Goal: Task Accomplishment & Management: Manage account settings

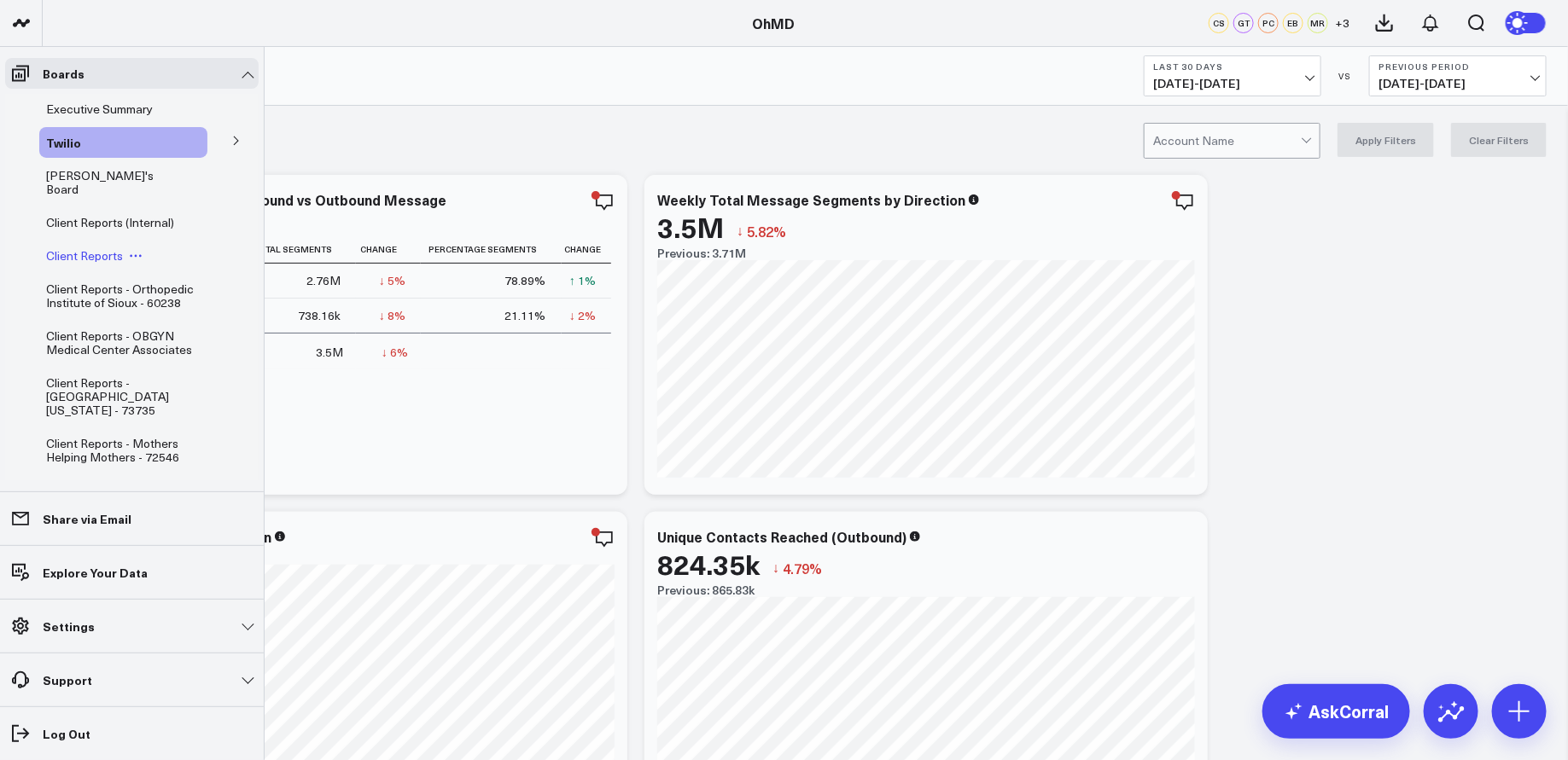
click at [103, 247] on span "Client Reports" at bounding box center [84, 256] width 77 height 17
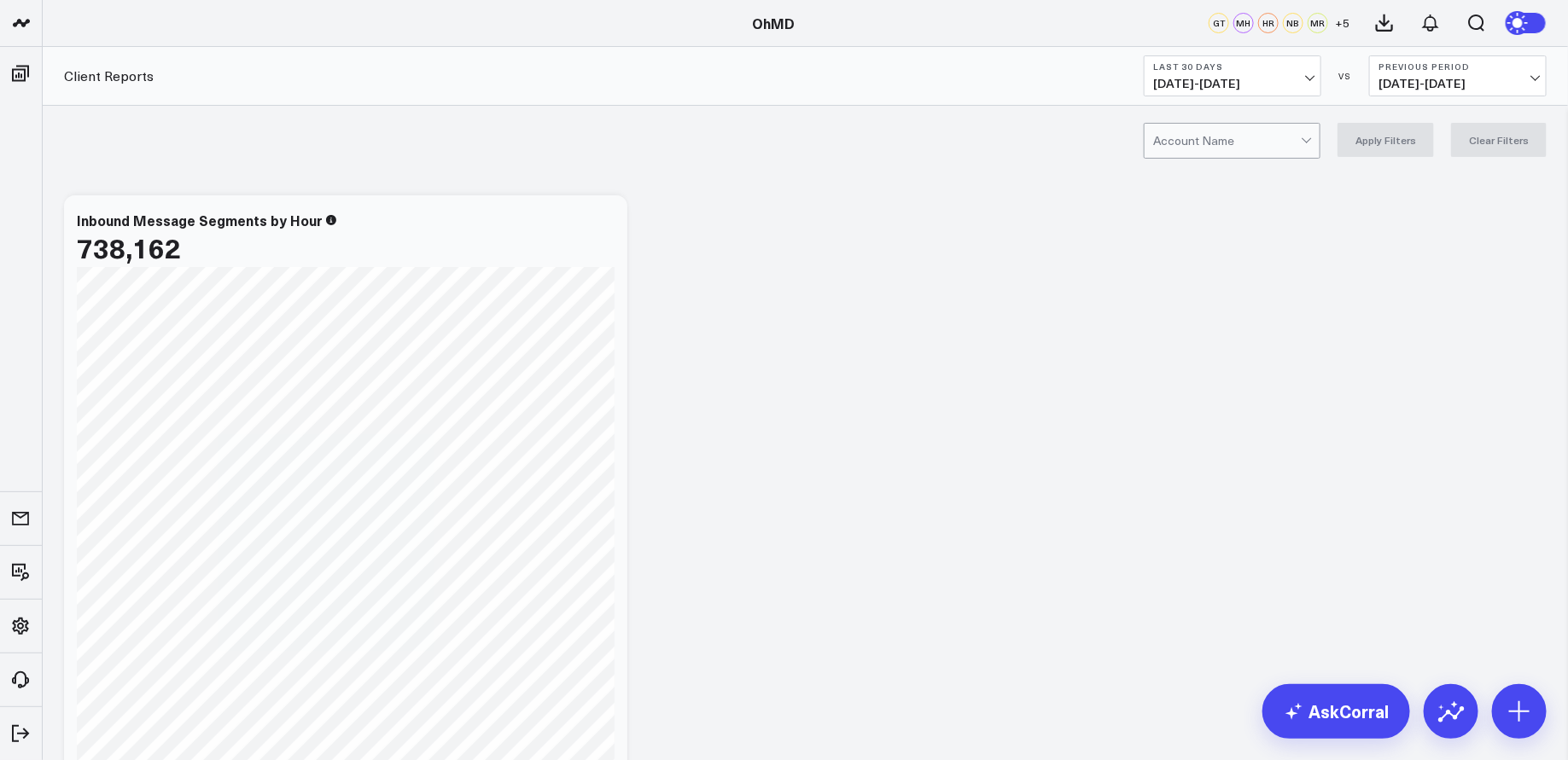
click at [1206, 140] on div at bounding box center [1227, 140] width 148 height 34
type input "i"
type input "dade"
click at [1219, 174] on div "Dade Medical Inc - 75053" at bounding box center [1232, 176] width 175 height 34
click at [1303, 71] on b "Last 30 Days" at bounding box center [1233, 66] width 159 height 10
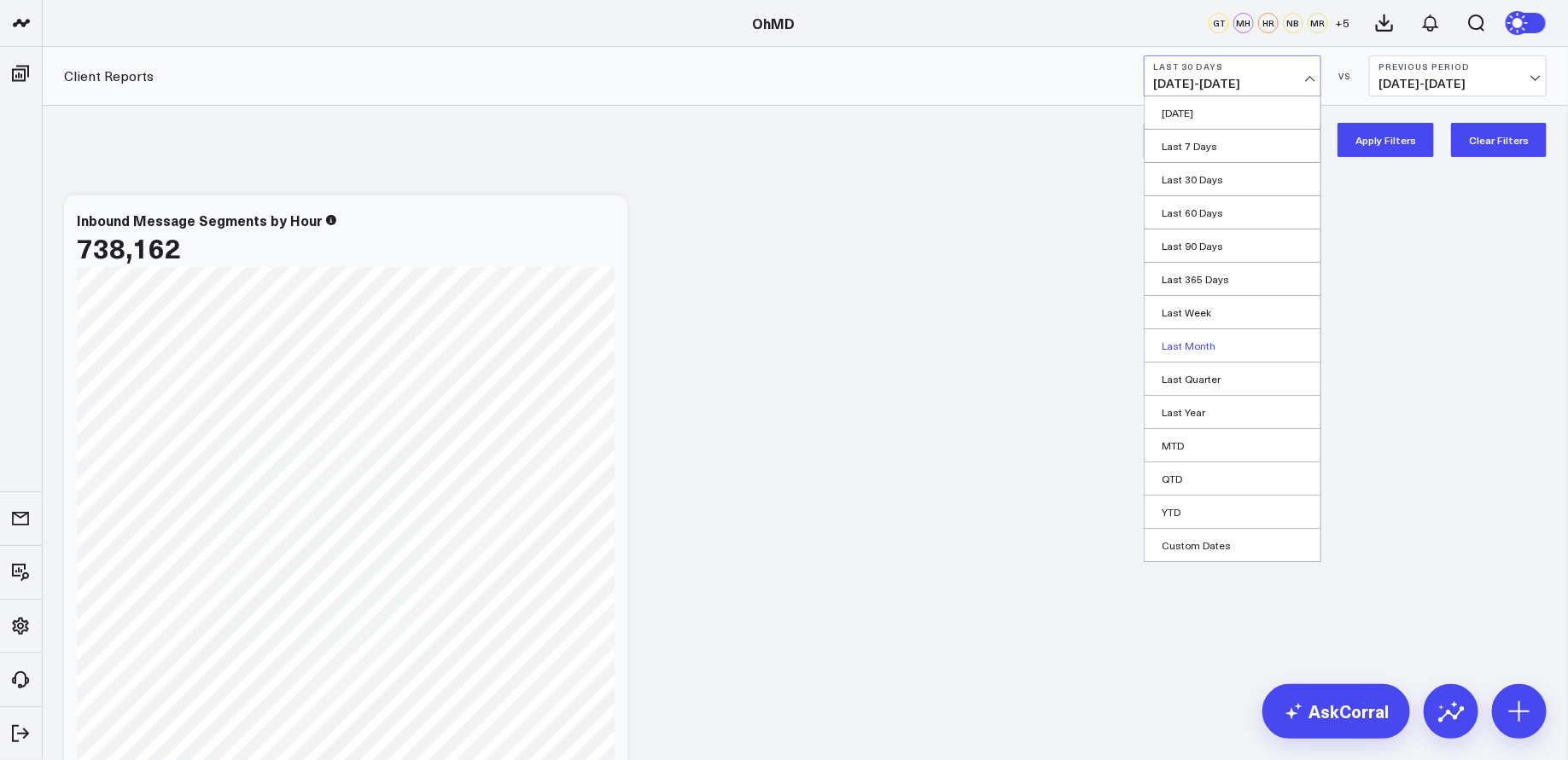
click at [1204, 343] on link "Last Month" at bounding box center [1233, 345] width 176 height 32
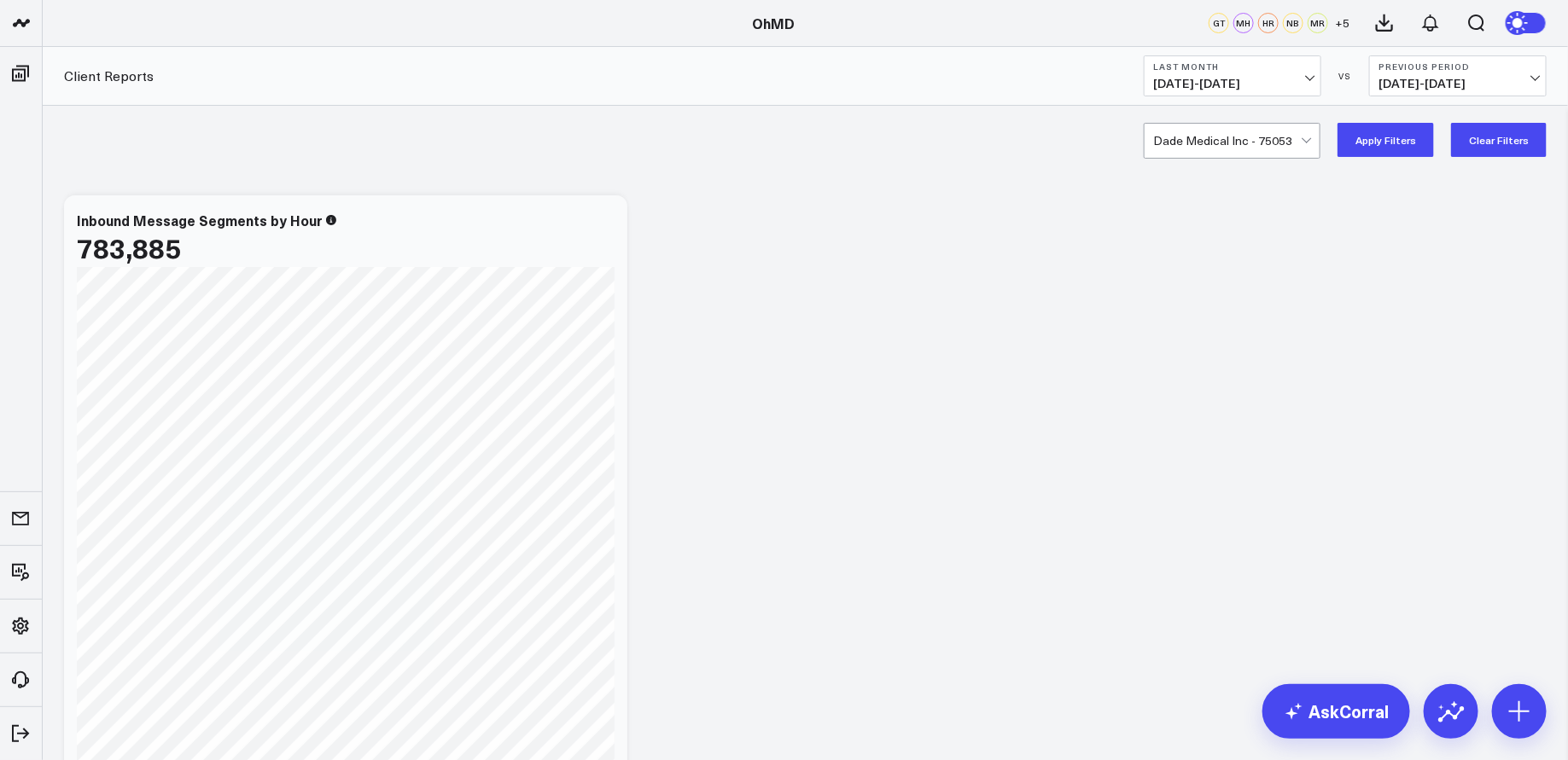
click at [1393, 129] on button "Apply Filters" at bounding box center [1386, 139] width 96 height 34
click at [1297, 72] on button "Last Month 08/01/25 - 08/31/25" at bounding box center [1233, 76] width 177 height 41
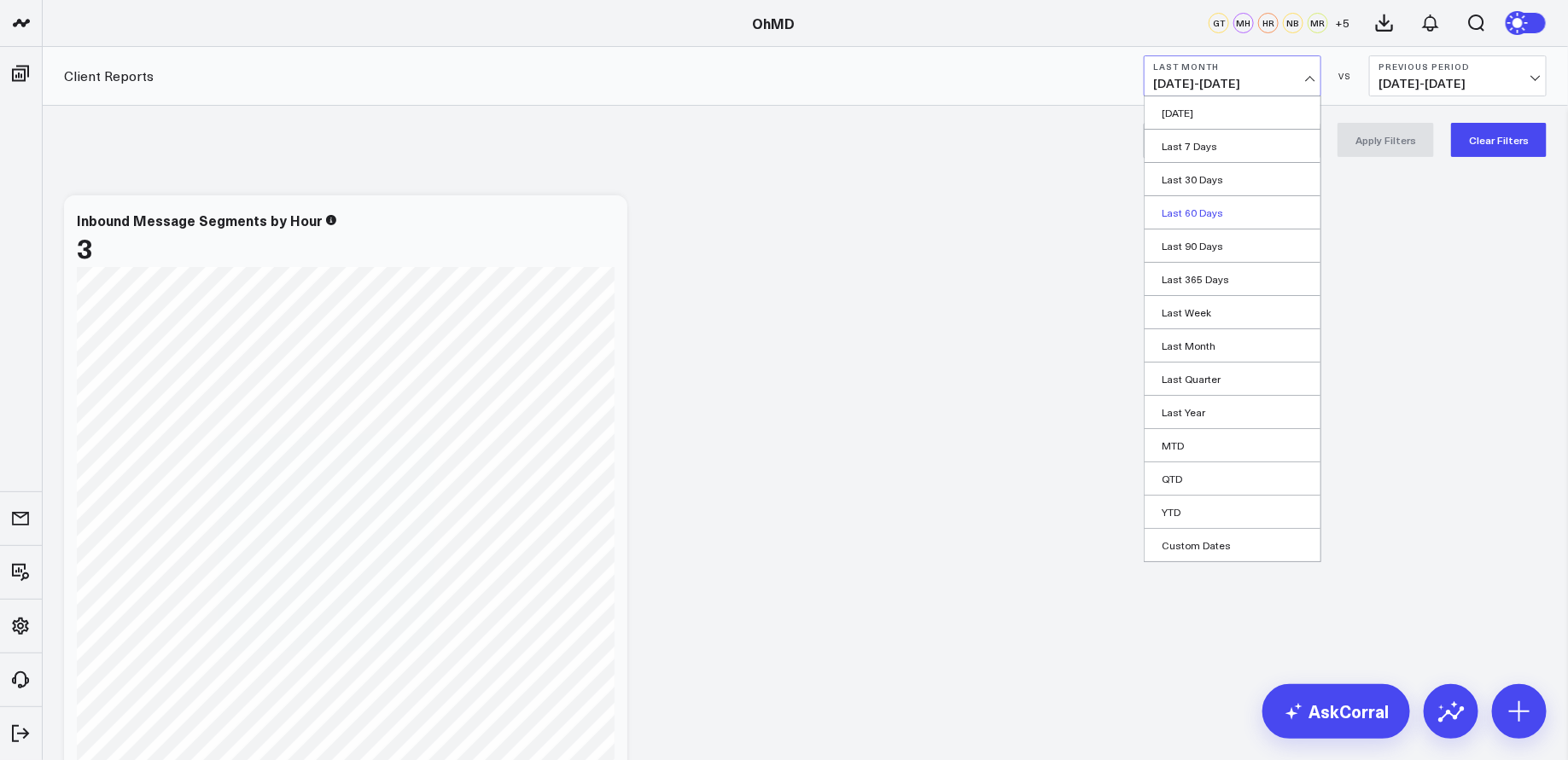
click at [1212, 215] on link "Last 60 Days" at bounding box center [1233, 212] width 176 height 32
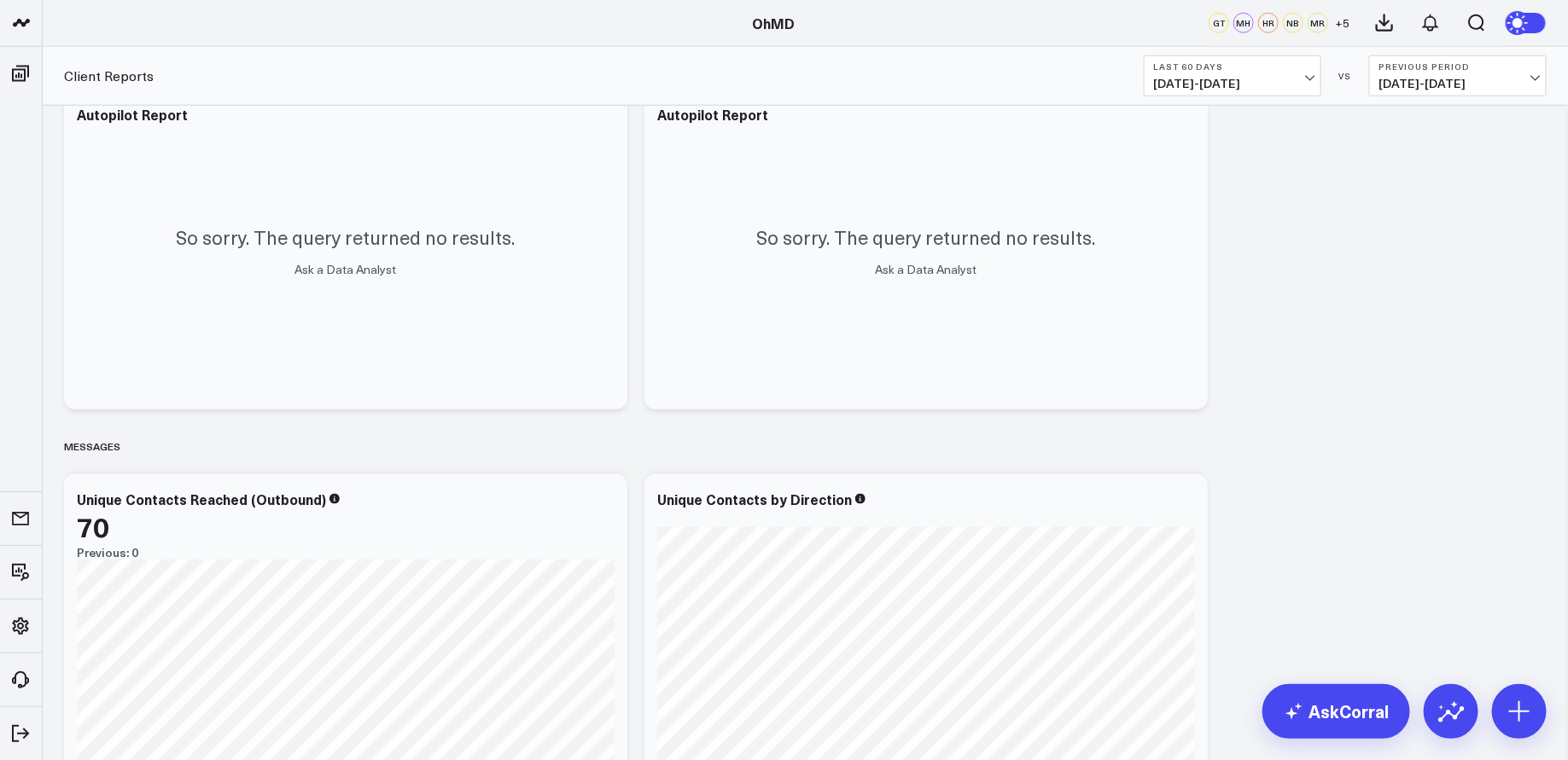
scroll to position [663, 0]
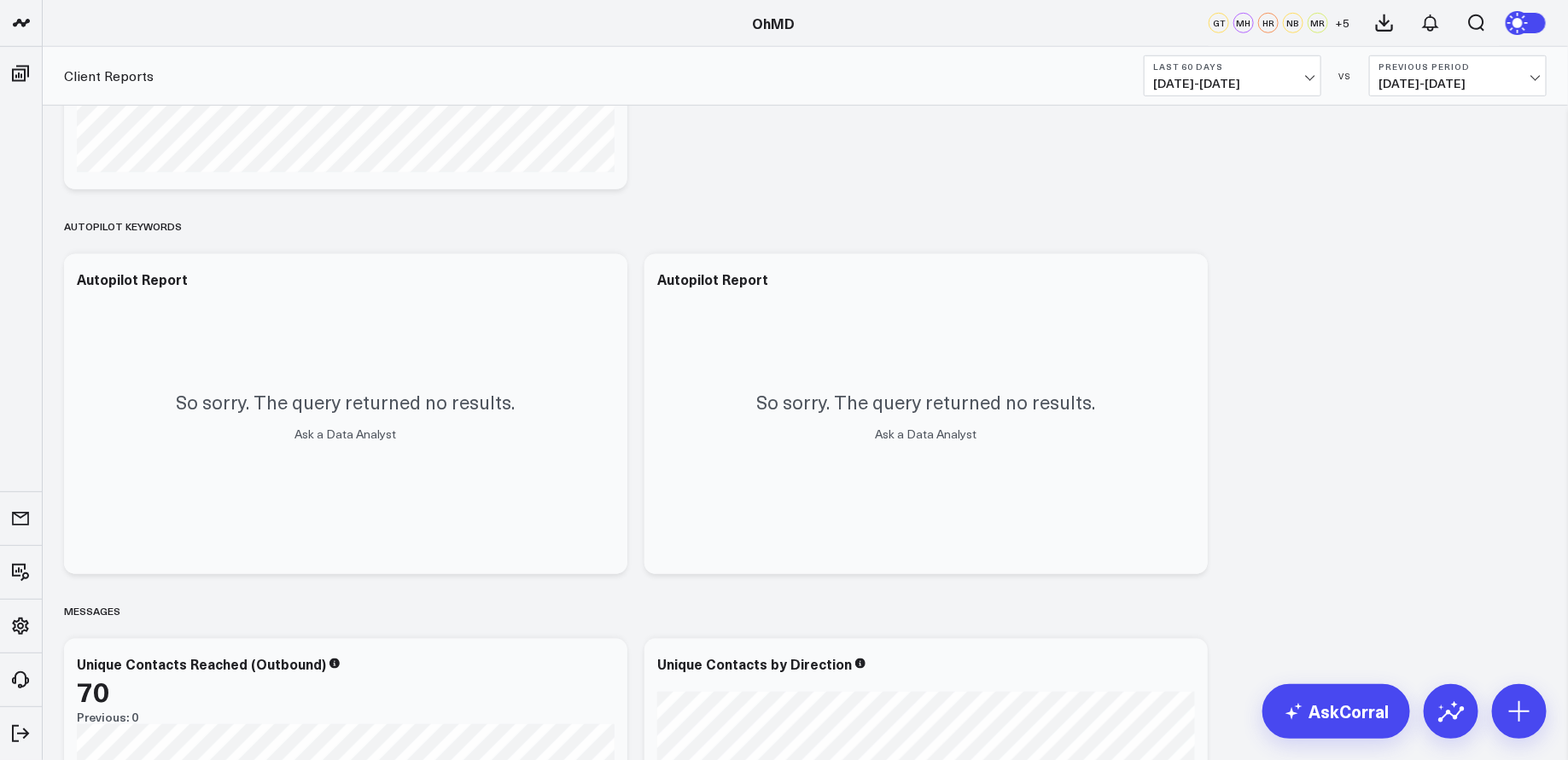
click at [1307, 77] on span "07/24/25 - 09/21/25" at bounding box center [1233, 83] width 159 height 14
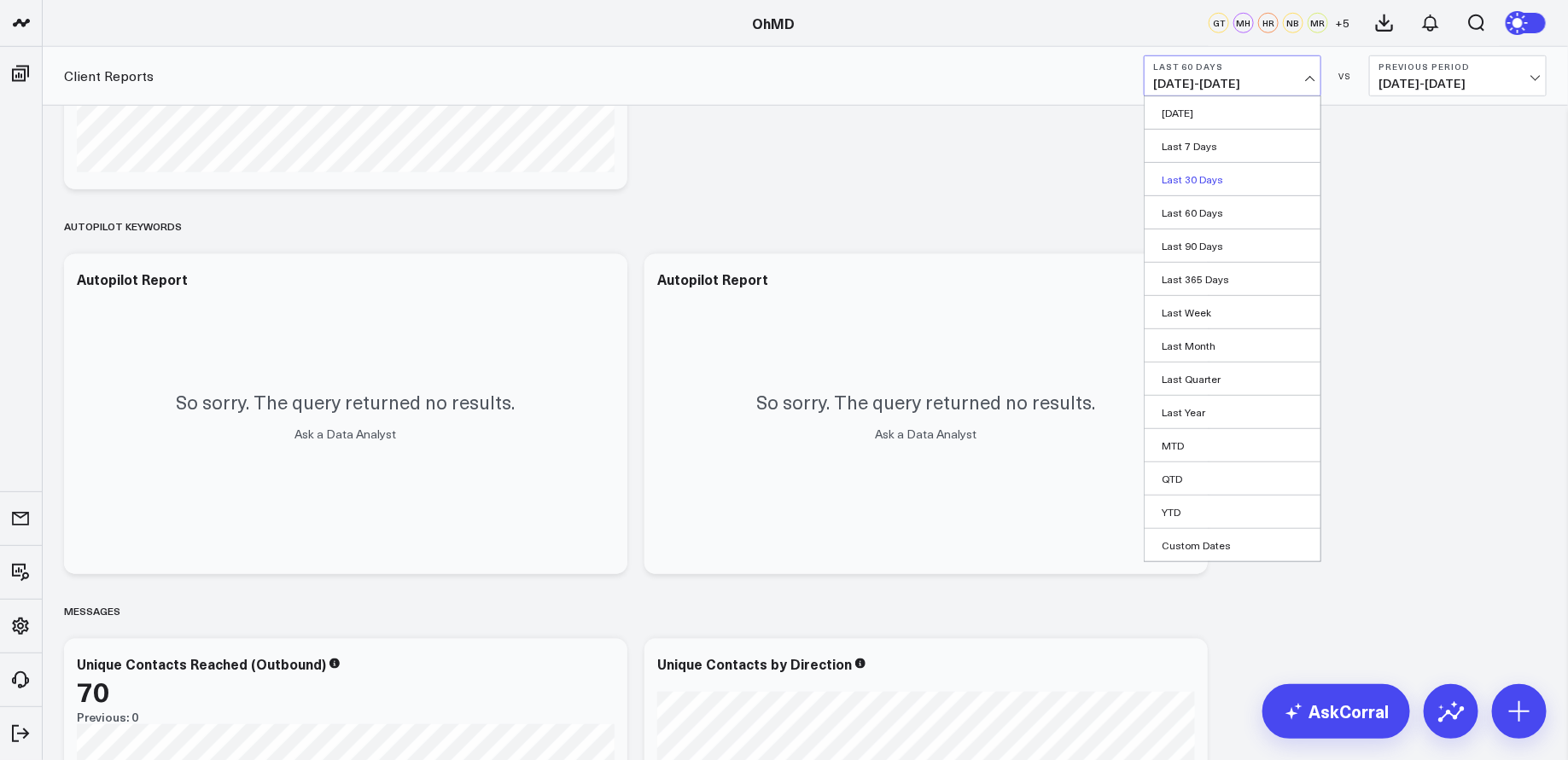
click at [1222, 174] on link "Last 30 Days" at bounding box center [1233, 178] width 176 height 32
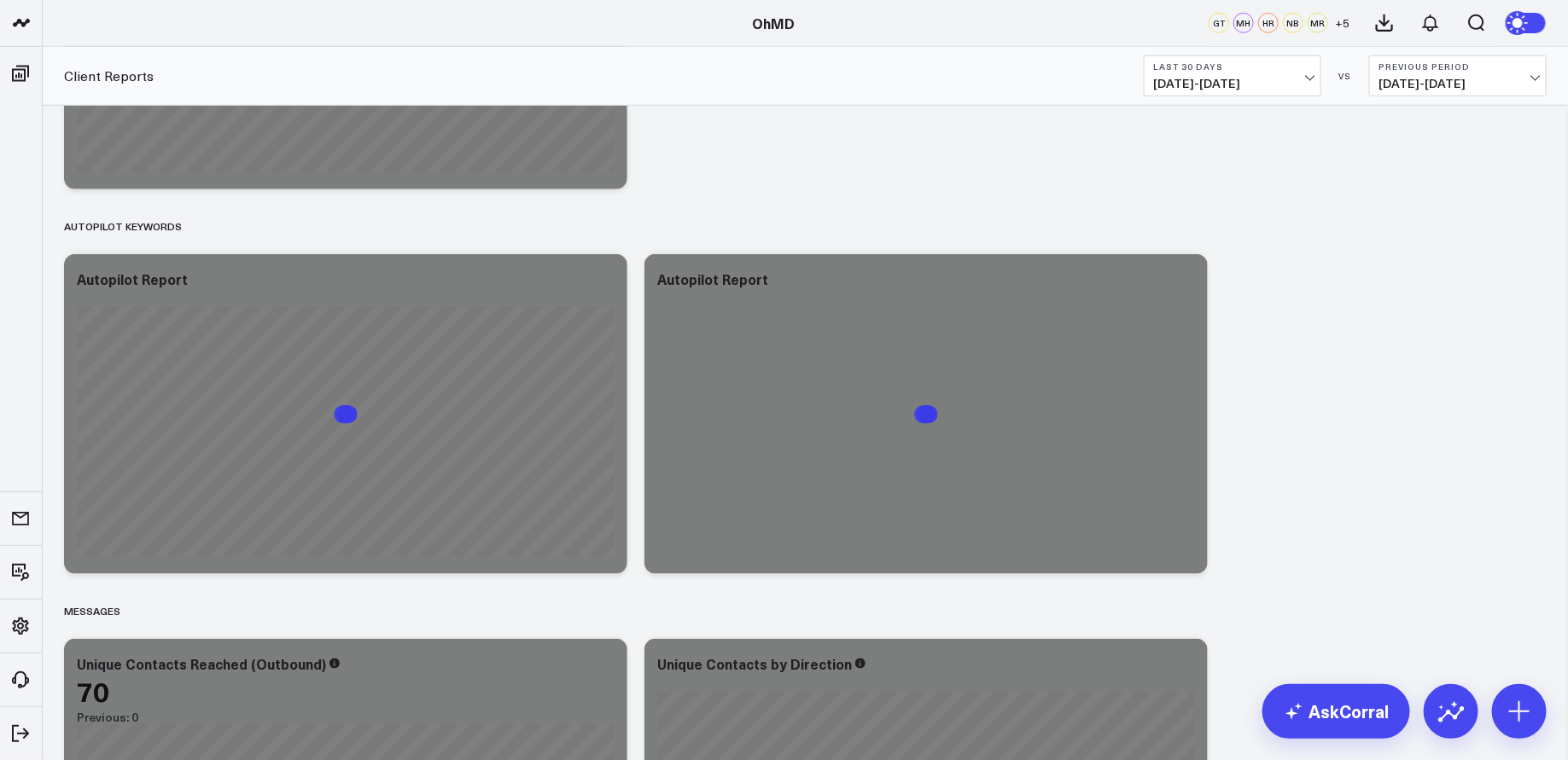
click at [1285, 78] on span "08/23/25 - 09/21/25" at bounding box center [1233, 83] width 159 height 14
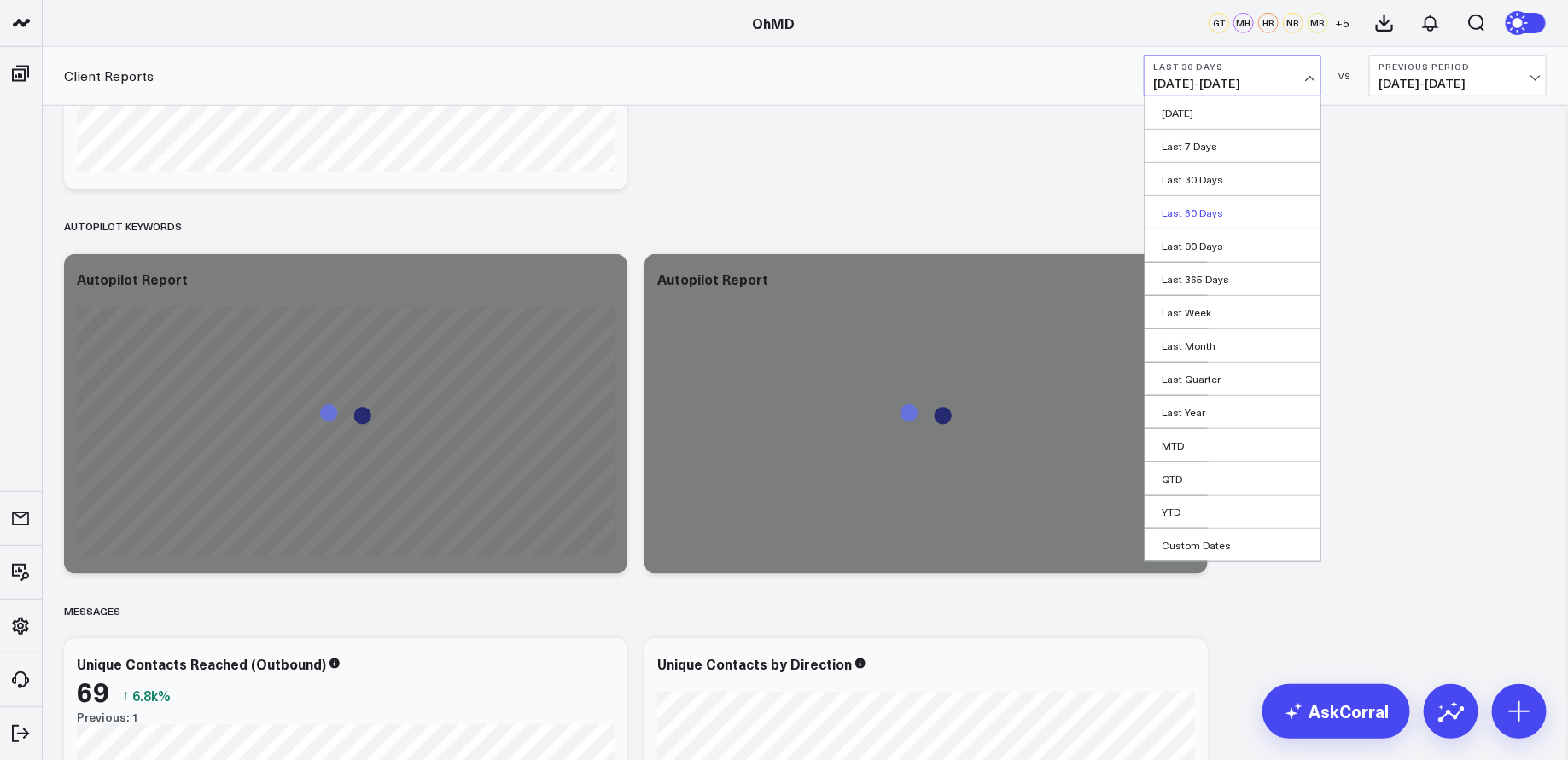
click at [1208, 215] on link "Last 60 Days" at bounding box center [1233, 212] width 176 height 32
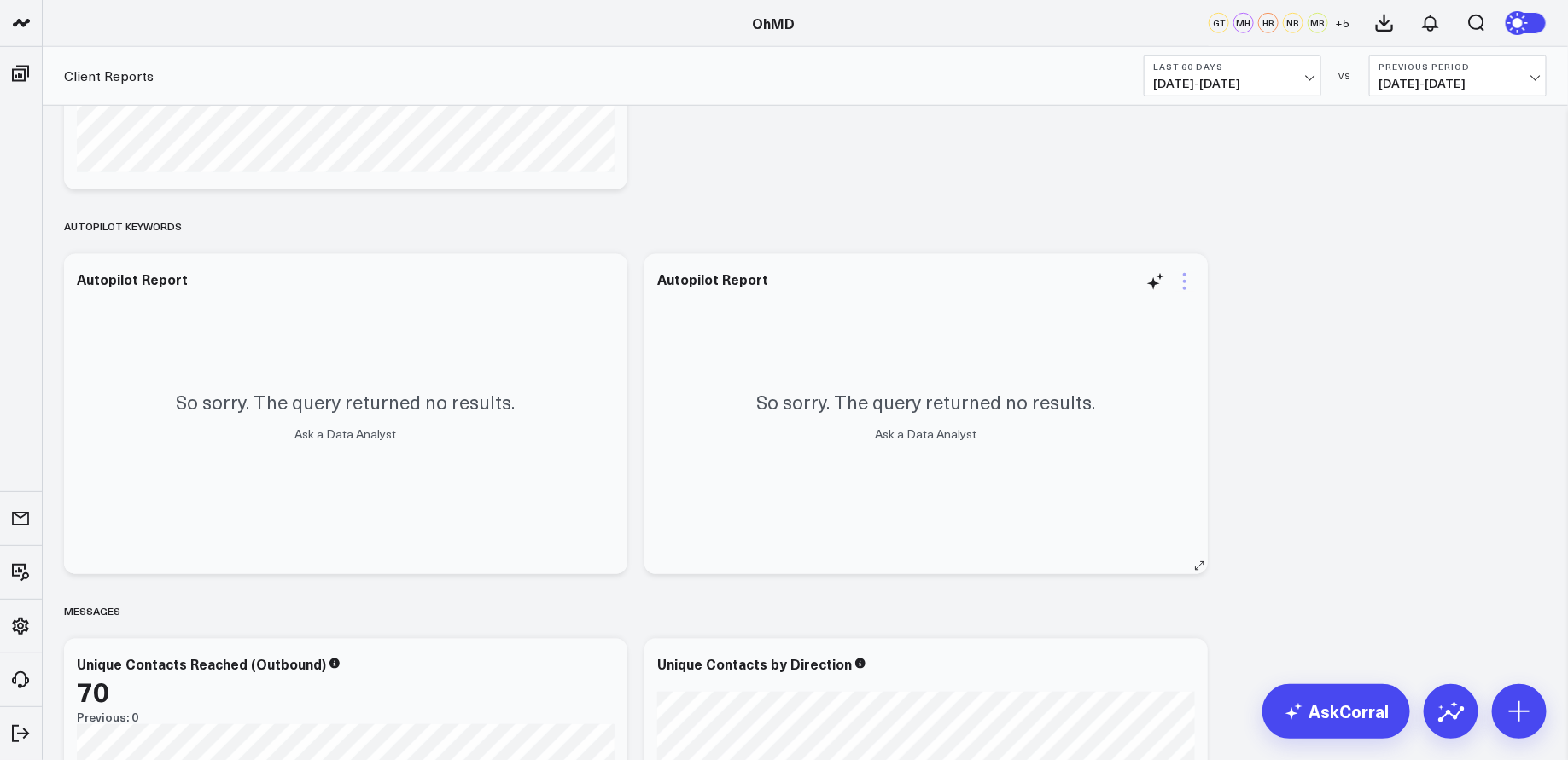
click at [1189, 274] on icon at bounding box center [1185, 282] width 20 height 20
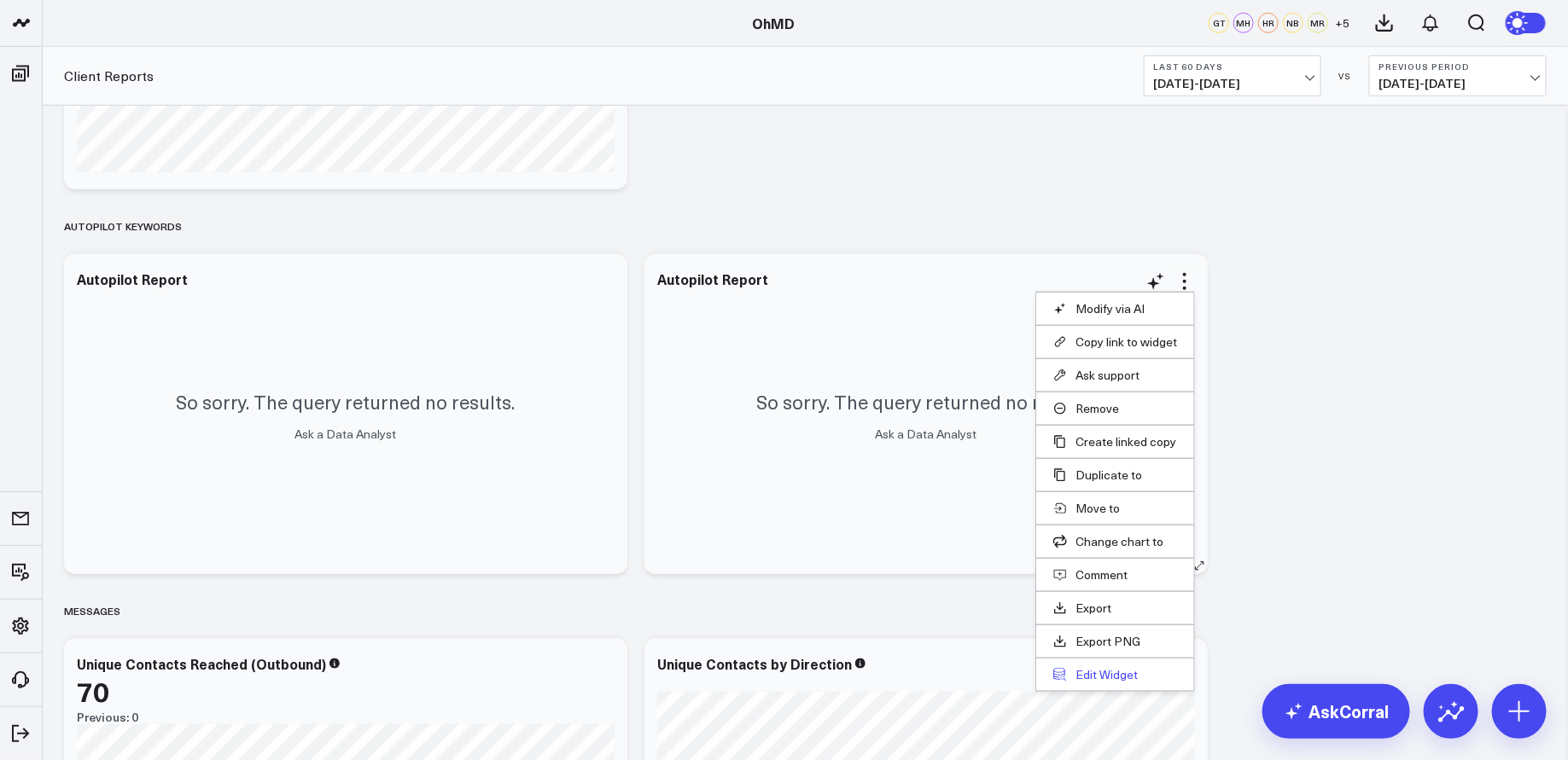
click at [1106, 669] on button "Edit Widget" at bounding box center [1115, 675] width 124 height 16
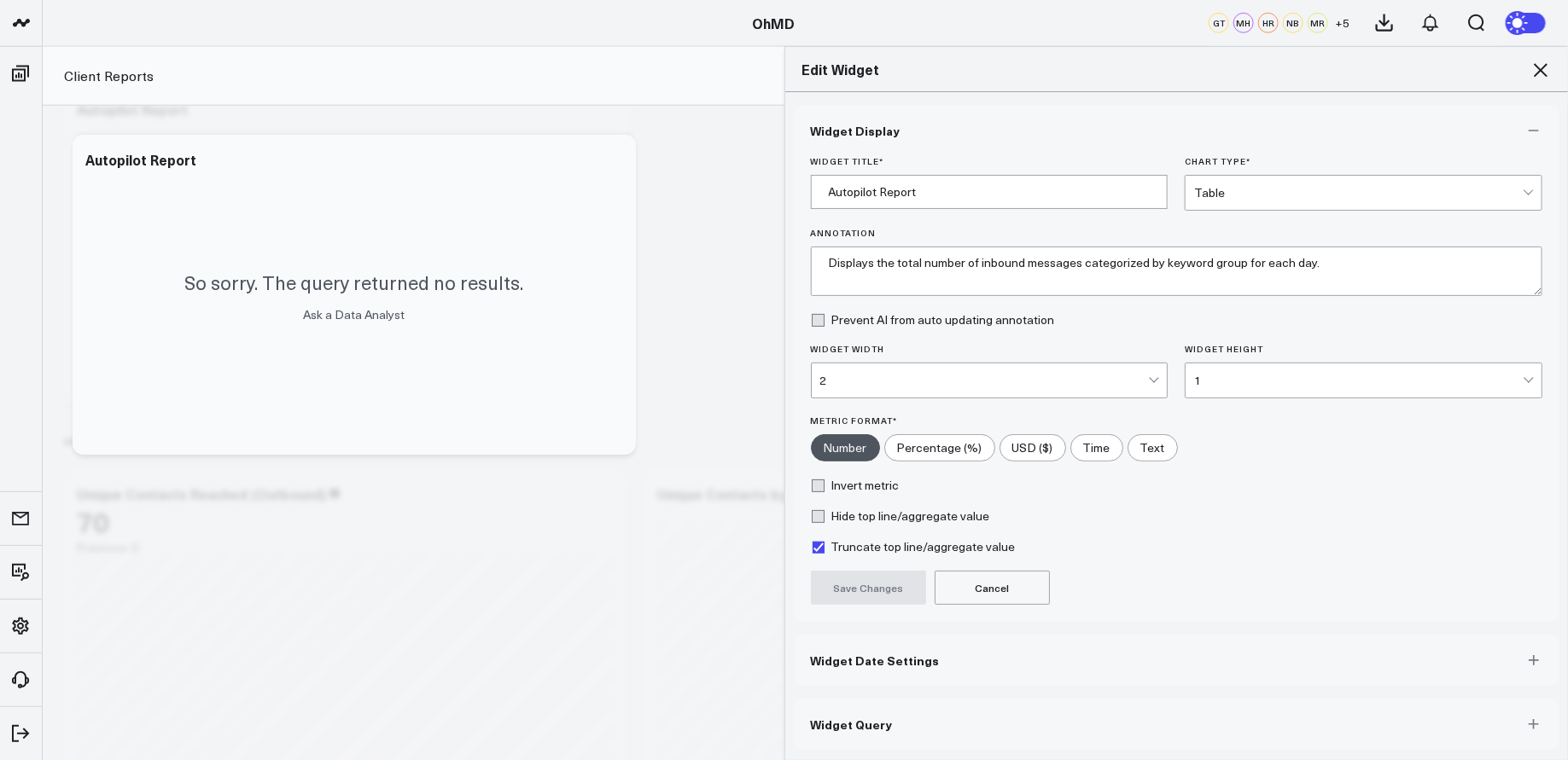
scroll to position [957, 0]
click at [1014, 719] on button "Widget Query" at bounding box center [1177, 724] width 767 height 51
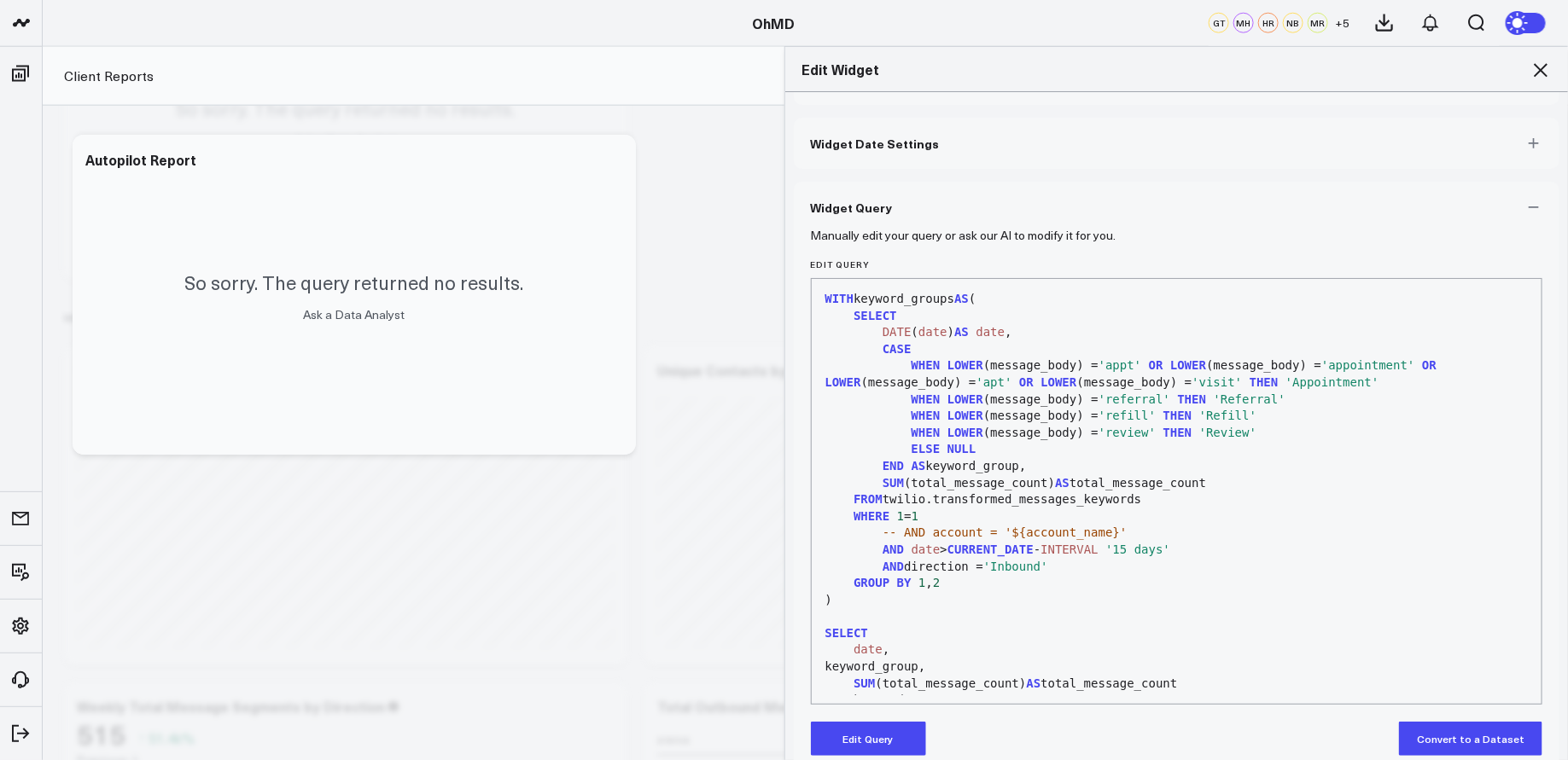
scroll to position [75, 0]
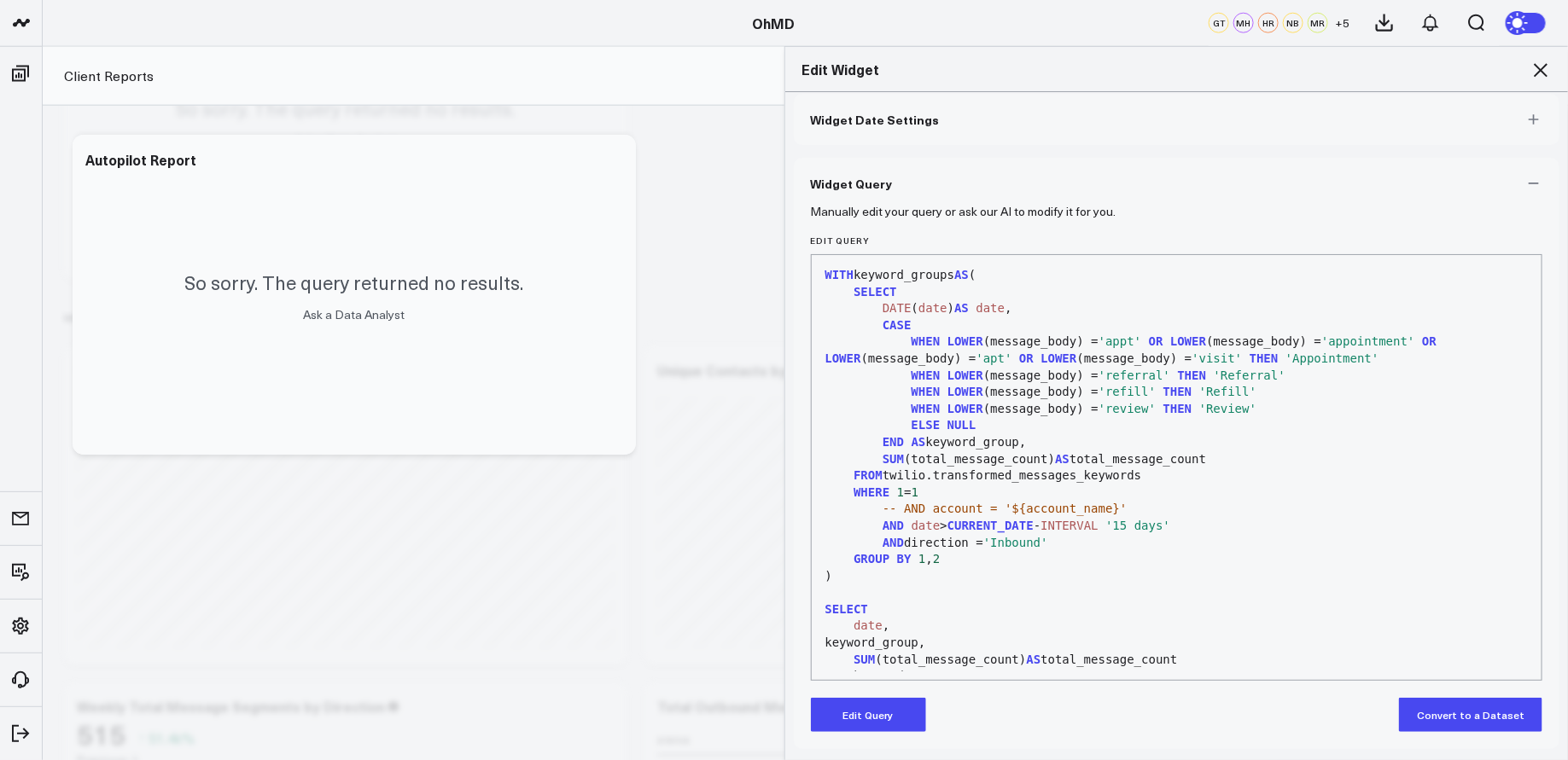
click at [881, 722] on button "Edit Query" at bounding box center [869, 715] width 115 height 34
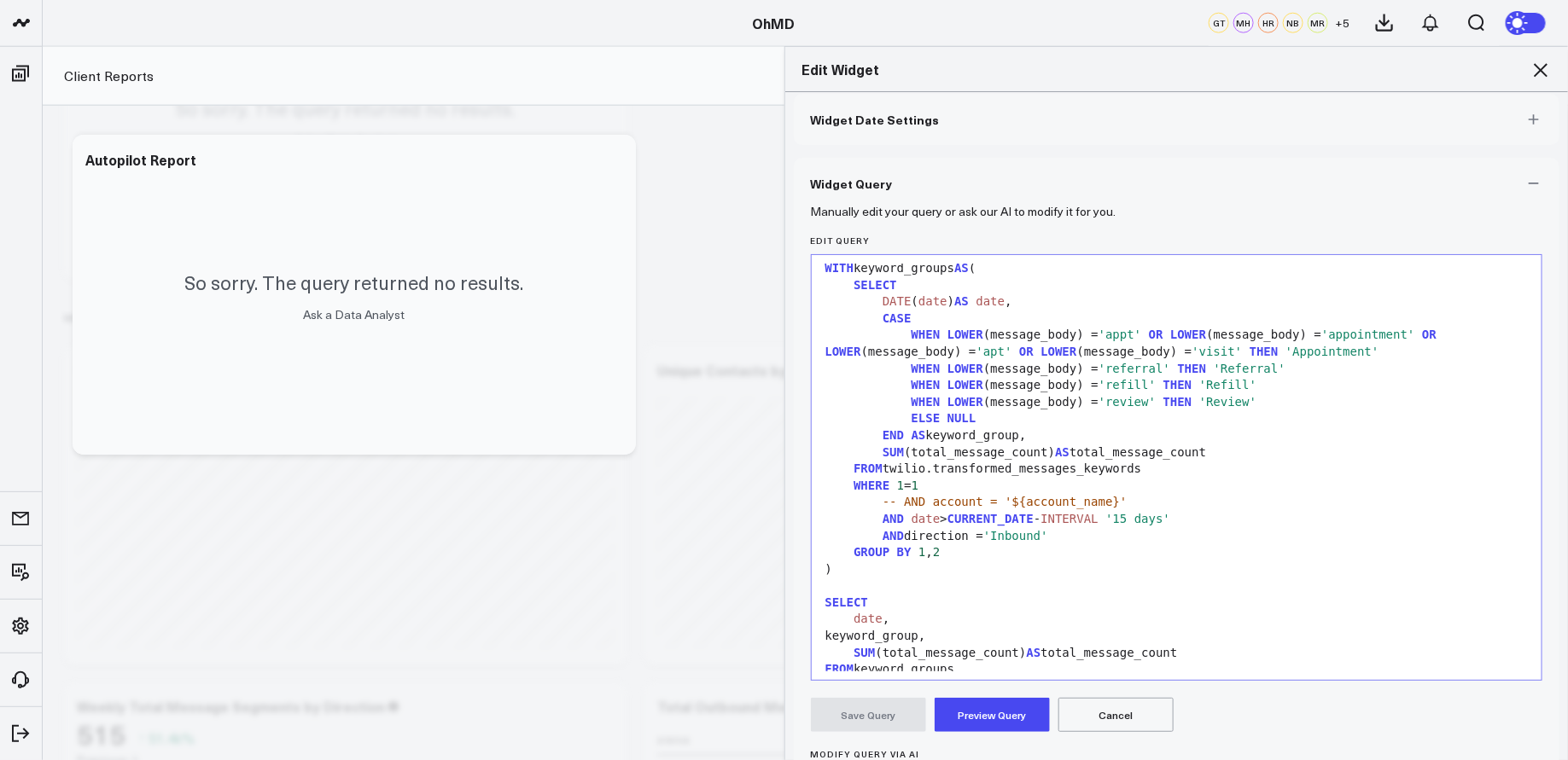
scroll to position [1, 0]
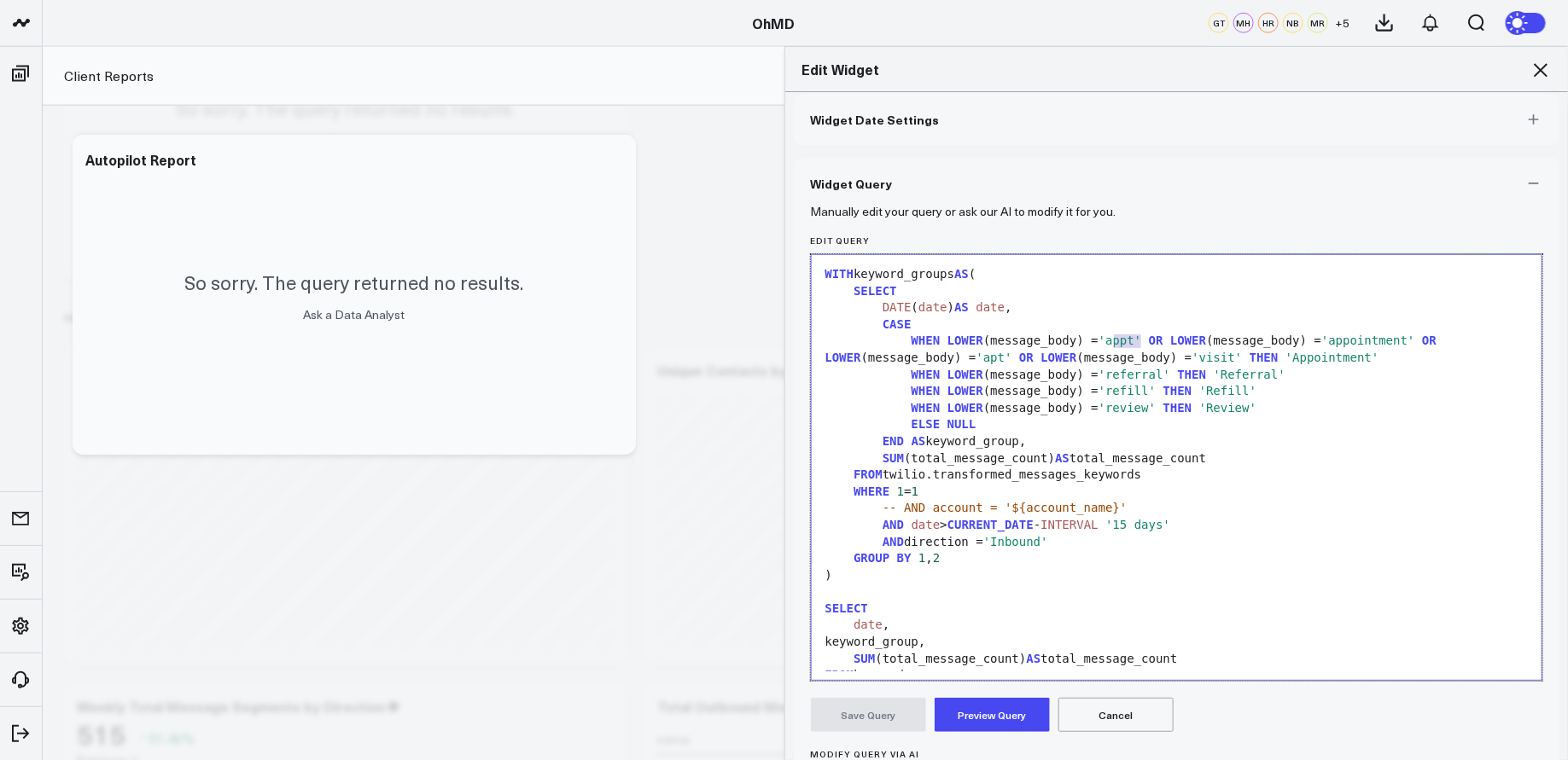
drag, startPoint x: 1141, startPoint y: 339, endPoint x: 1111, endPoint y: 341, distance: 30.1
click at [1111, 341] on span "'appt'" at bounding box center [1120, 340] width 43 height 14
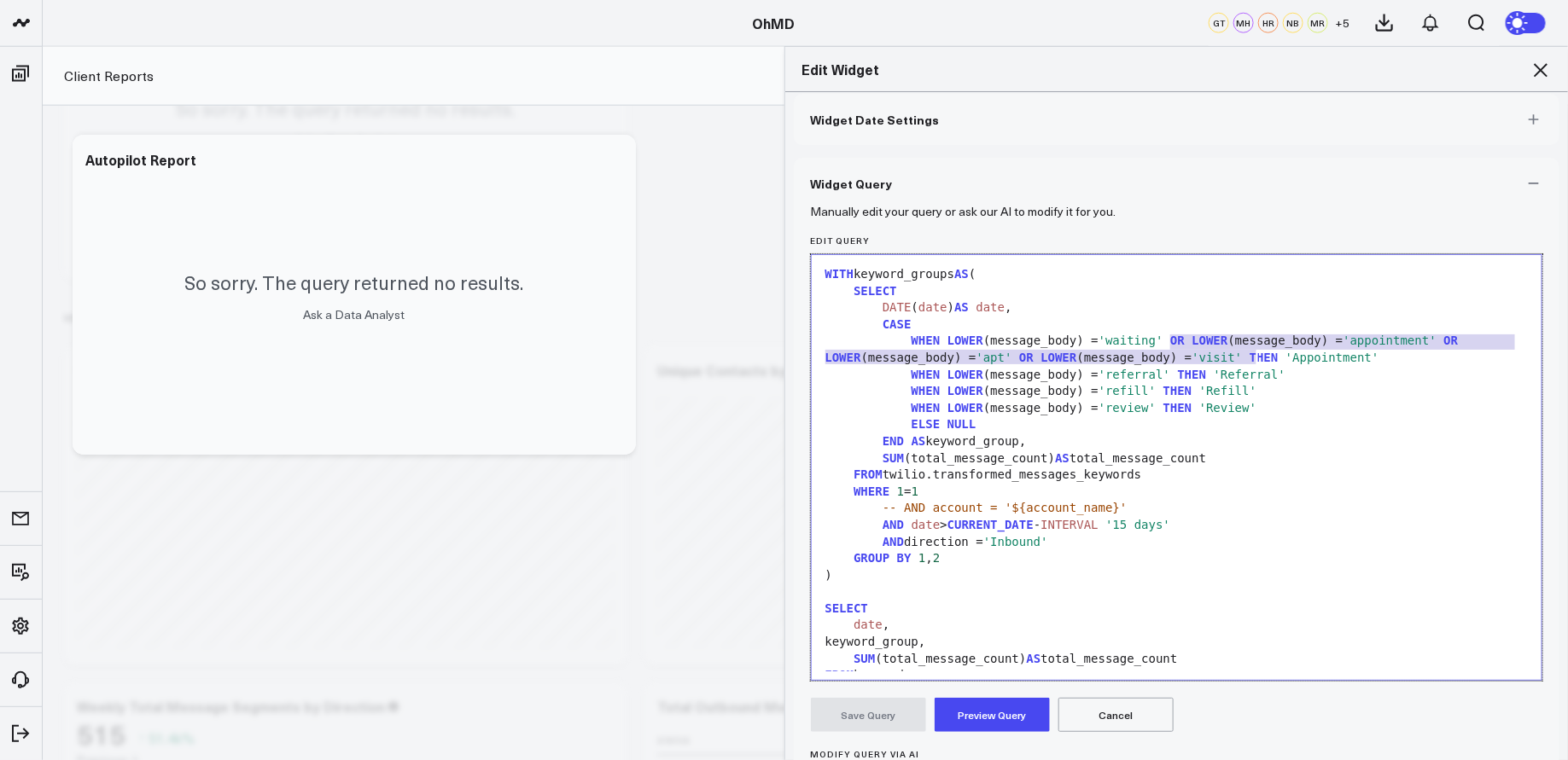
drag, startPoint x: 1170, startPoint y: 341, endPoint x: 1254, endPoint y: 356, distance: 85.3
click at [1254, 356] on div "WHEN LOWER (message_body) = 'waiting' OR LOWER (message_body) = 'appointment' O…" at bounding box center [1177, 349] width 713 height 33
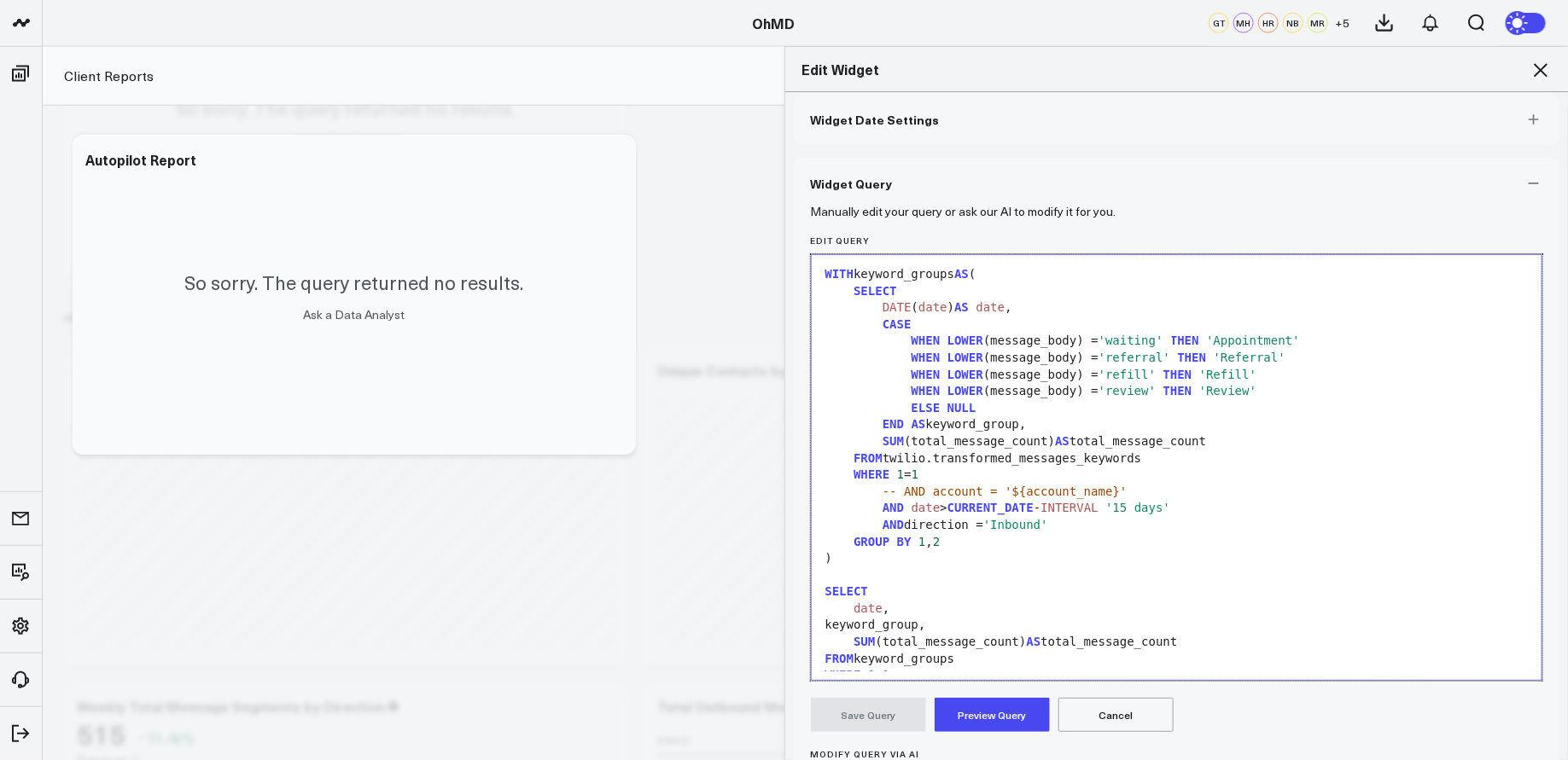
click at [1175, 338] on div "WHEN LOWER (message_body) = 'waiting' THEN 'Appointment'" at bounding box center [1177, 341] width 713 height 17
click at [1171, 342] on span "THEN" at bounding box center [1177, 340] width 29 height 14
click at [1268, 336] on span "'Appointment'" at bounding box center [1254, 340] width 94 height 14
click at [1125, 361] on span "'referral'" at bounding box center [1135, 357] width 72 height 14
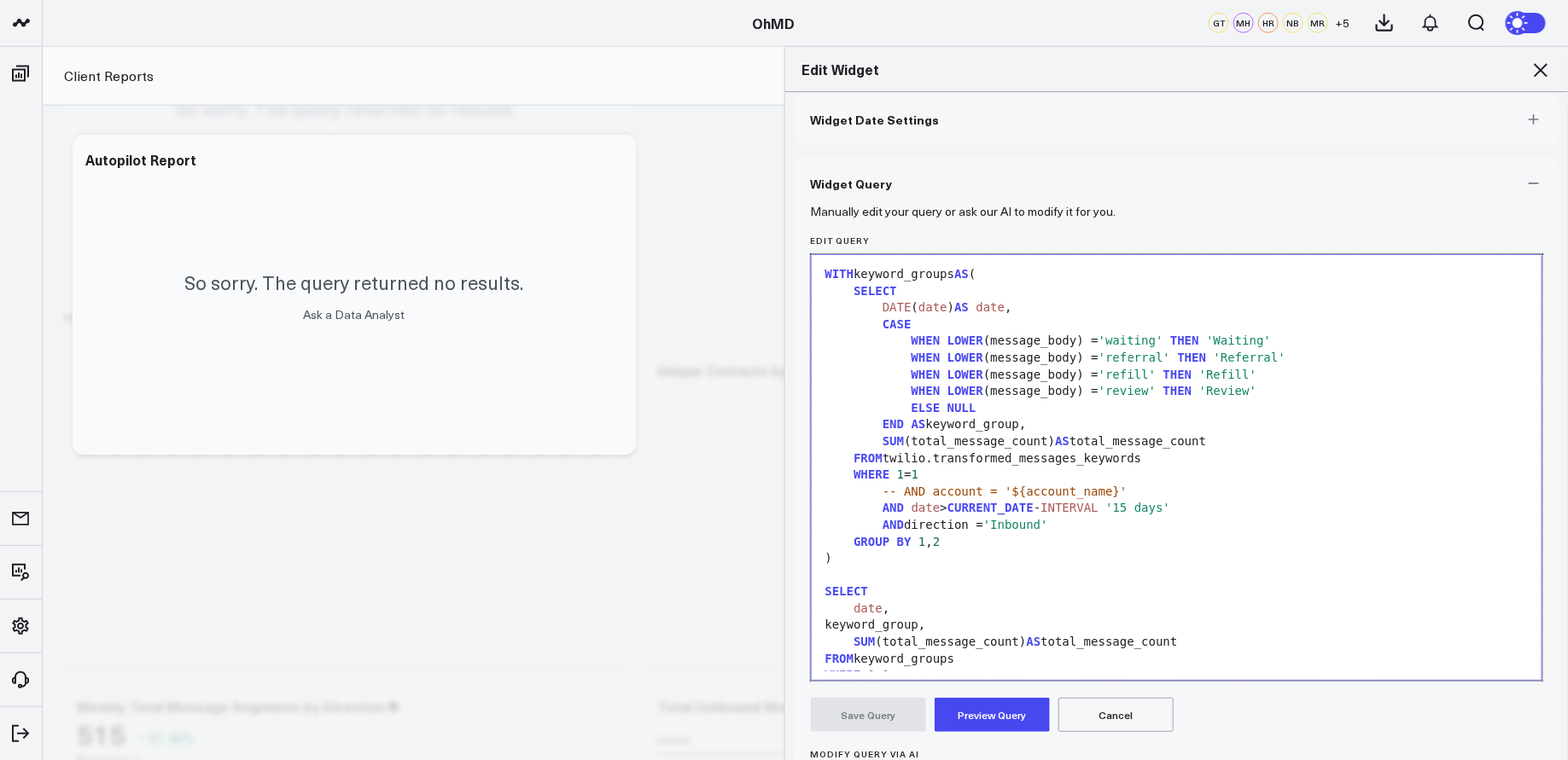
click at [1125, 361] on span "'referral'" at bounding box center [1135, 357] width 72 height 14
click at [1248, 356] on span "'Referral'" at bounding box center [1250, 357] width 72 height 14
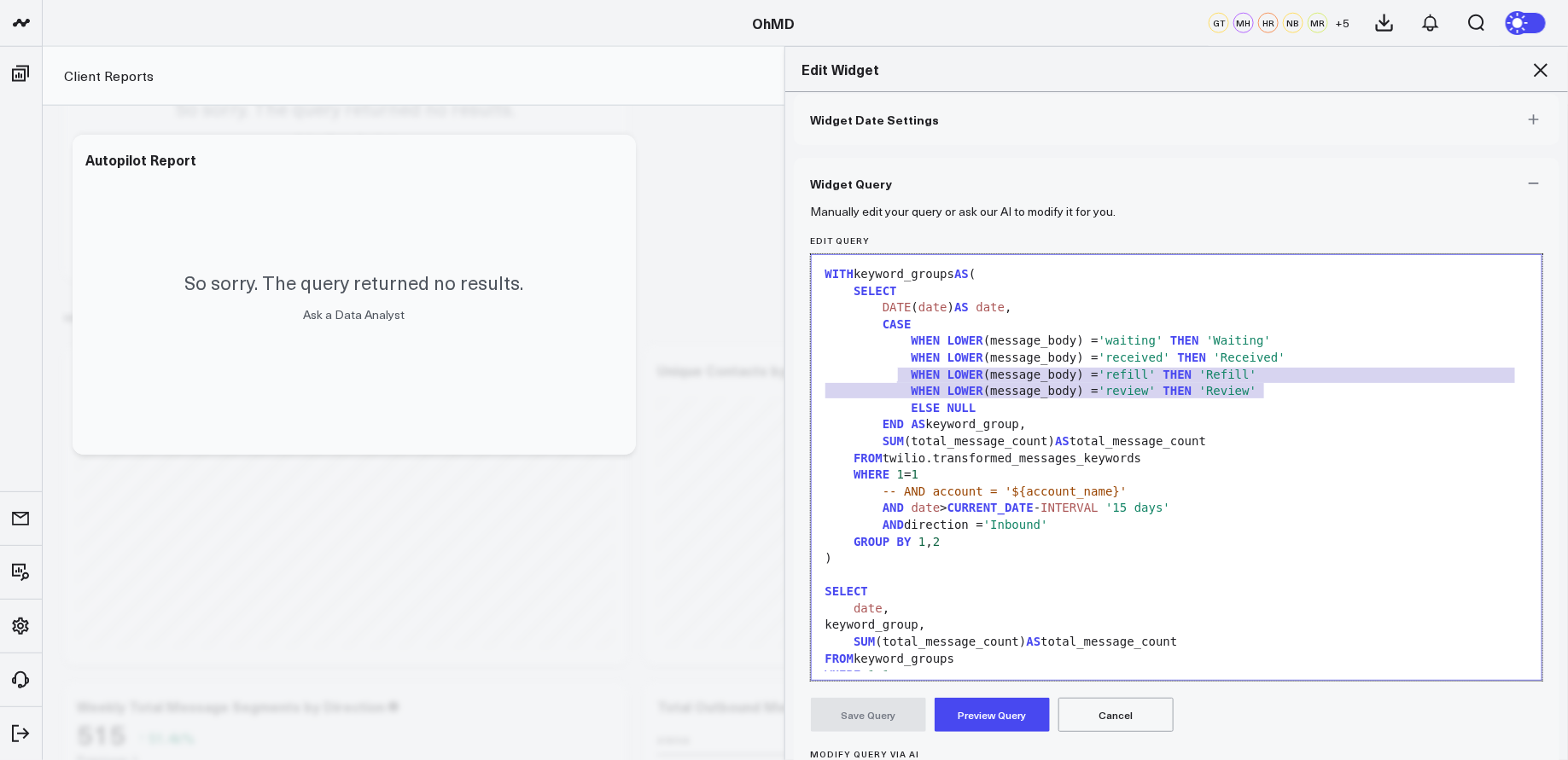
drag, startPoint x: 1288, startPoint y: 391, endPoint x: 894, endPoint y: 371, distance: 394.5
click at [894, 371] on div "WITH keyword_groups AS ( SELECT DATE ( date ) AS date , CASE WHEN LOWER (messag…" at bounding box center [1177, 501] width 713 height 476
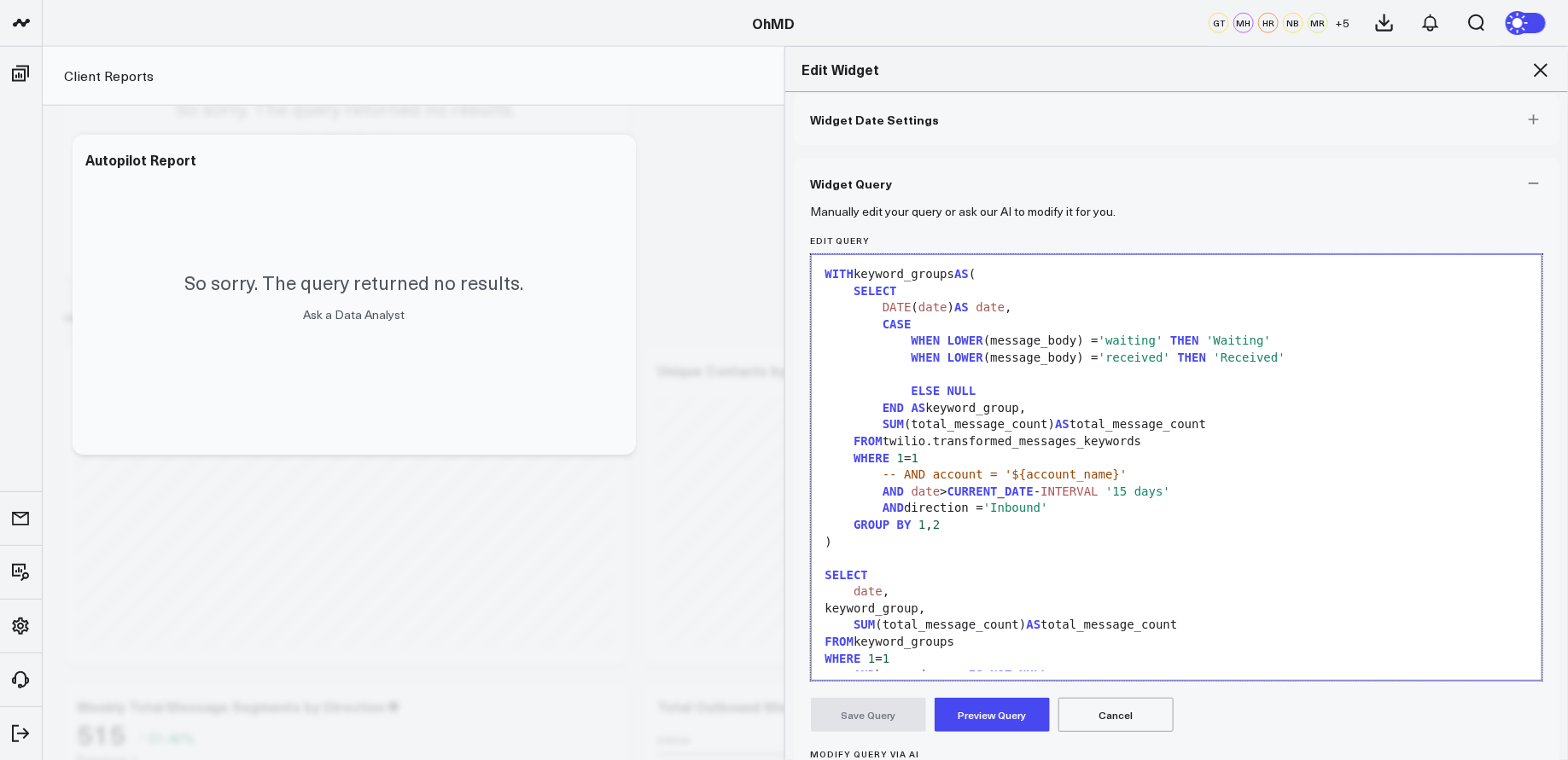
click at [924, 376] on div at bounding box center [1177, 375] width 713 height 17
click at [912, 394] on span "ELSE" at bounding box center [926, 391] width 29 height 14
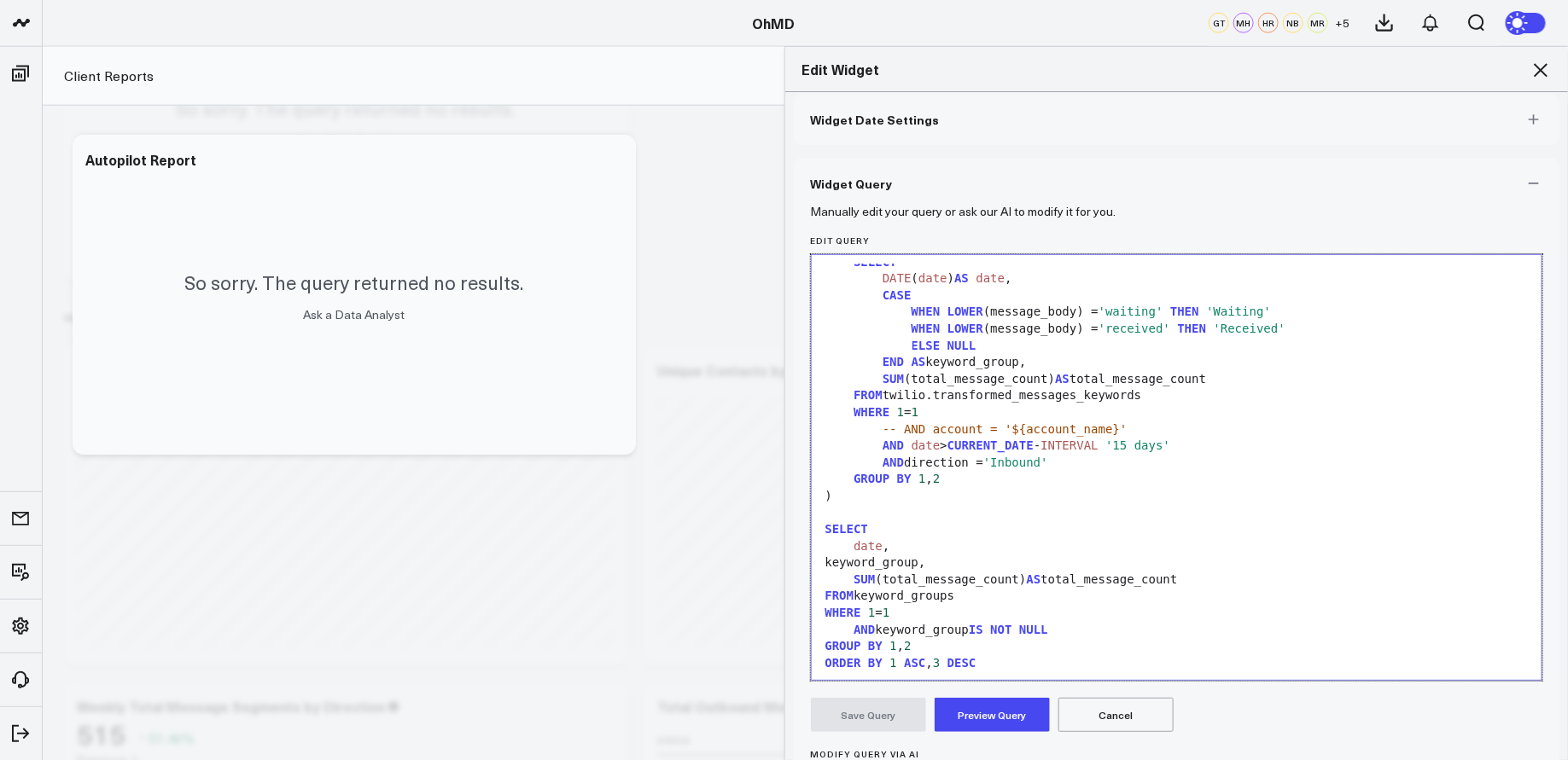
scroll to position [32, 0]
click at [985, 715] on button "Preview Query" at bounding box center [992, 715] width 115 height 34
click at [899, 704] on button "Save Query" at bounding box center [869, 715] width 115 height 34
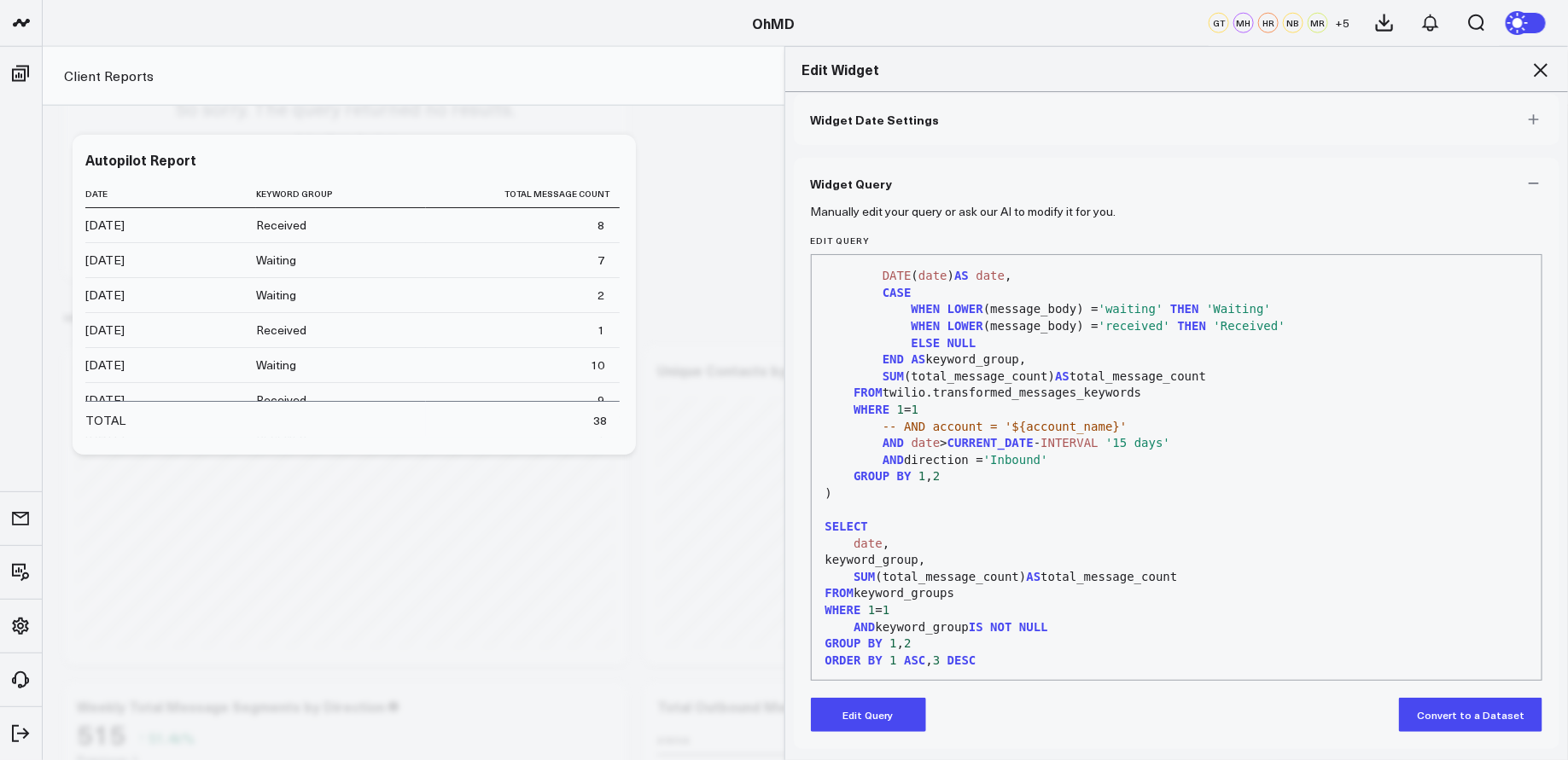
click at [1540, 68] on icon at bounding box center [1540, 69] width 14 height 14
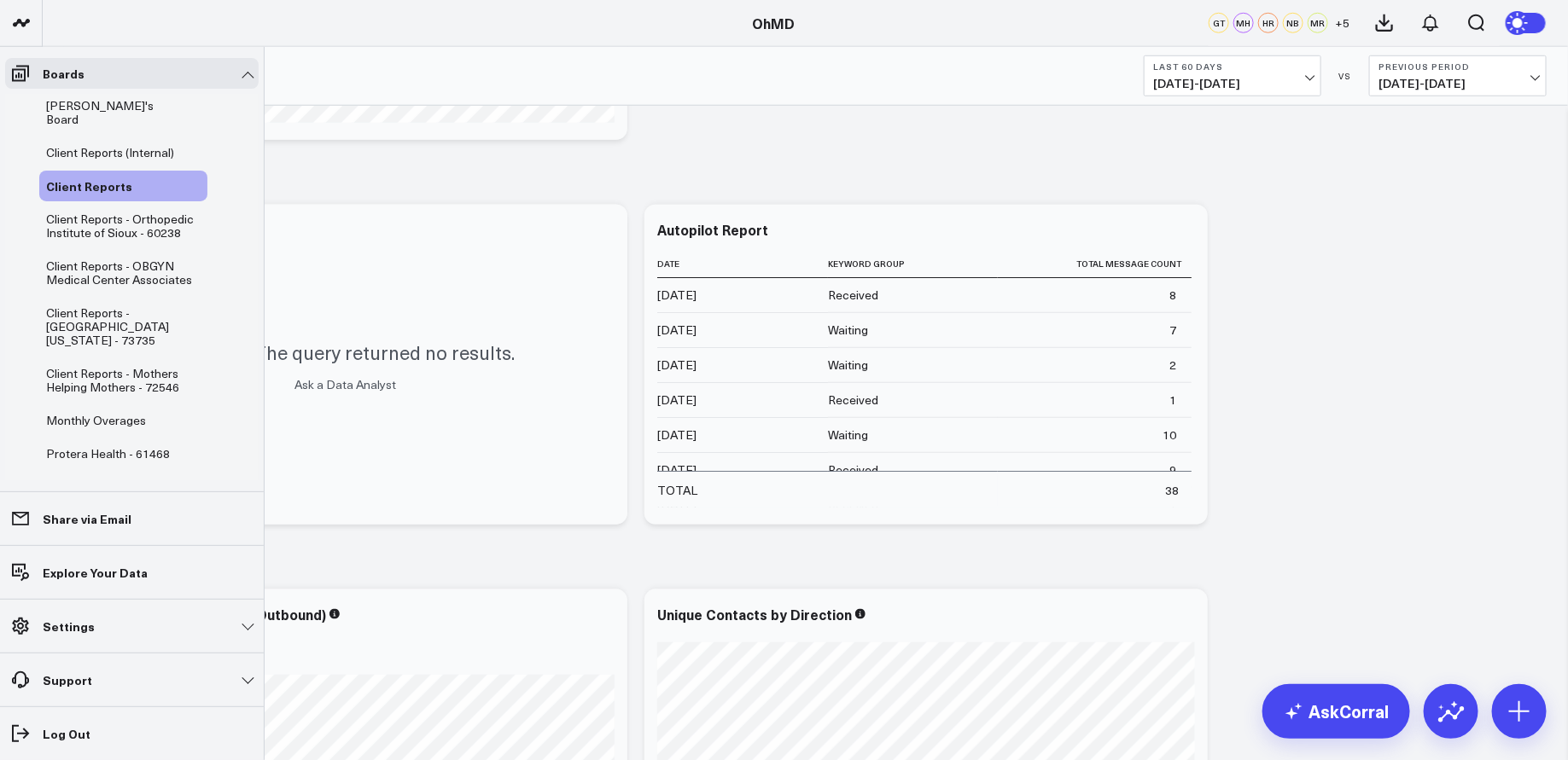
scroll to position [74, 0]
click at [117, 370] on span "Client Reports - Mothers Helping Mothers - 72546" at bounding box center [113, 376] width 133 height 30
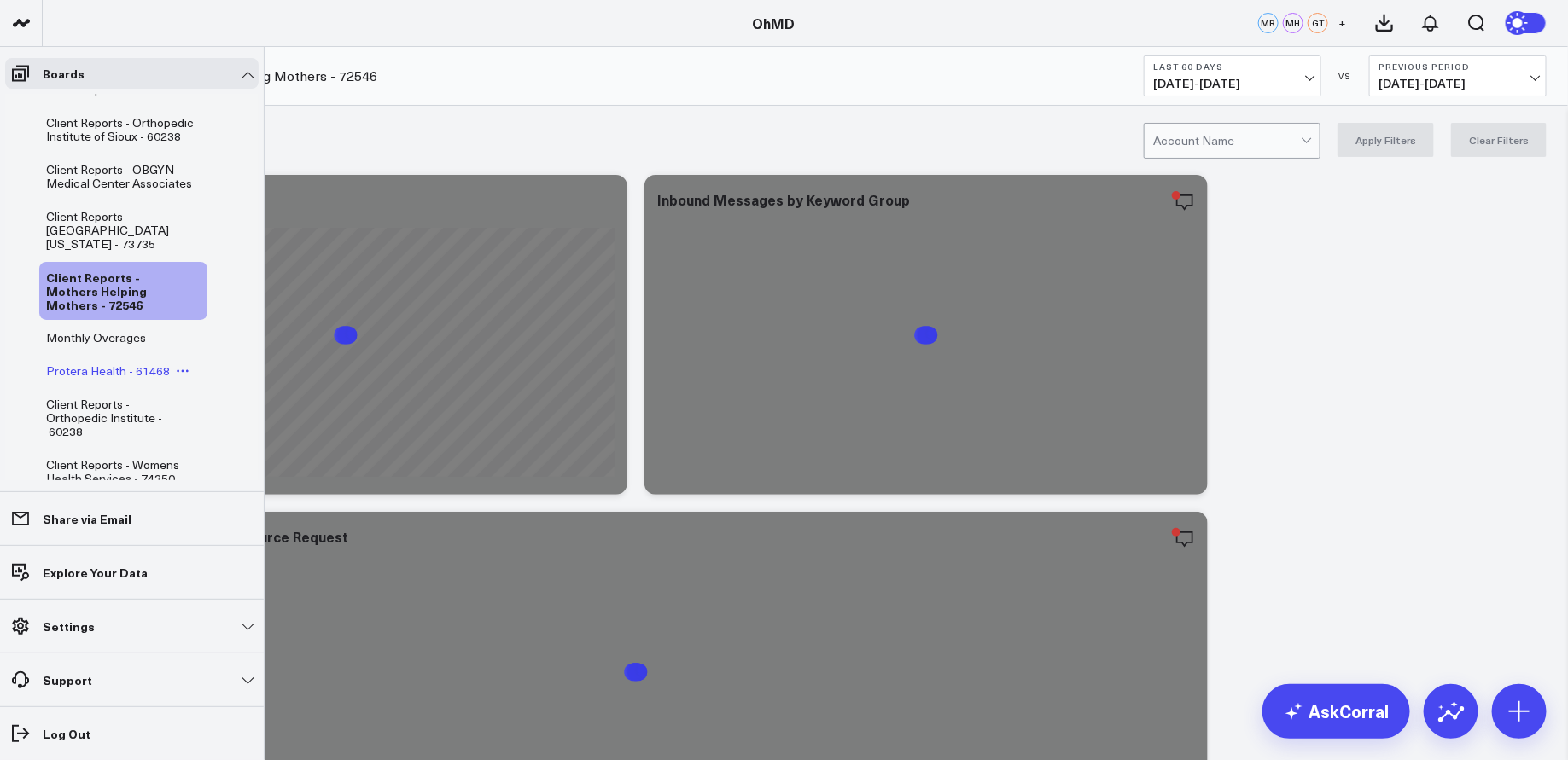
scroll to position [189, 0]
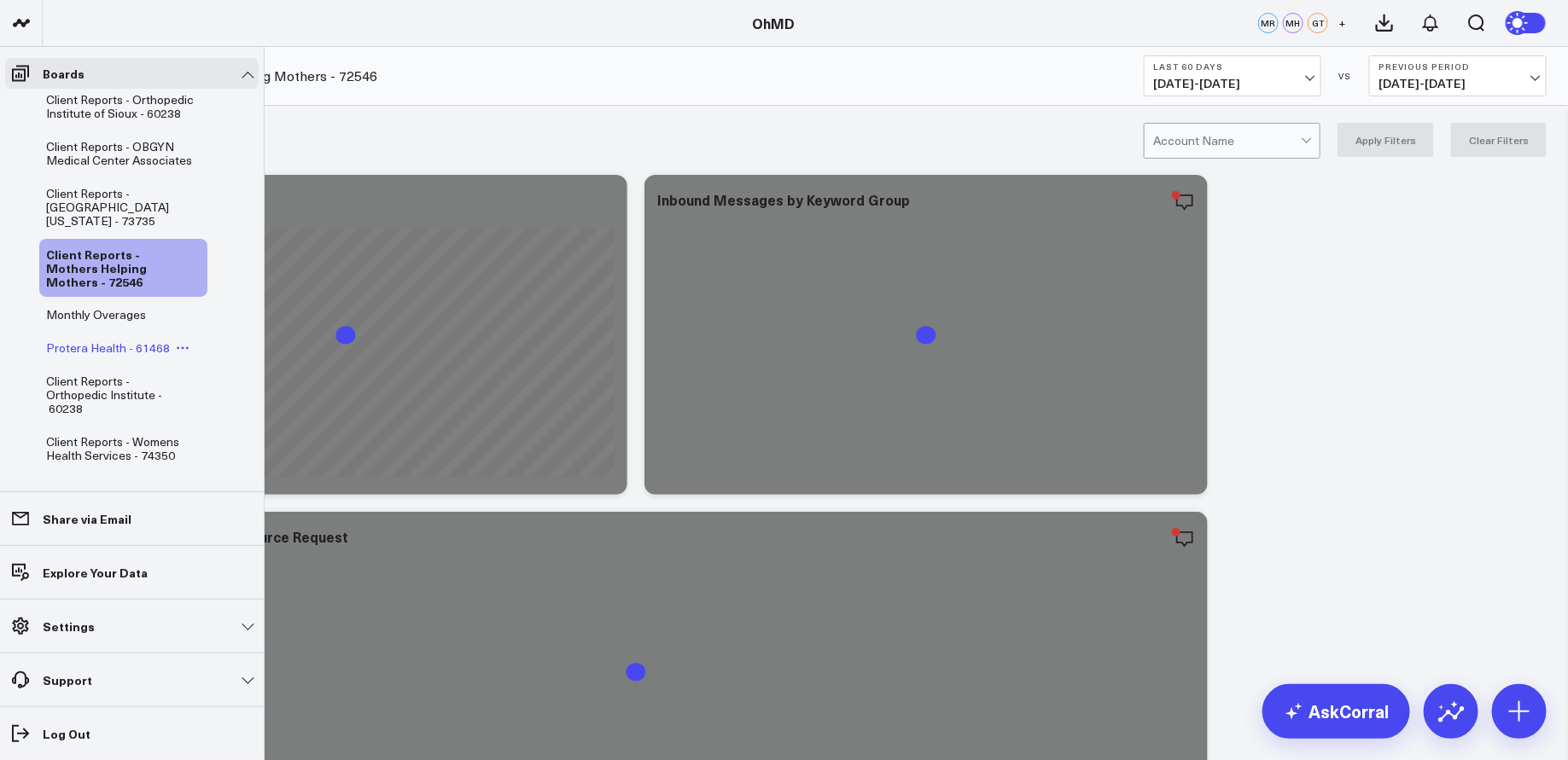
click at [118, 347] on span "Protera Health - 61468" at bounding box center [108, 348] width 124 height 17
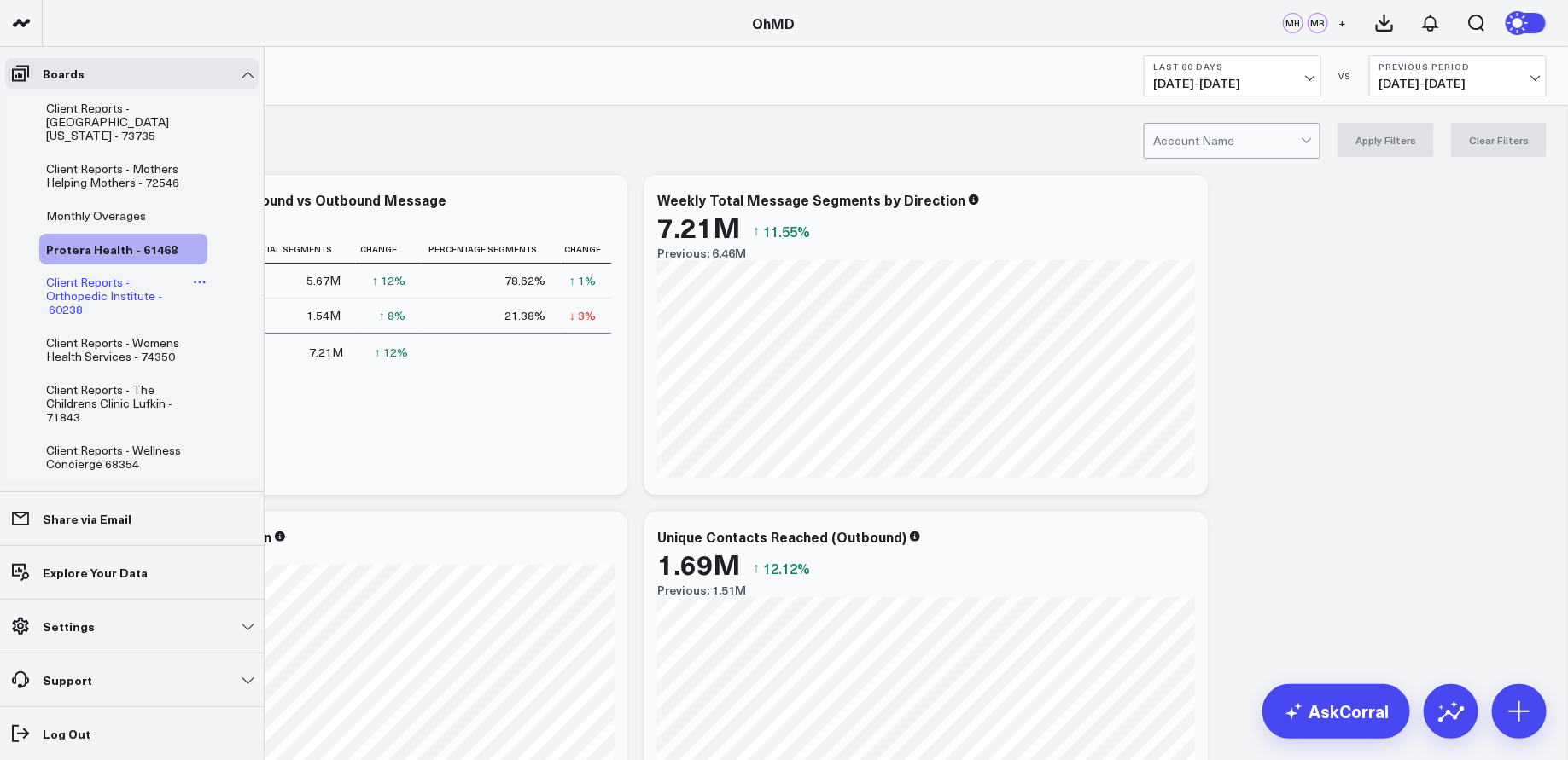
scroll to position [280, 0]
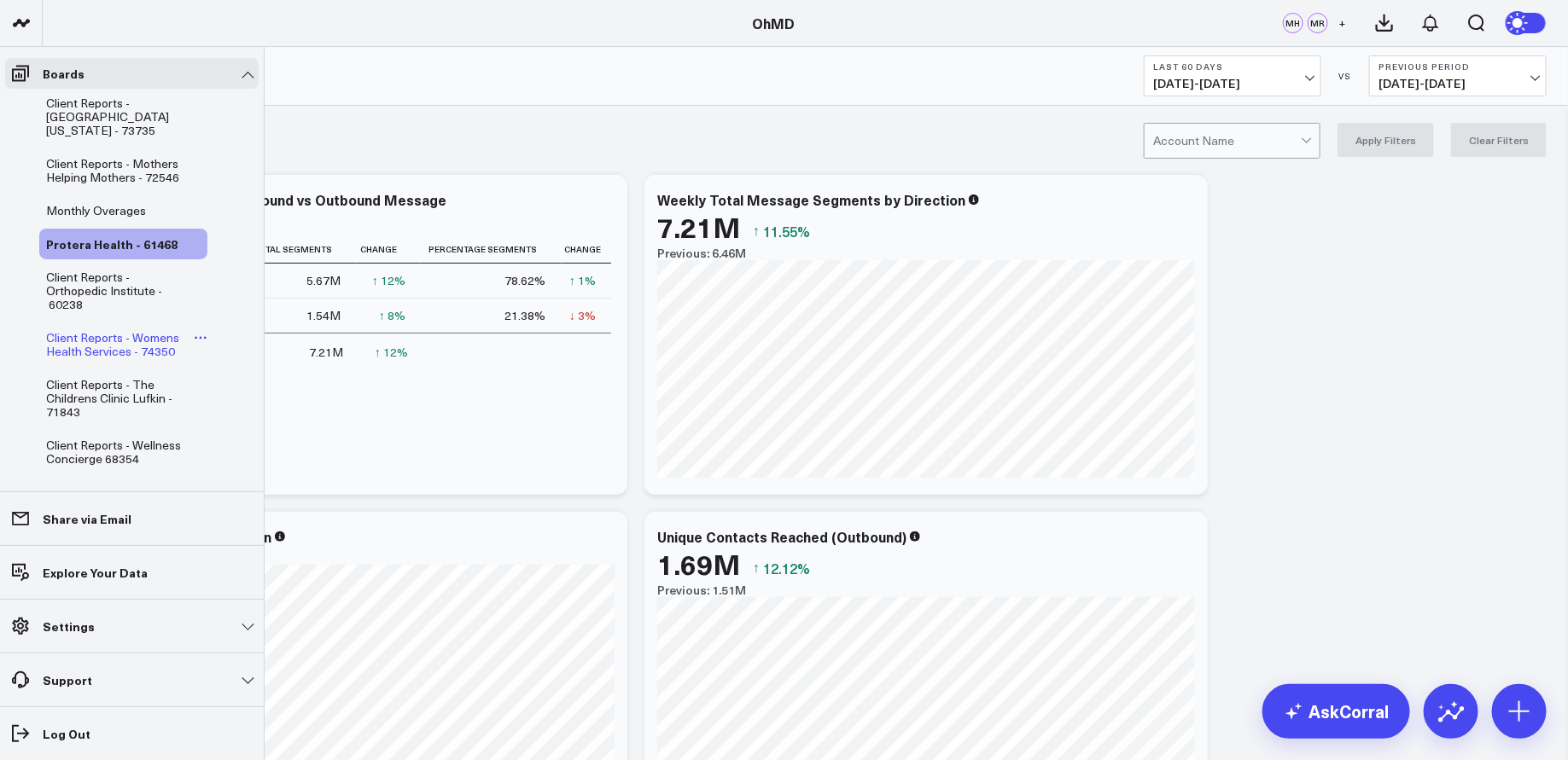
click at [124, 352] on span "Client Reports - Womens Health Services - 74350" at bounding box center [113, 344] width 133 height 30
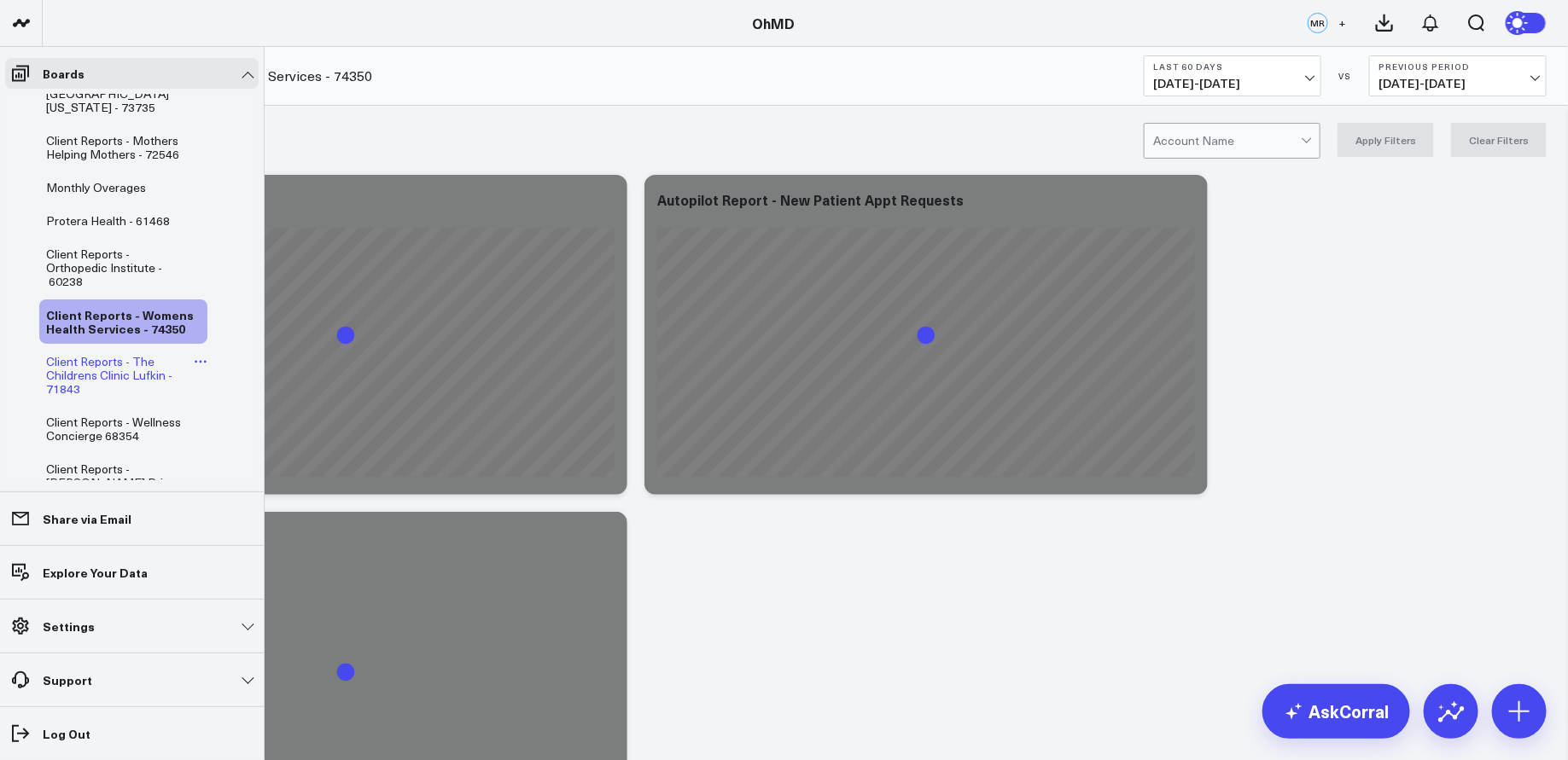
scroll to position [309, 0]
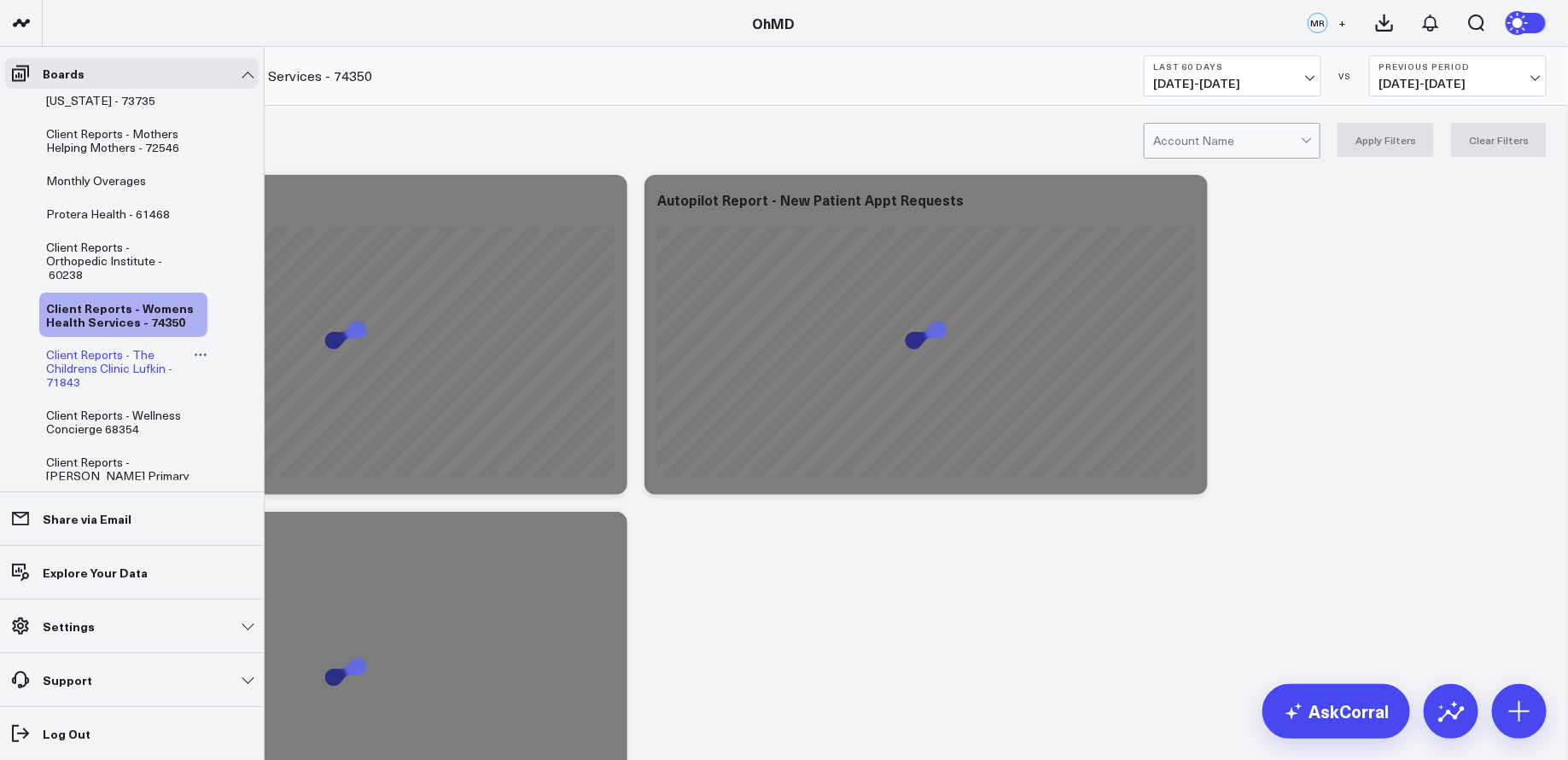
click at [112, 366] on span "Client Reports - The Childrens Clinic Lufkin - 71843" at bounding box center [109, 368] width 127 height 43
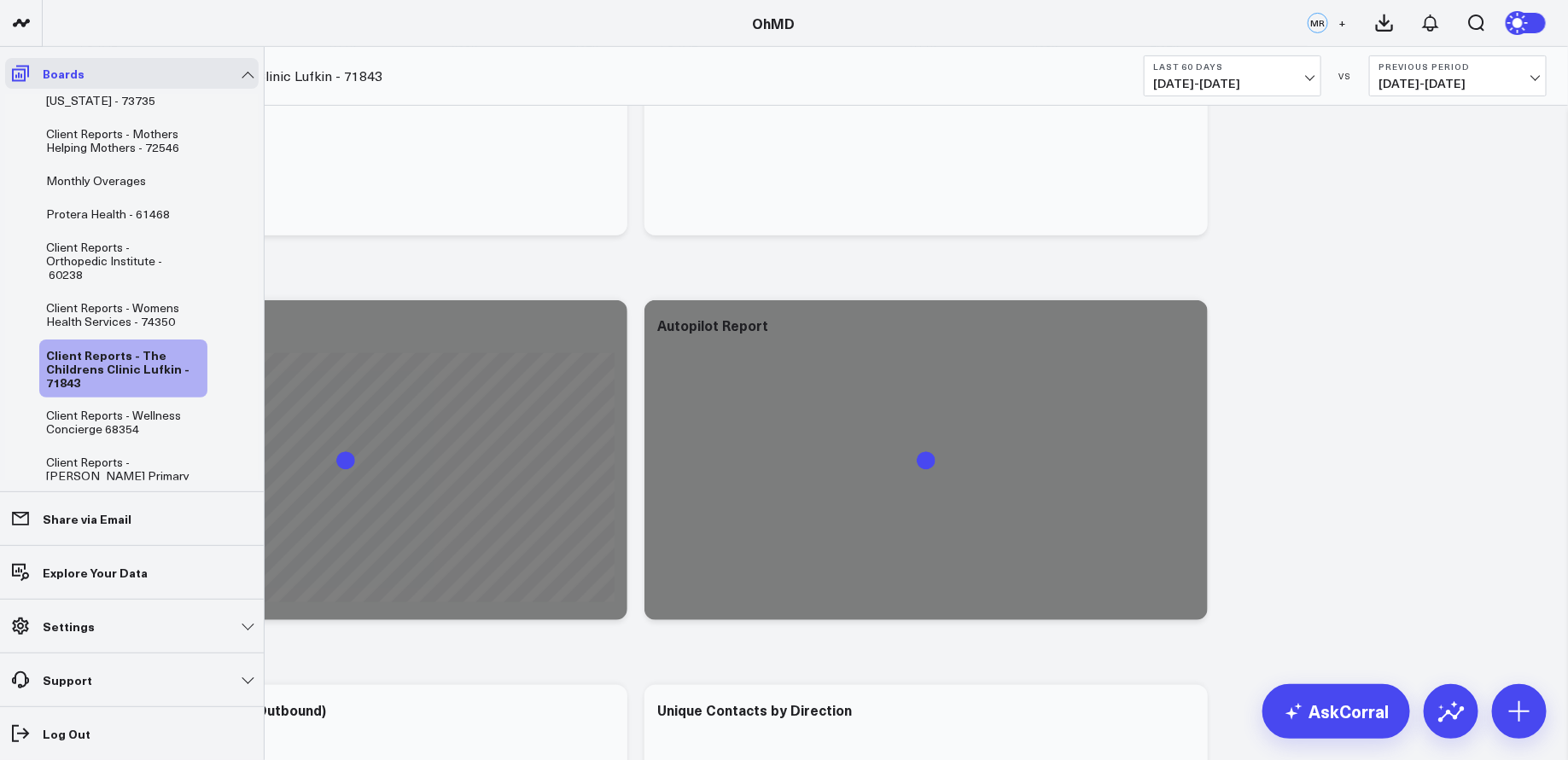
scroll to position [241, 0]
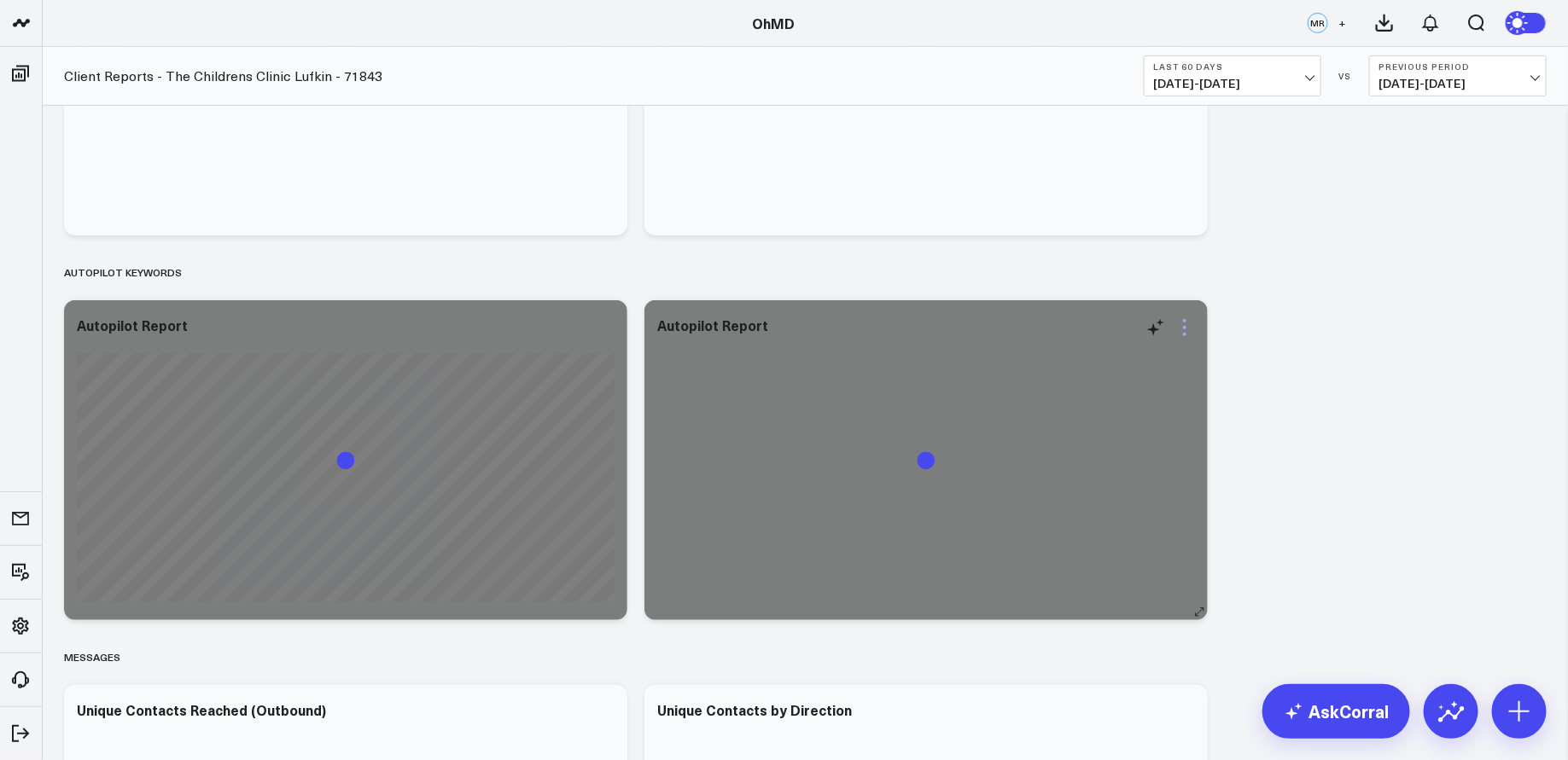
click at [1189, 329] on icon at bounding box center [1185, 328] width 20 height 20
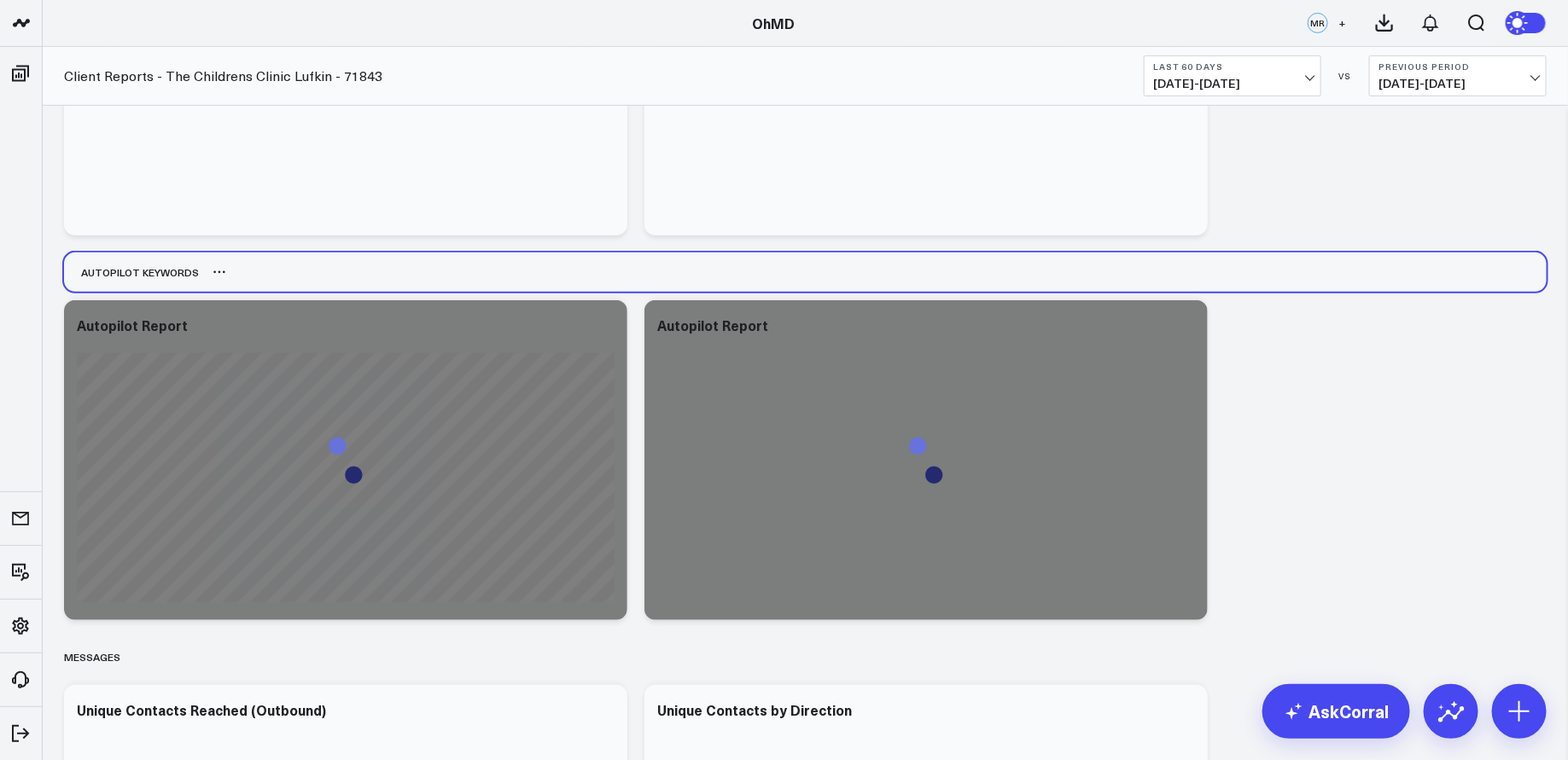
click at [1307, 259] on div "Autopilot Keywords" at bounding box center [805, 271] width 1483 height 40
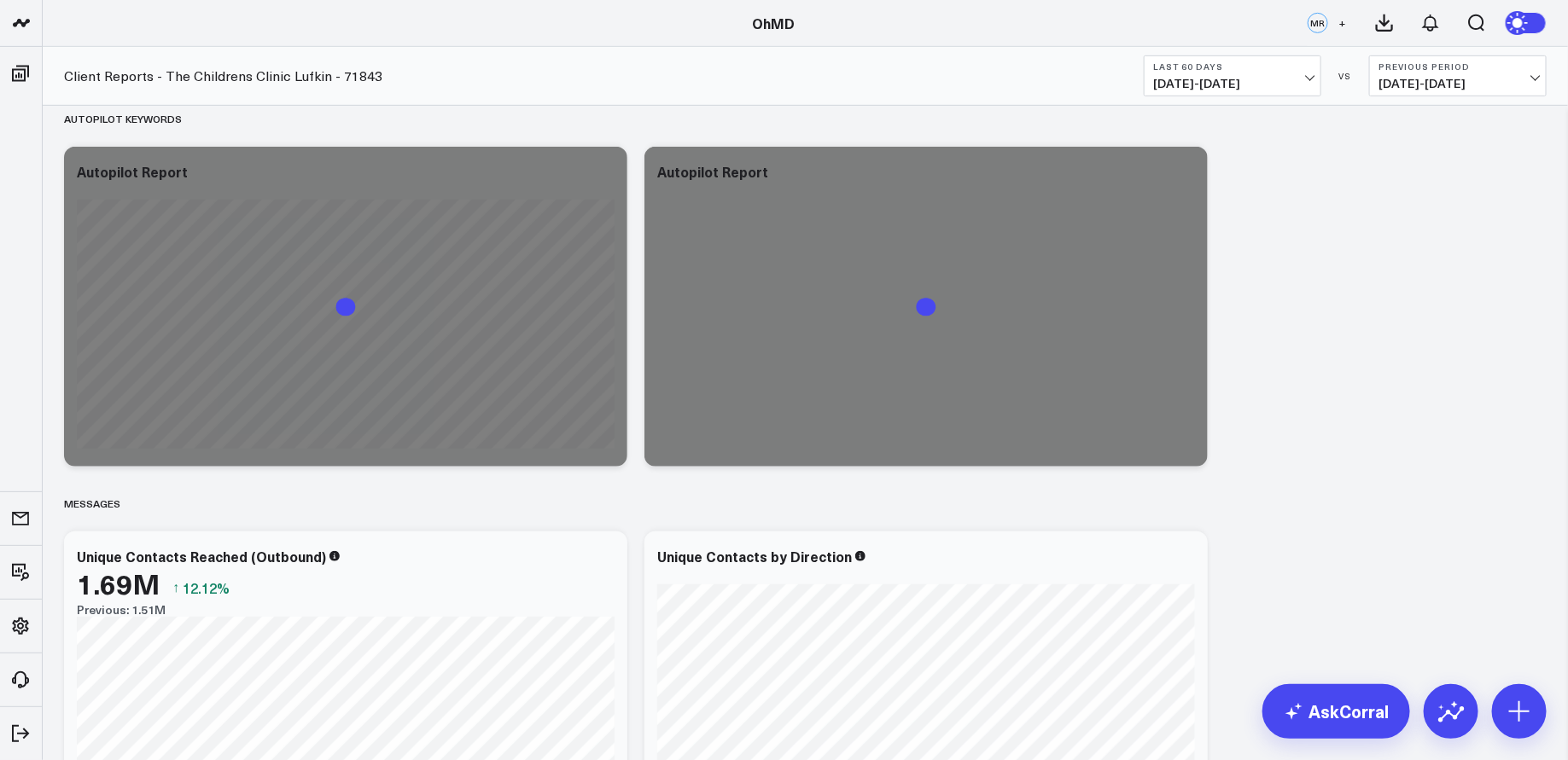
scroll to position [431, 0]
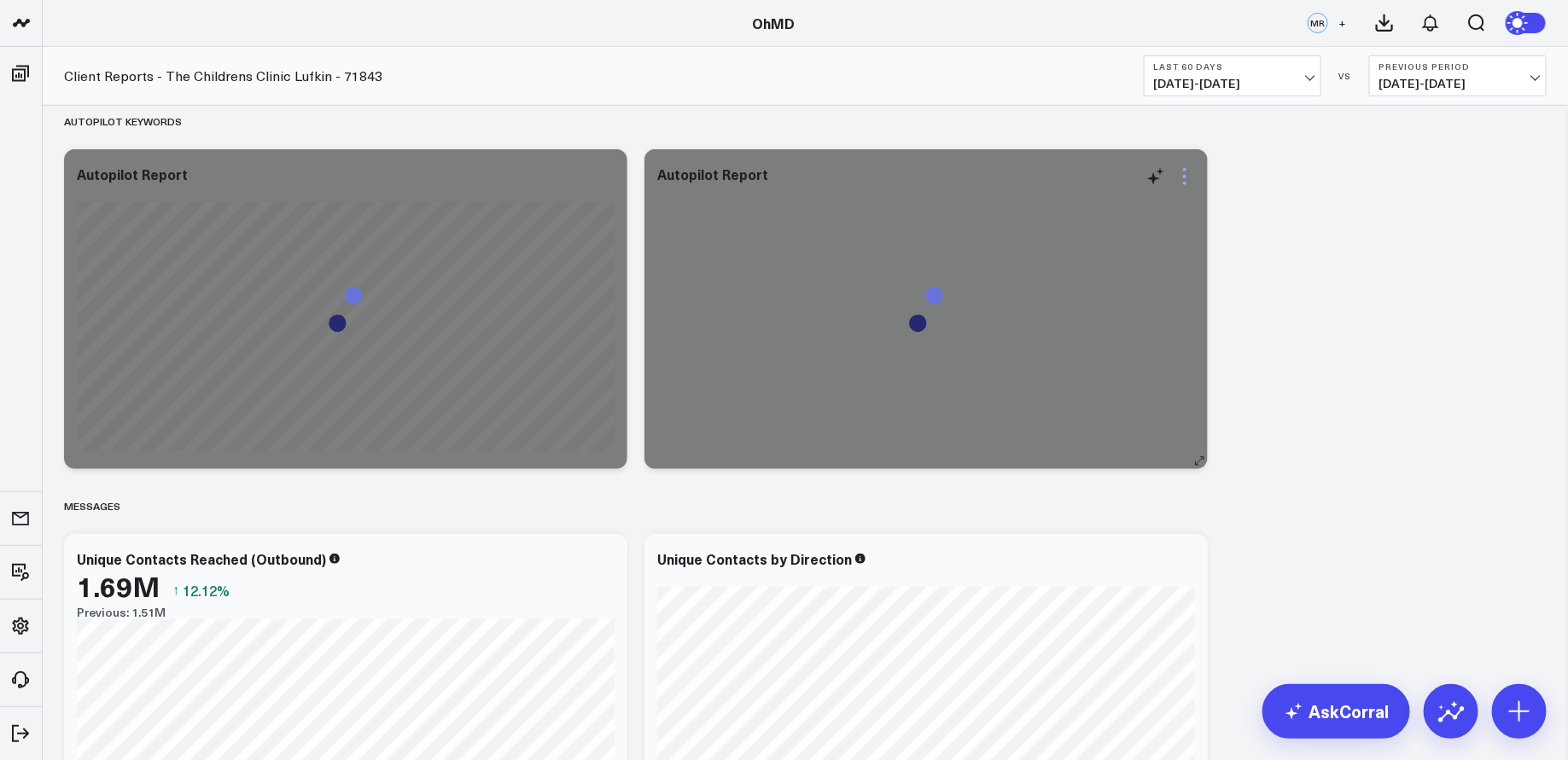
click at [1188, 175] on icon at bounding box center [1185, 176] width 20 height 20
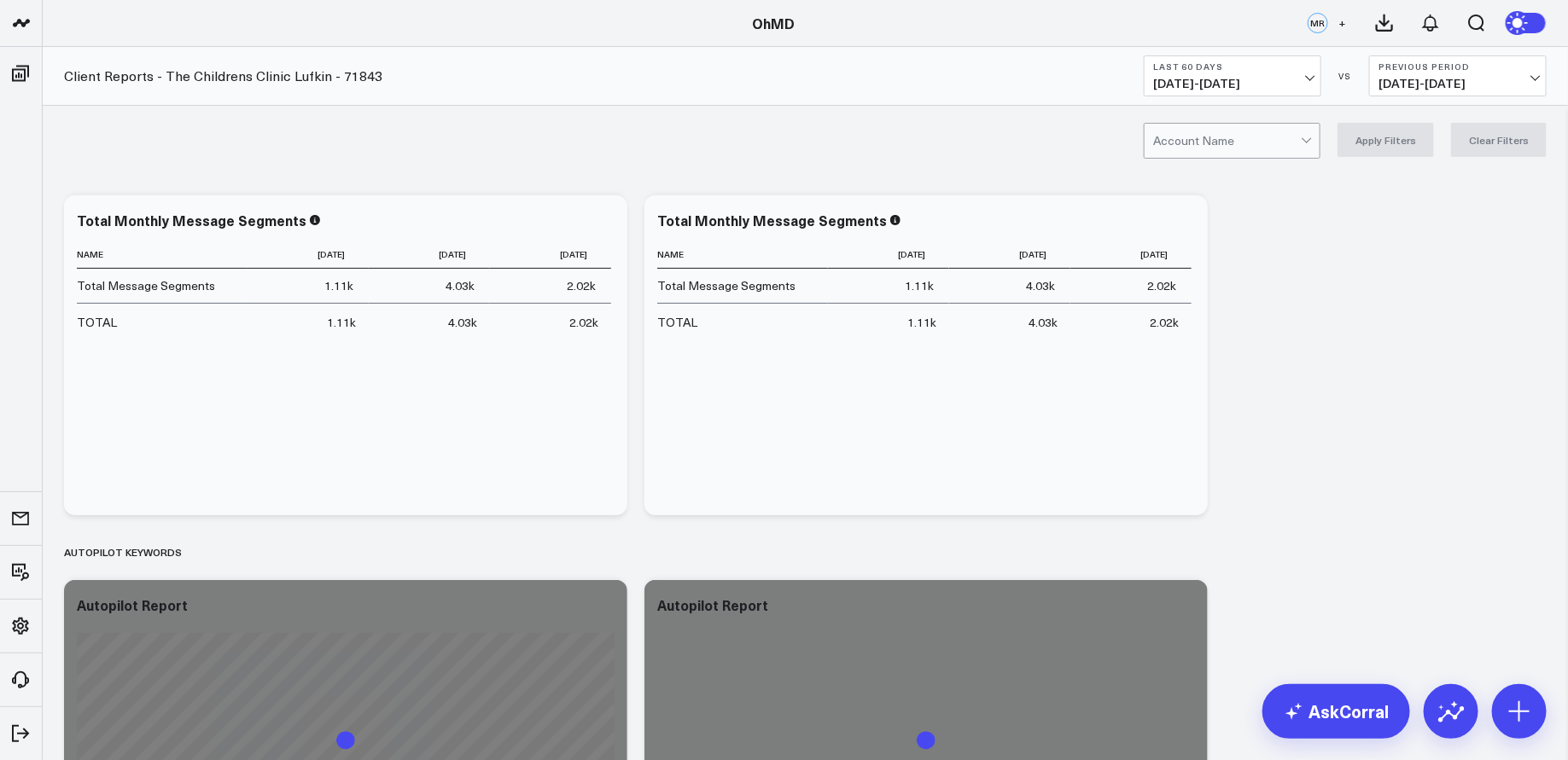
click at [1296, 72] on button "Last 60 Days [DATE] - [DATE]" at bounding box center [1233, 76] width 177 height 41
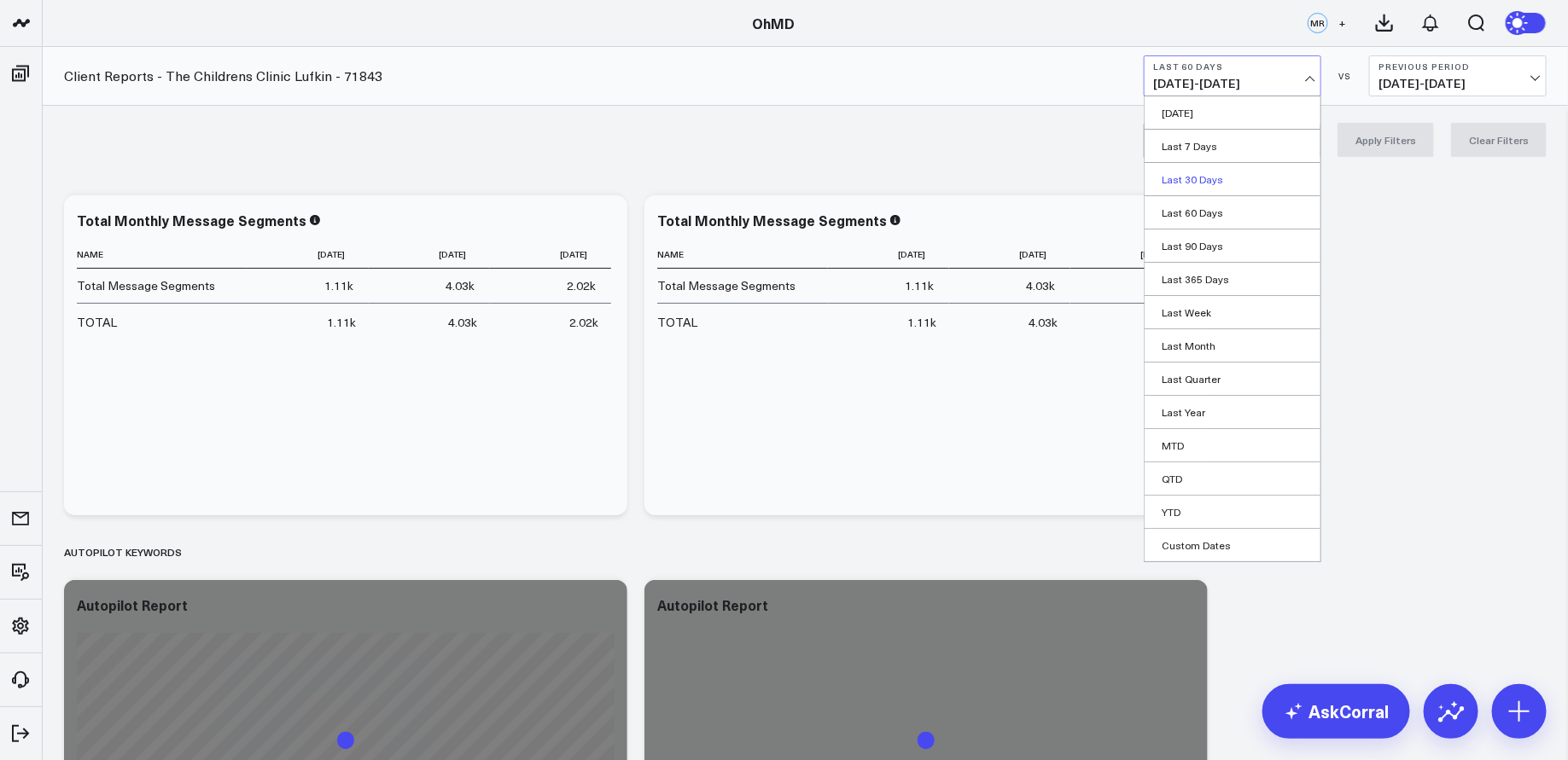
click at [1238, 174] on link "Last 30 Days" at bounding box center [1233, 178] width 176 height 32
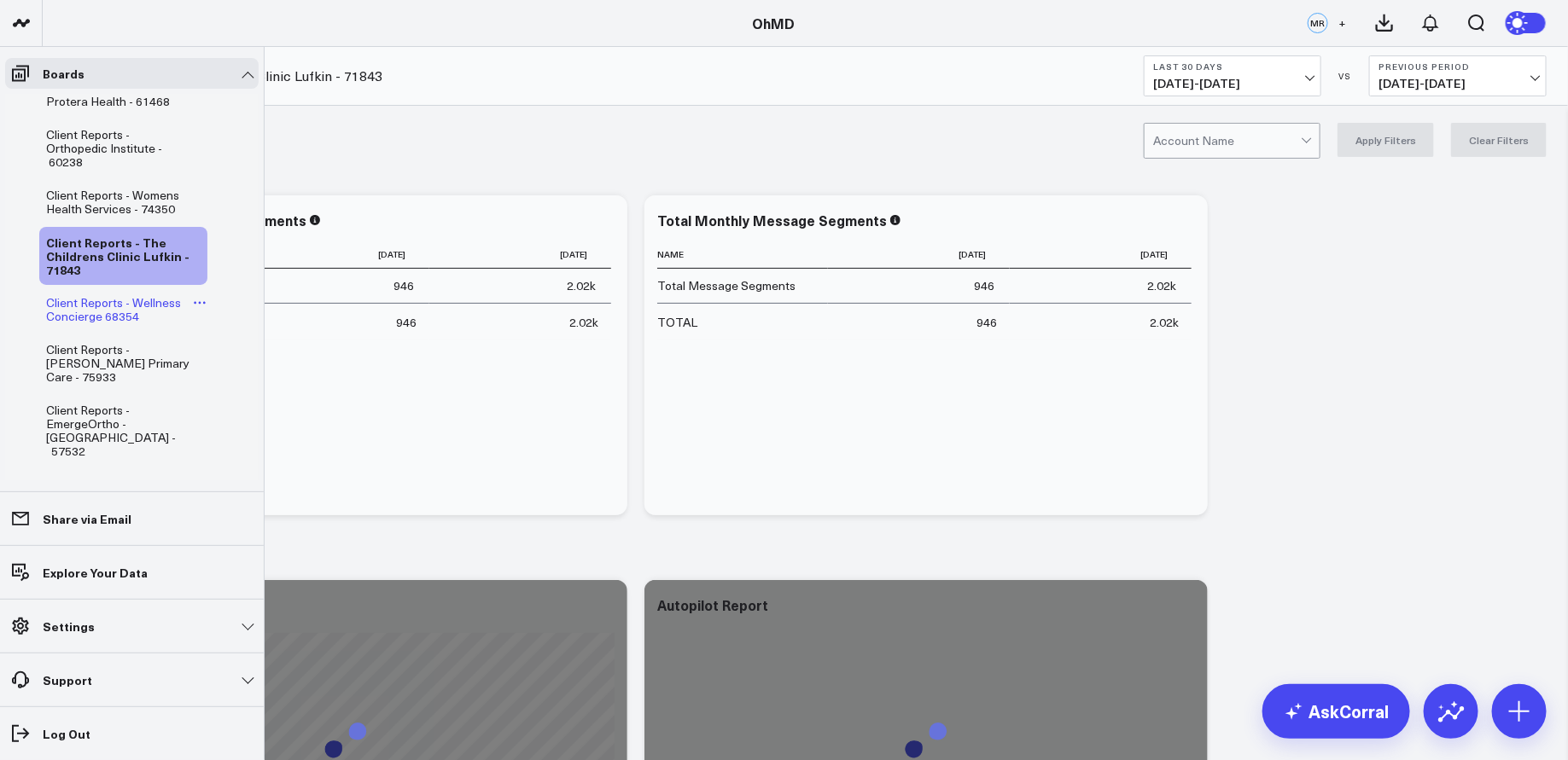
scroll to position [428, 0]
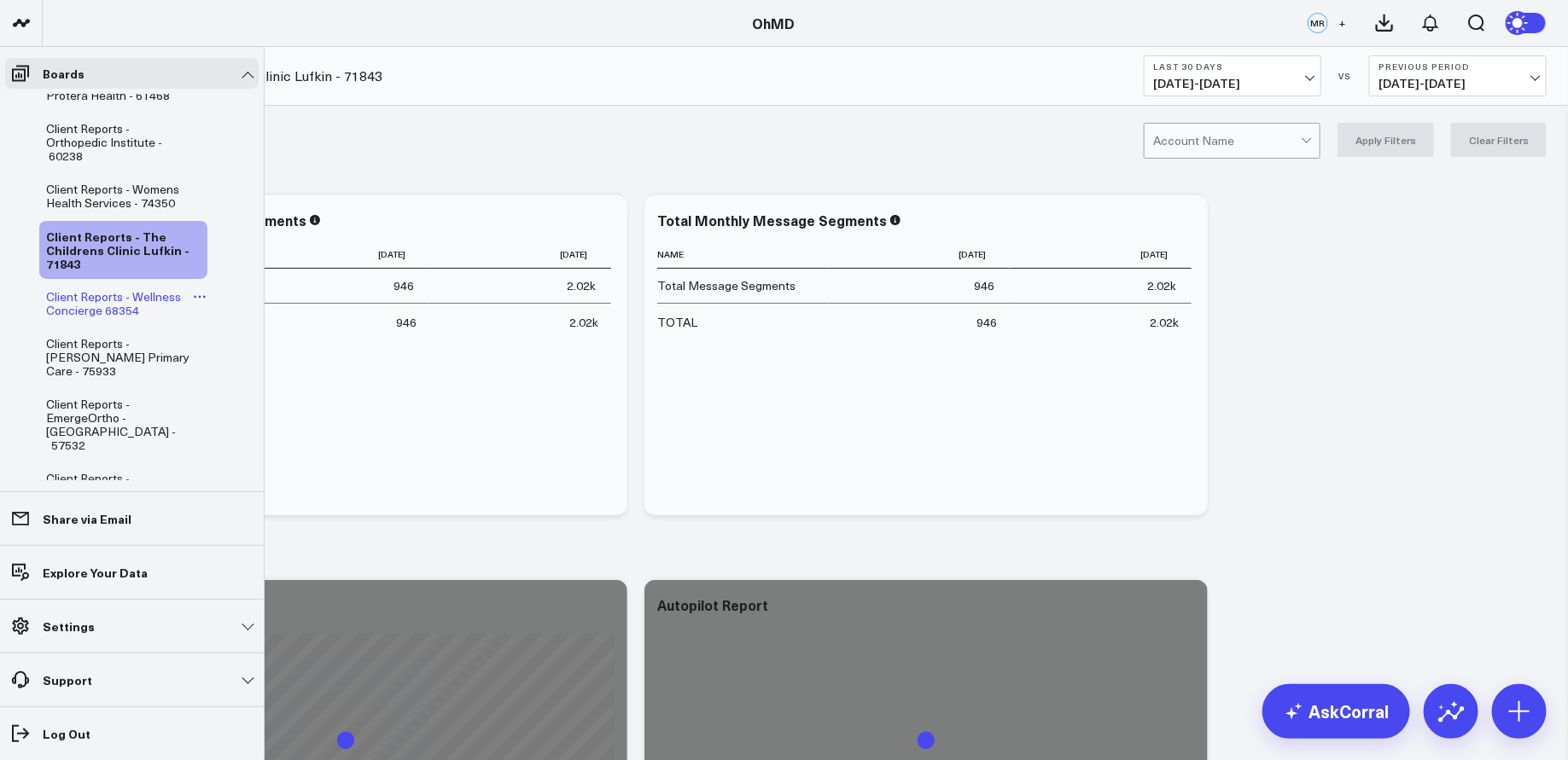
click at [141, 296] on span "Client Reports - Wellness Concierge 68354" at bounding box center [114, 303] width 135 height 30
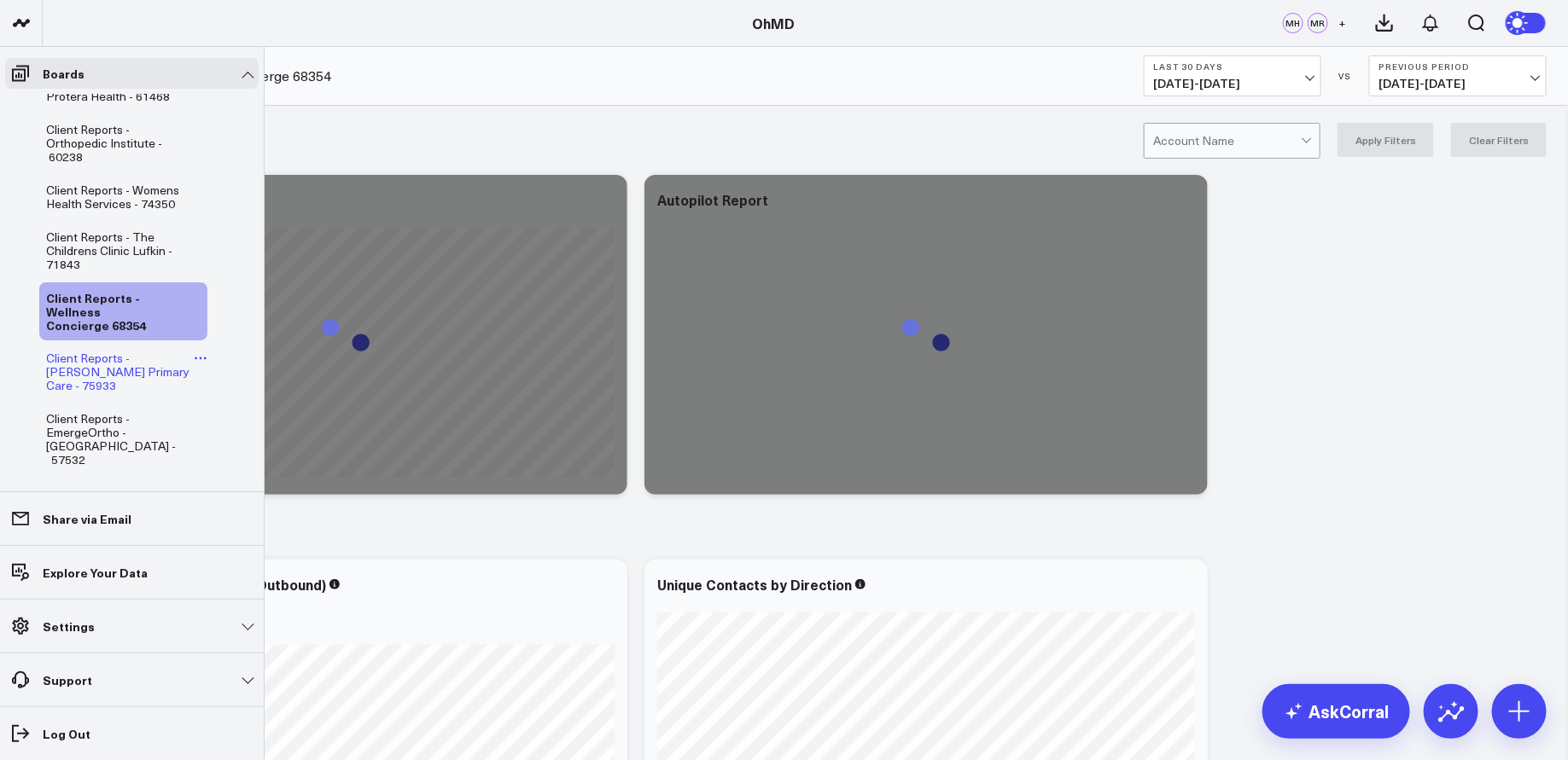
scroll to position [432, 0]
click at [121, 356] on span "Client Reports - [PERSON_NAME] Primary Care - 75933" at bounding box center [117, 367] width 143 height 43
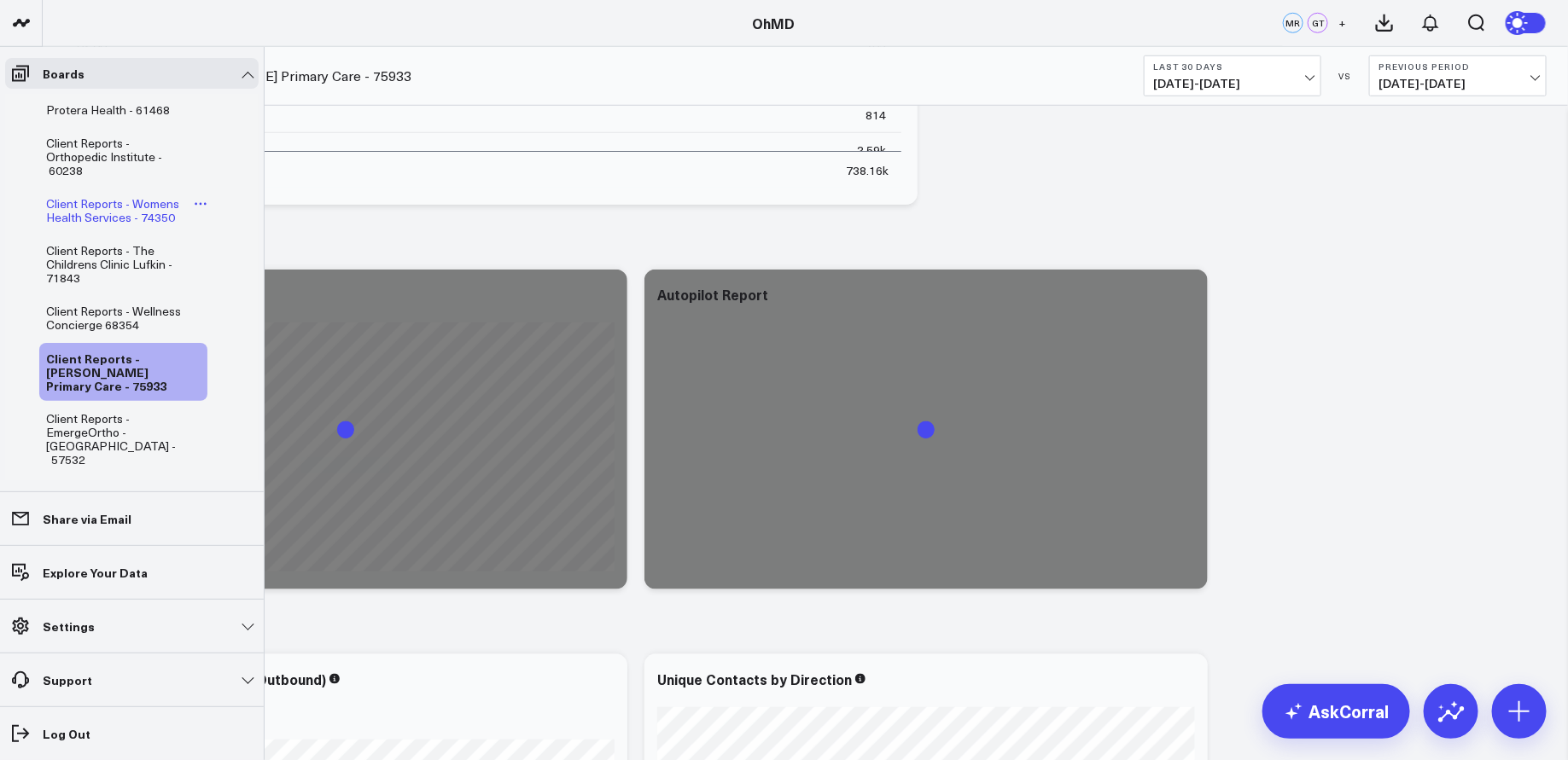
scroll to position [416, 0]
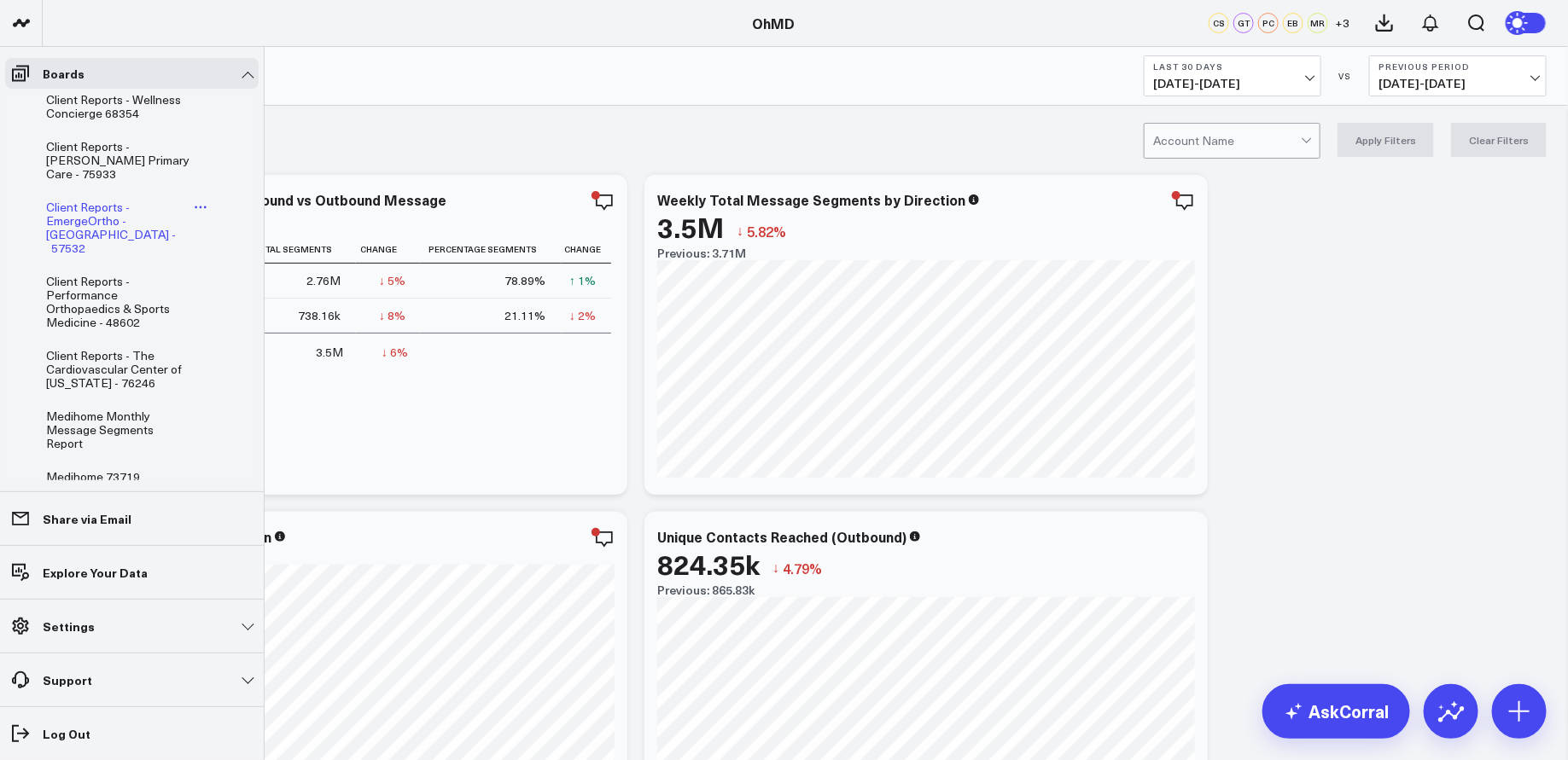
scroll to position [606, 0]
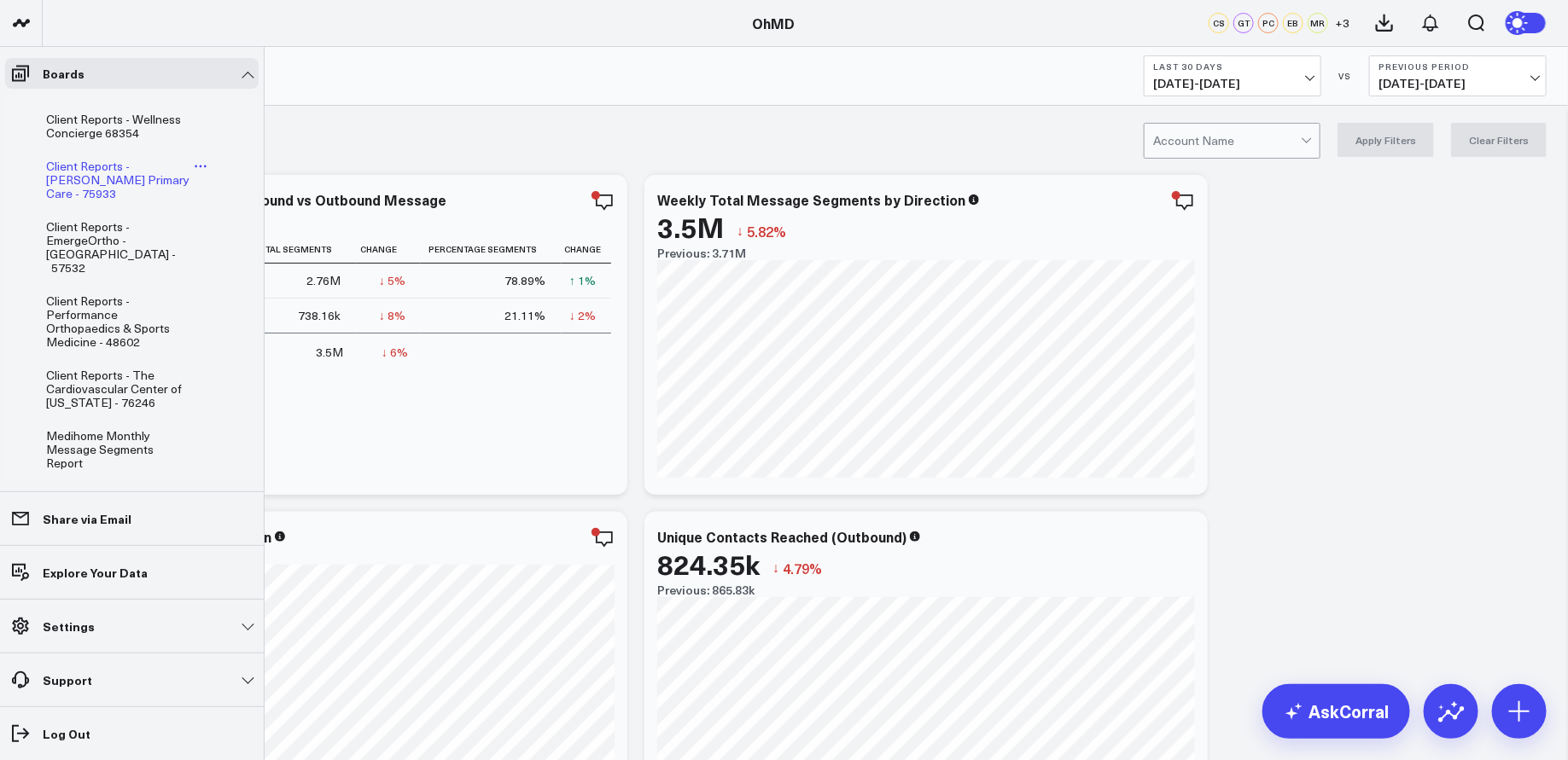
click at [103, 163] on span "Client Reports - [PERSON_NAME] Primary Care - 75933" at bounding box center [117, 179] width 143 height 43
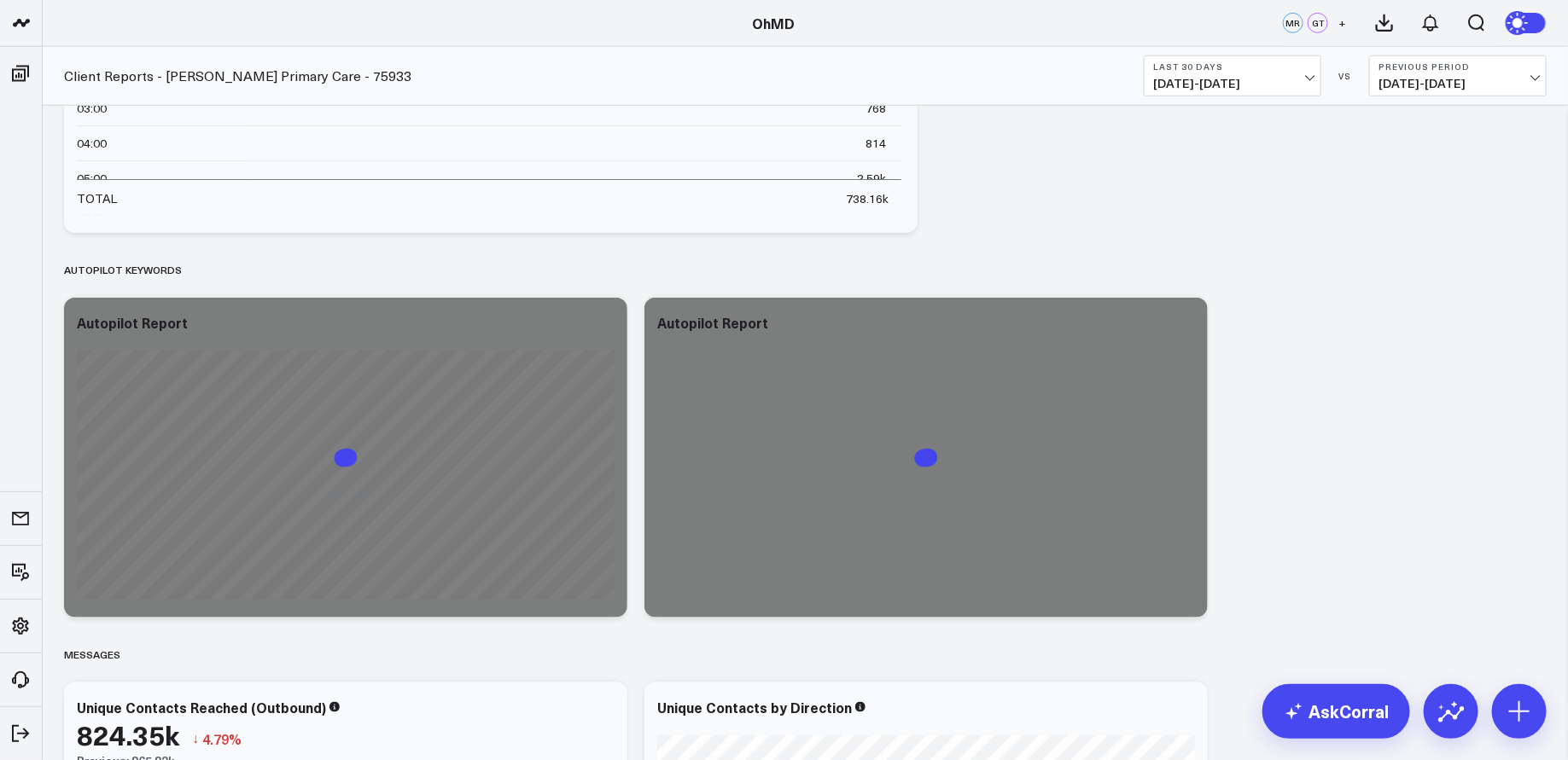
scroll to position [611, 0]
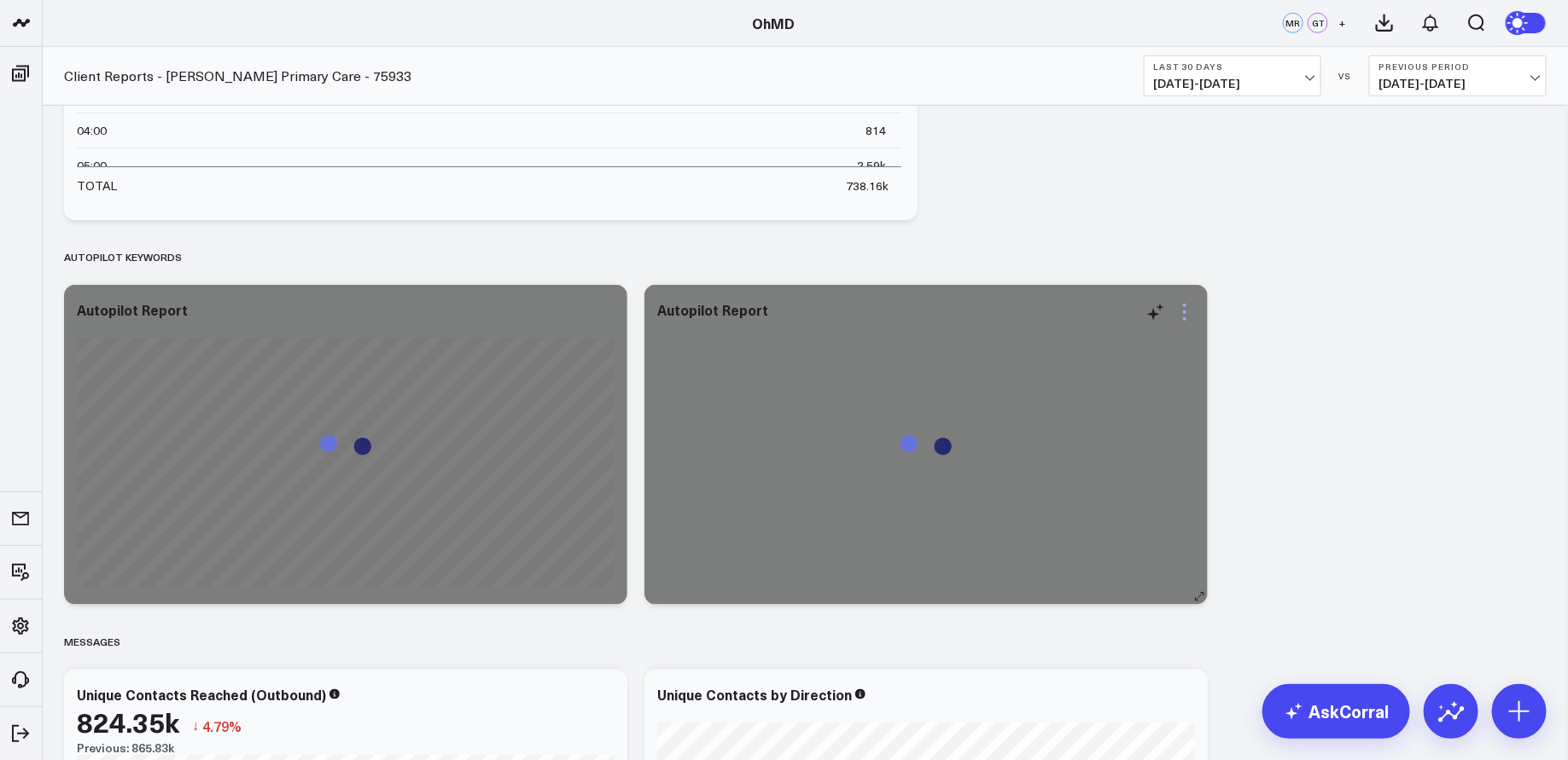
click at [1183, 316] on icon at bounding box center [1185, 312] width 20 height 20
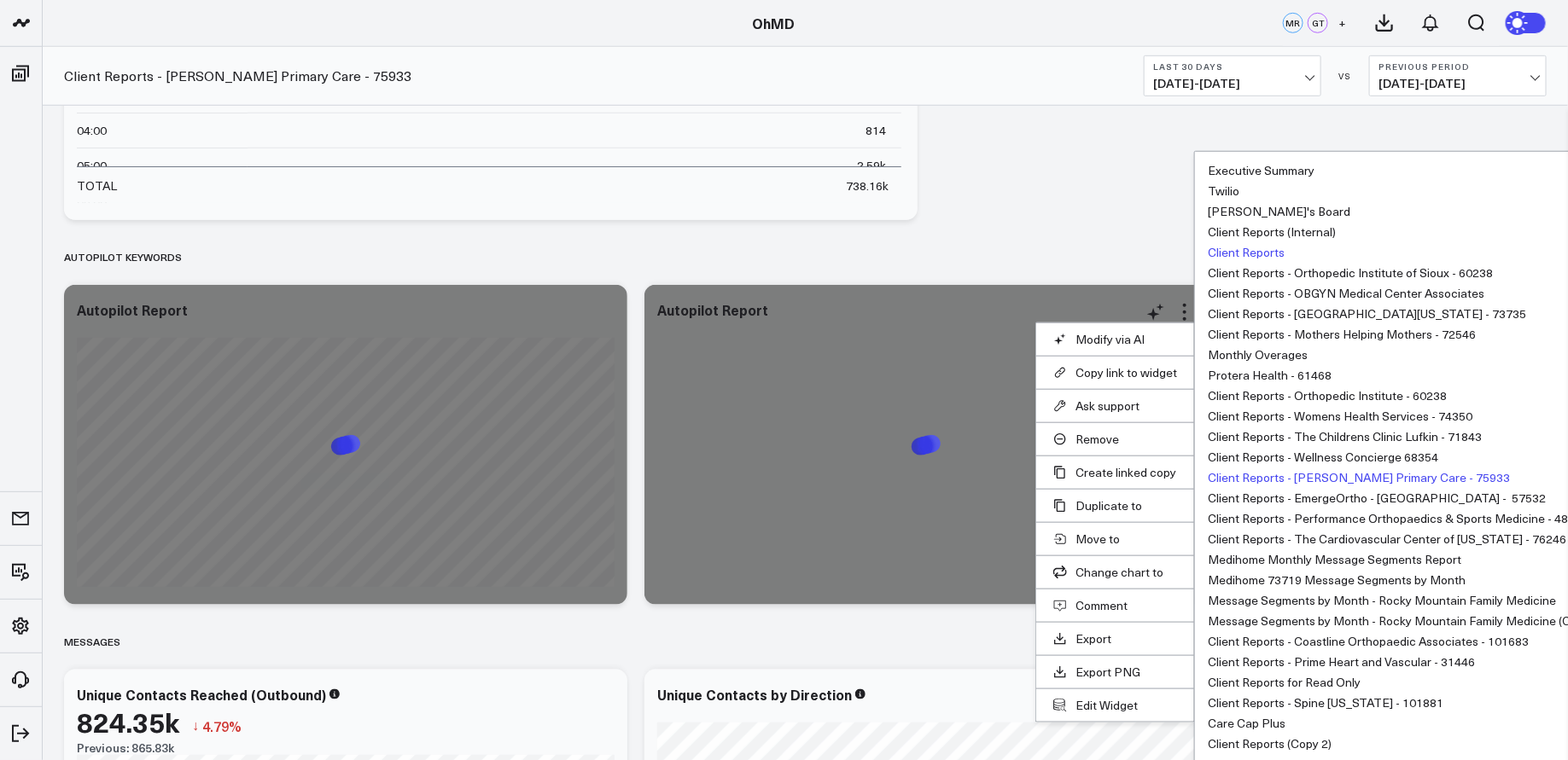
click at [1263, 247] on button "Client Reports" at bounding box center [1246, 252] width 77 height 12
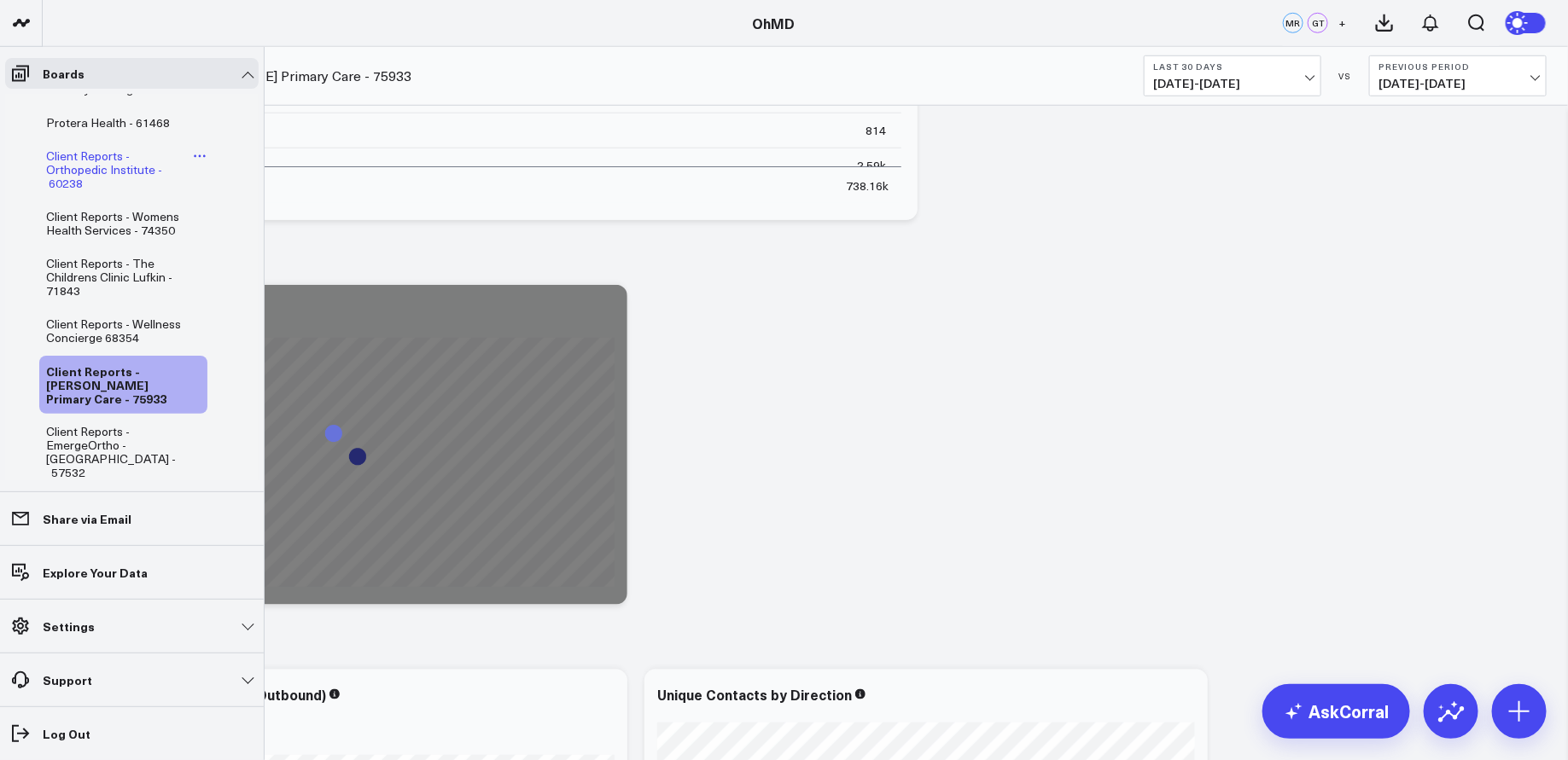
scroll to position [0, 0]
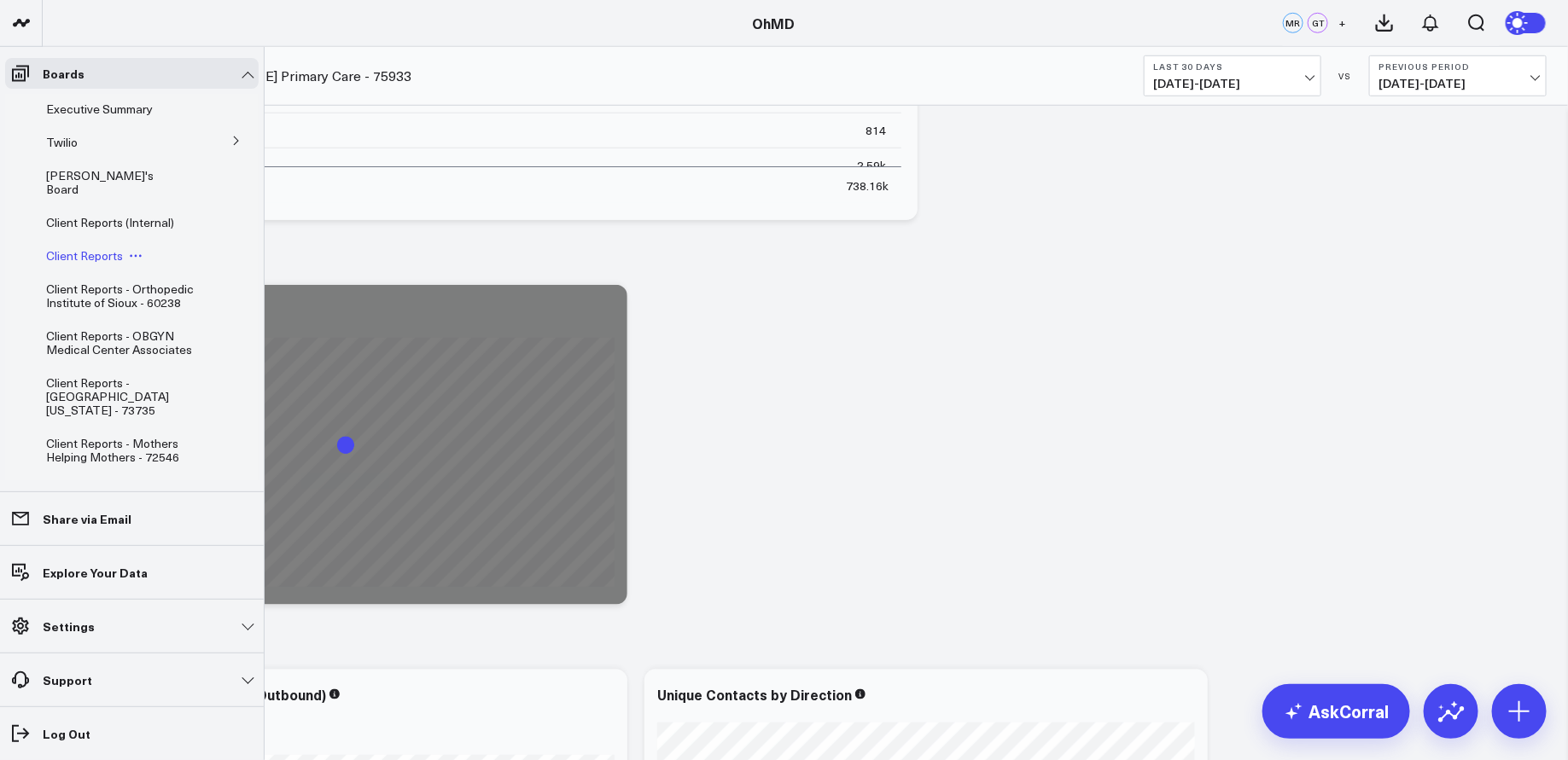
click at [99, 247] on span "Client Reports" at bounding box center [84, 256] width 77 height 17
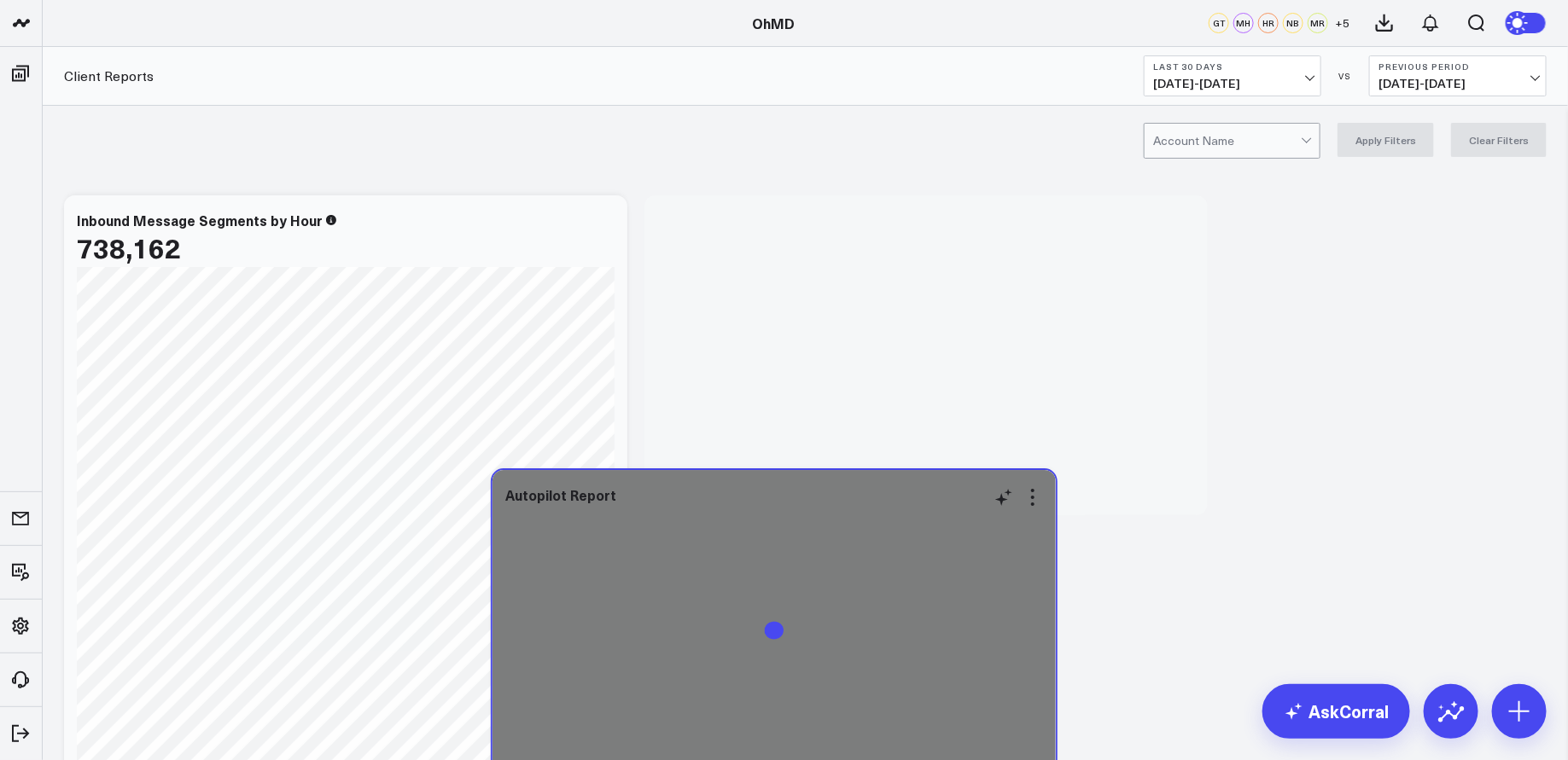
drag, startPoint x: 370, startPoint y: 210, endPoint x: 798, endPoint y: 485, distance: 508.7
click at [798, 485] on div "Autopilot Report" at bounding box center [774, 630] width 564 height 320
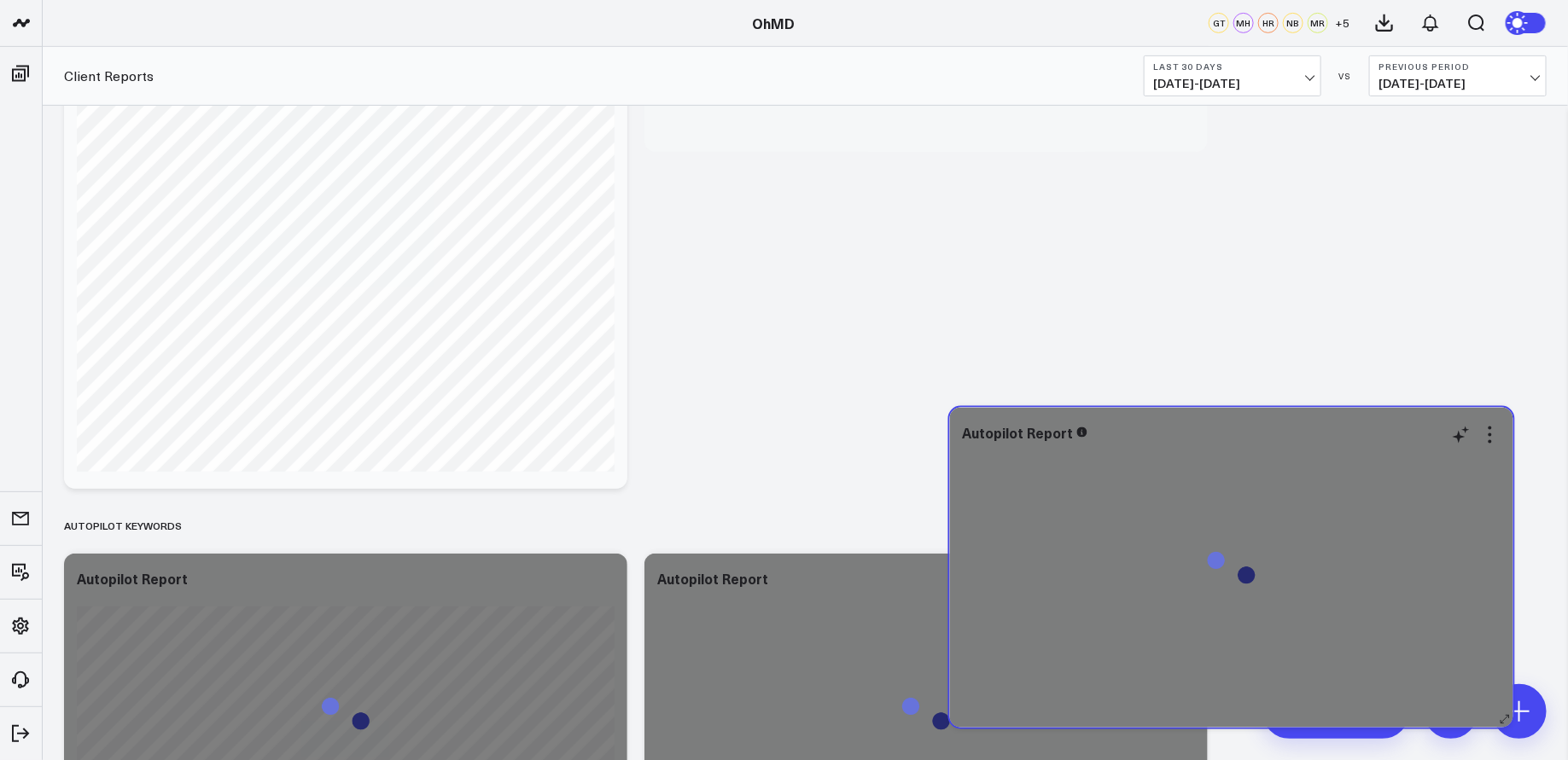
scroll to position [365, 0]
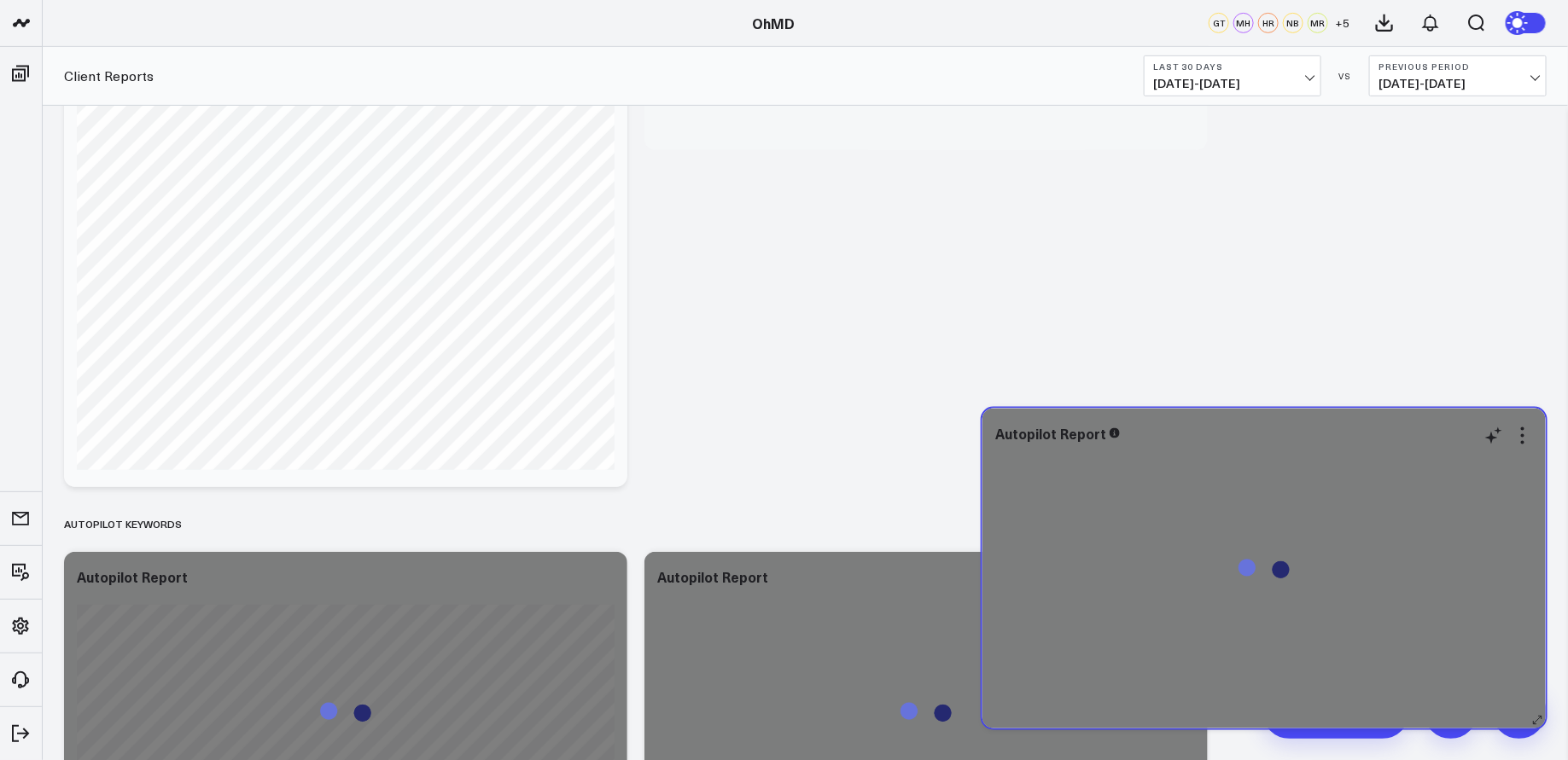
drag, startPoint x: 786, startPoint y: 329, endPoint x: 1124, endPoint y: 670, distance: 480.1
click at [1124, 670] on div at bounding box center [1264, 583] width 538 height 258
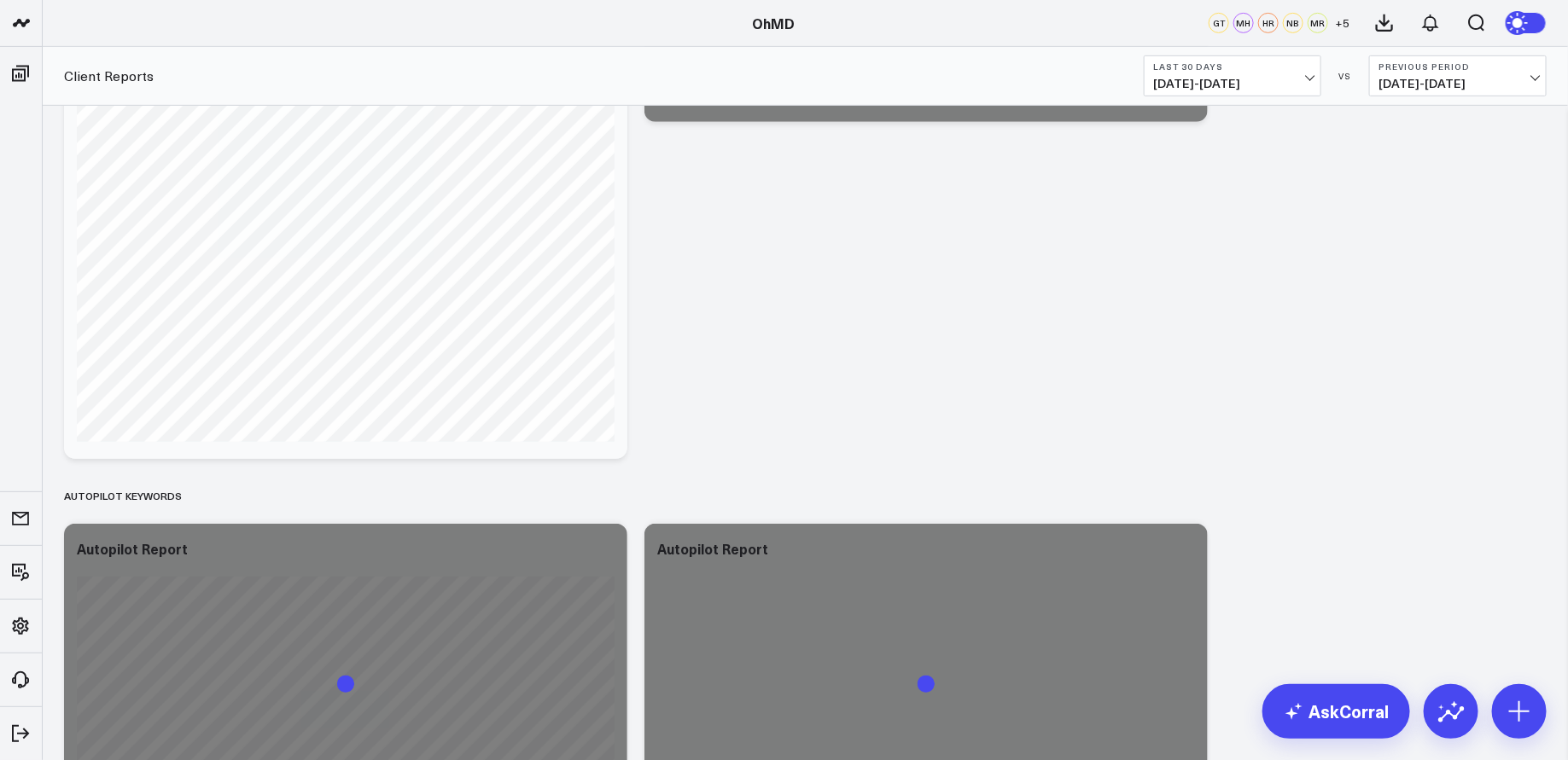
scroll to position [395, 0]
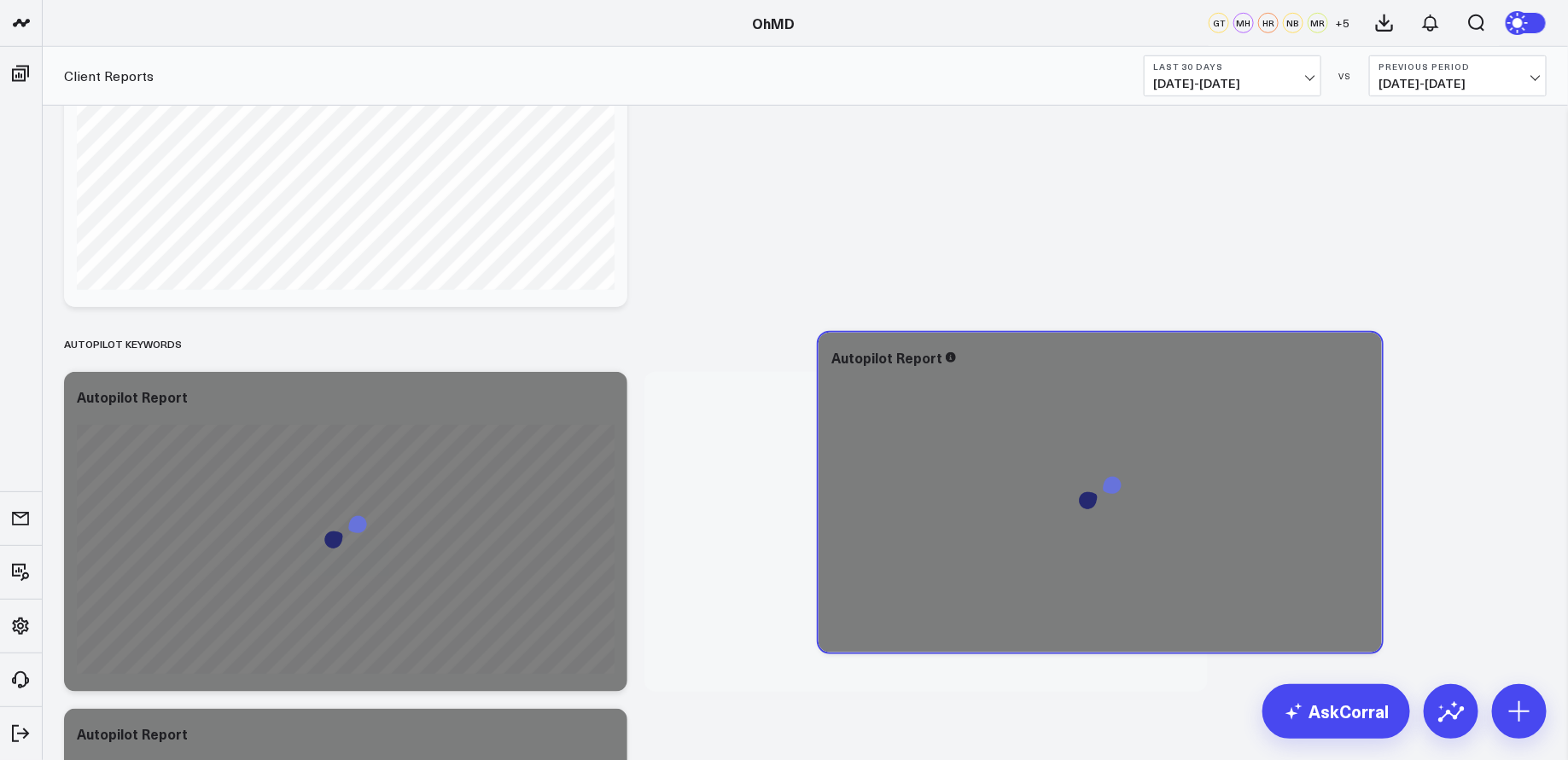
drag, startPoint x: 784, startPoint y: 112, endPoint x: 957, endPoint y: 742, distance: 653.3
click at [957, 653] on div "Autopilot Report" at bounding box center [1100, 492] width 564 height 320
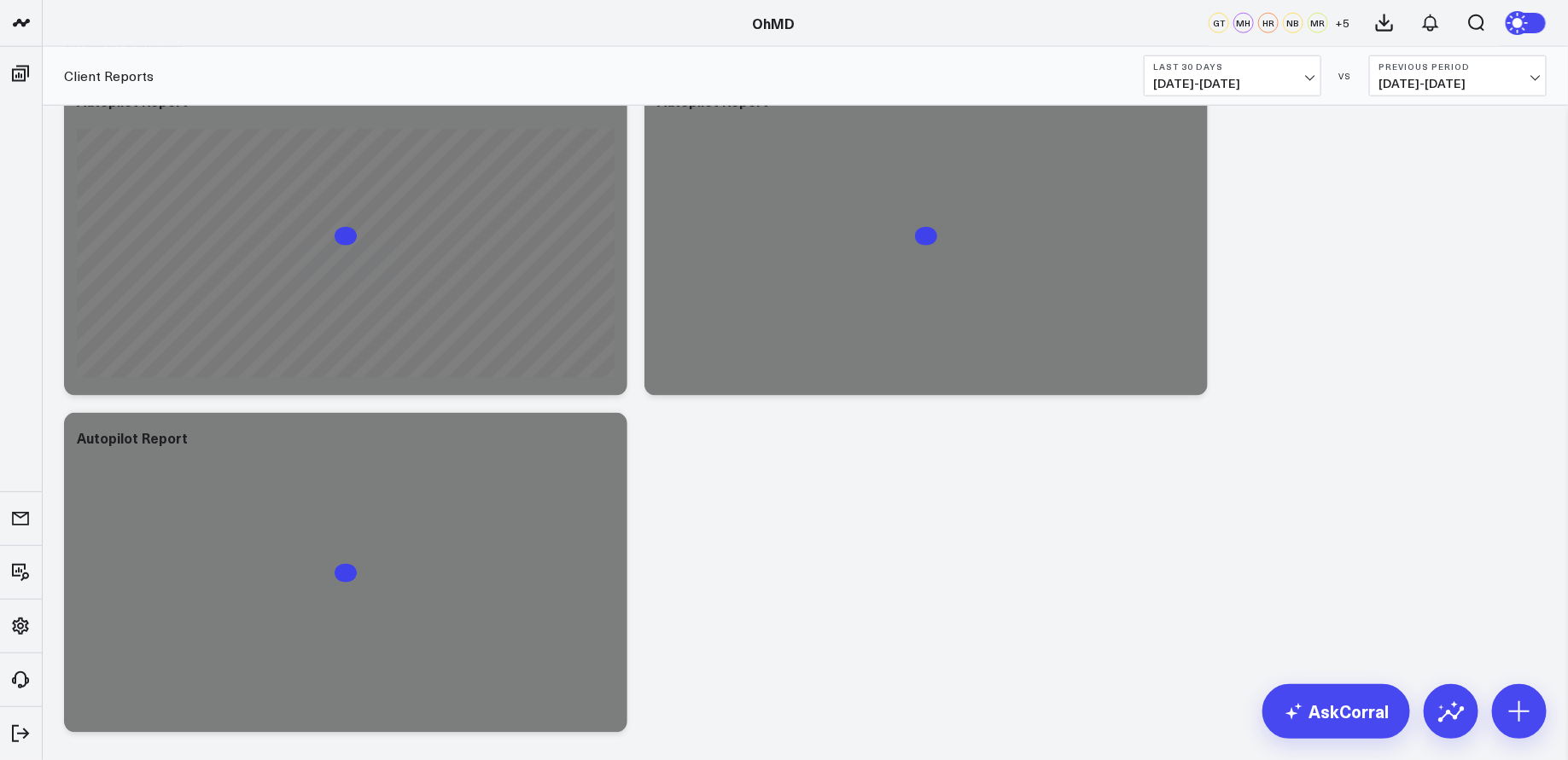
scroll to position [850, 0]
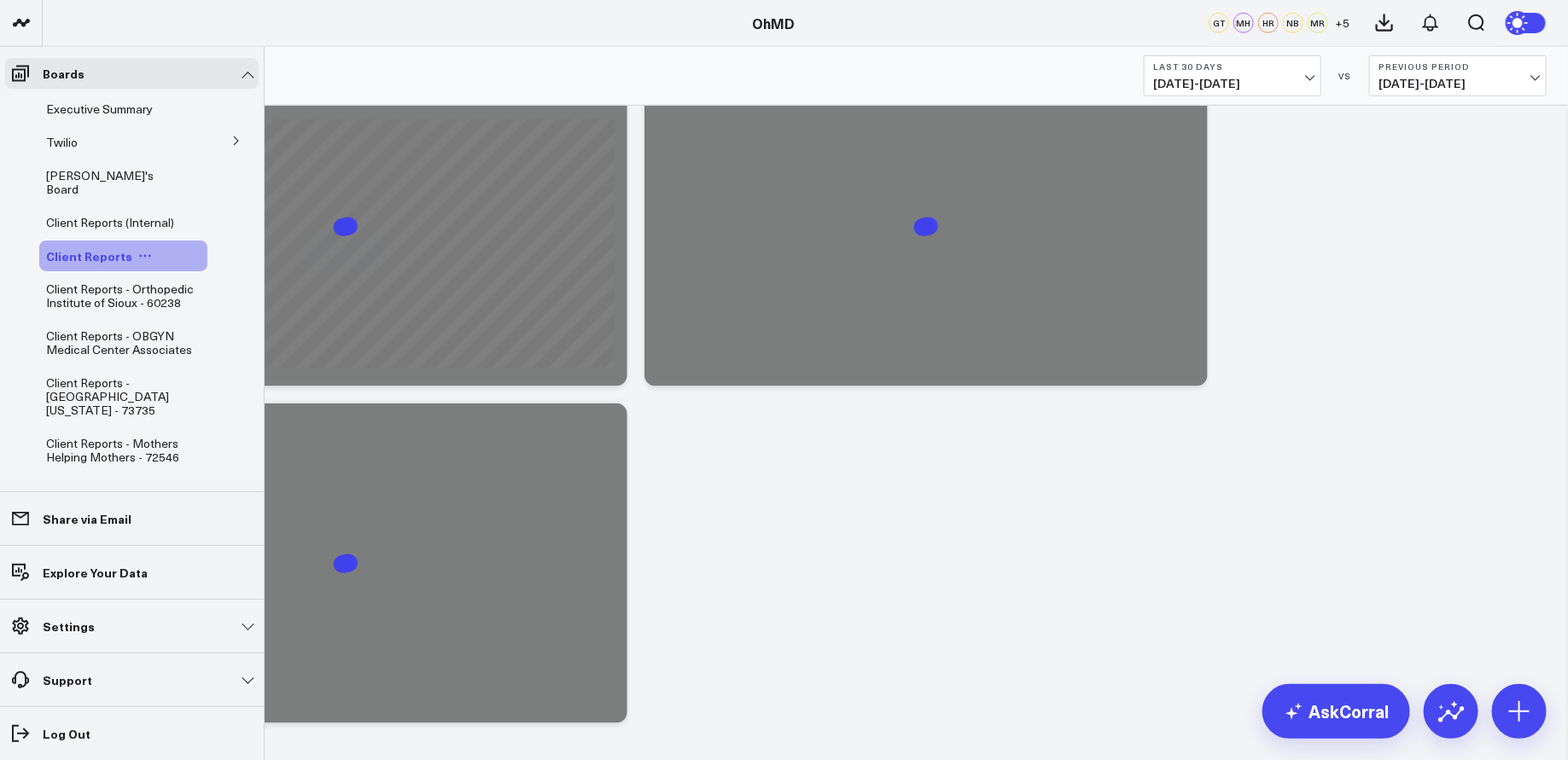
click at [144, 255] on icon at bounding box center [145, 256] width 3 height 3
click at [237, 330] on button "Duplicate Board" at bounding box center [219, 332] width 139 height 33
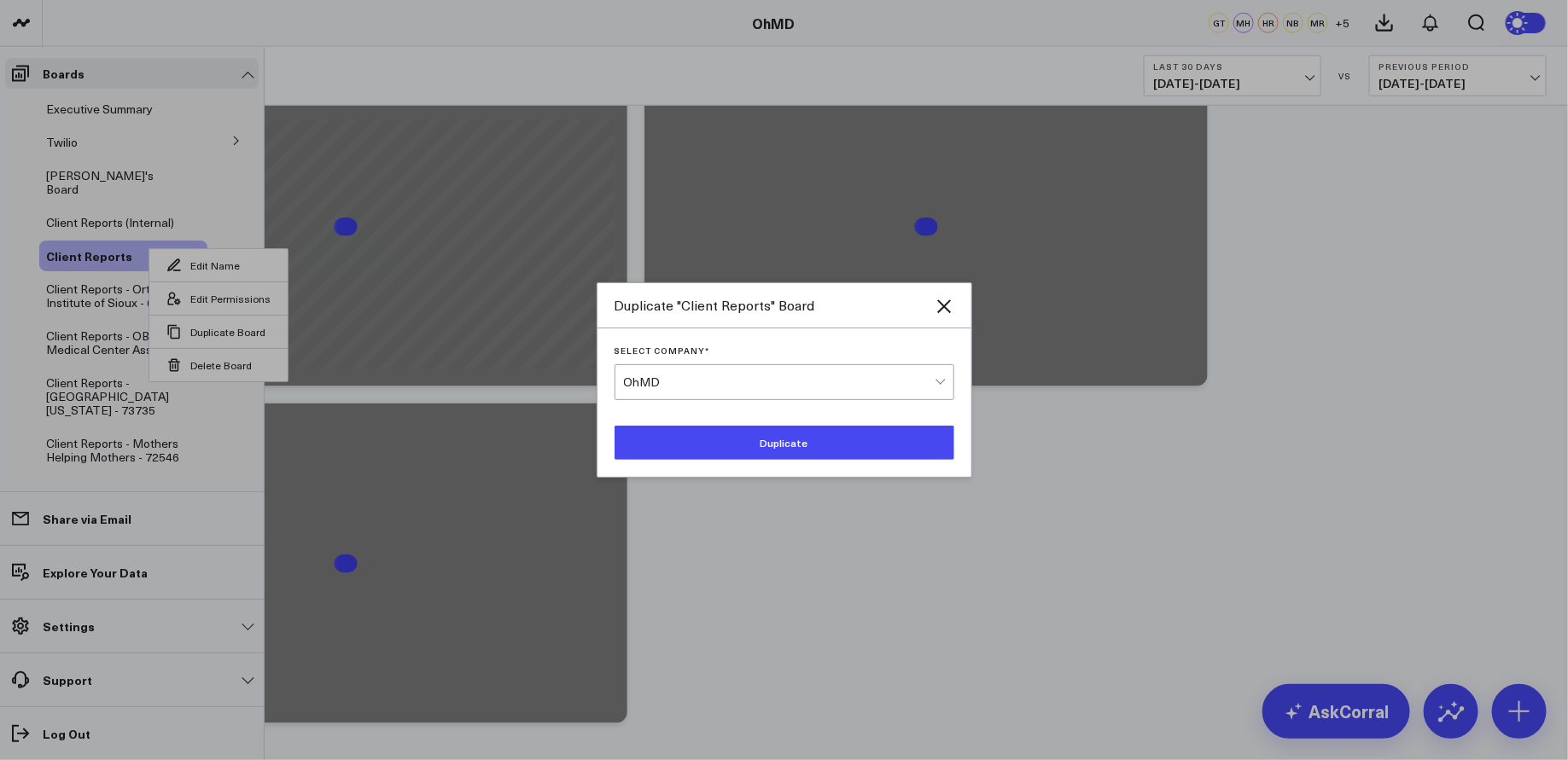
click at [699, 438] on button "Duplicate" at bounding box center [784, 442] width 340 height 34
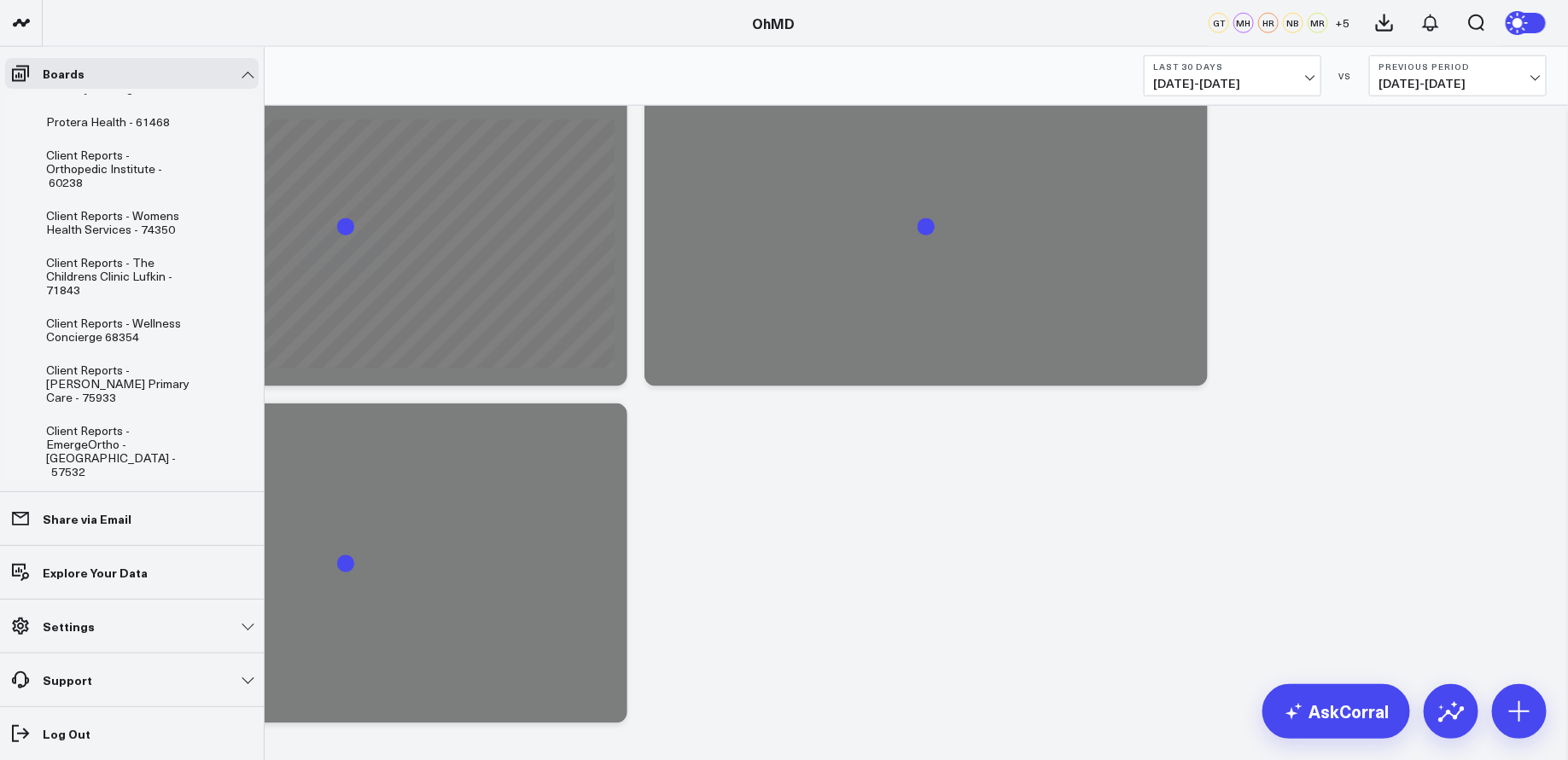
scroll to position [1100, 0]
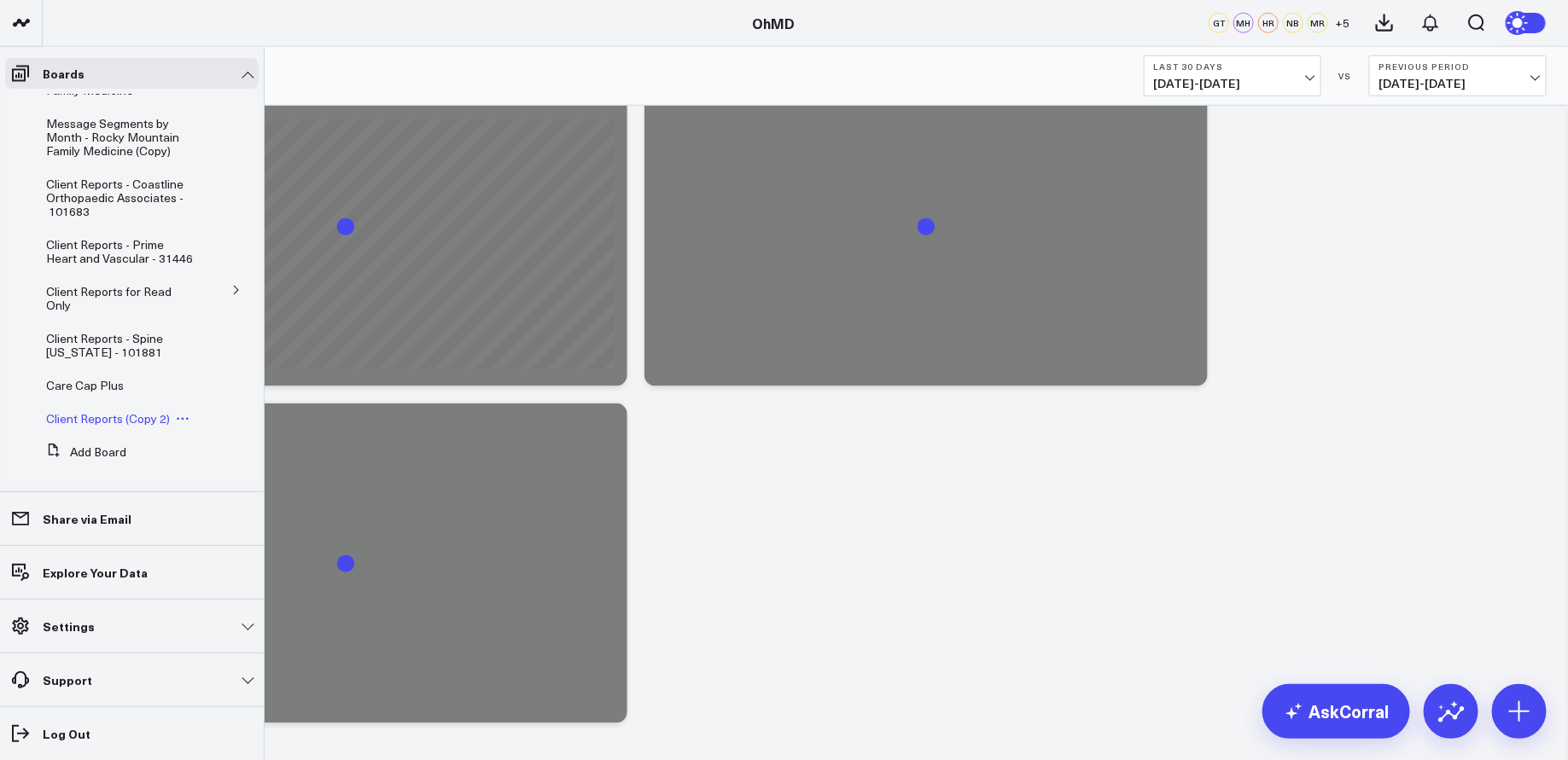
click at [128, 410] on span "Client Reports (Copy 2)" at bounding box center [108, 418] width 124 height 17
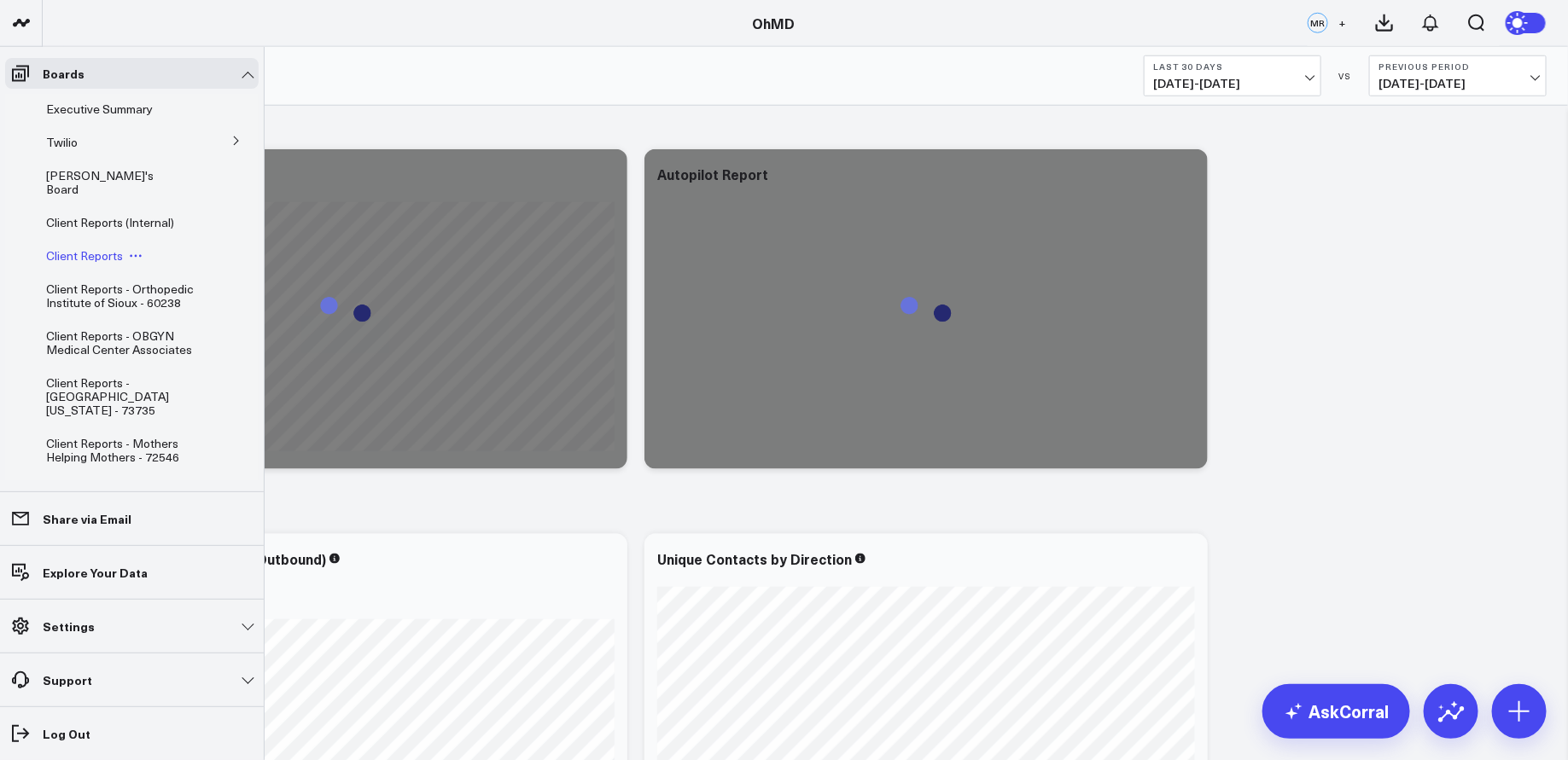
click at [90, 247] on span "Client Reports" at bounding box center [84, 256] width 77 height 17
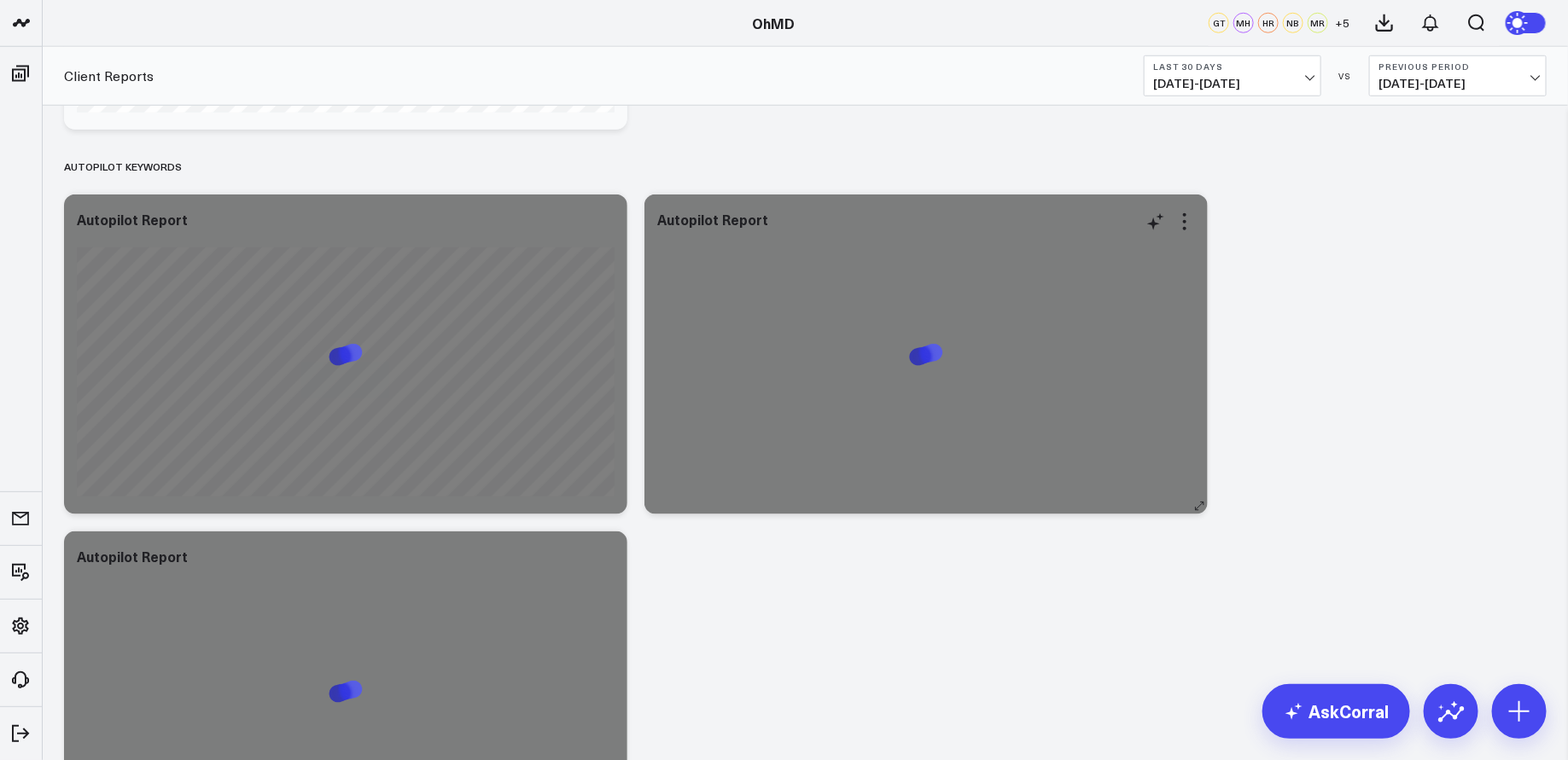
scroll to position [718, 0]
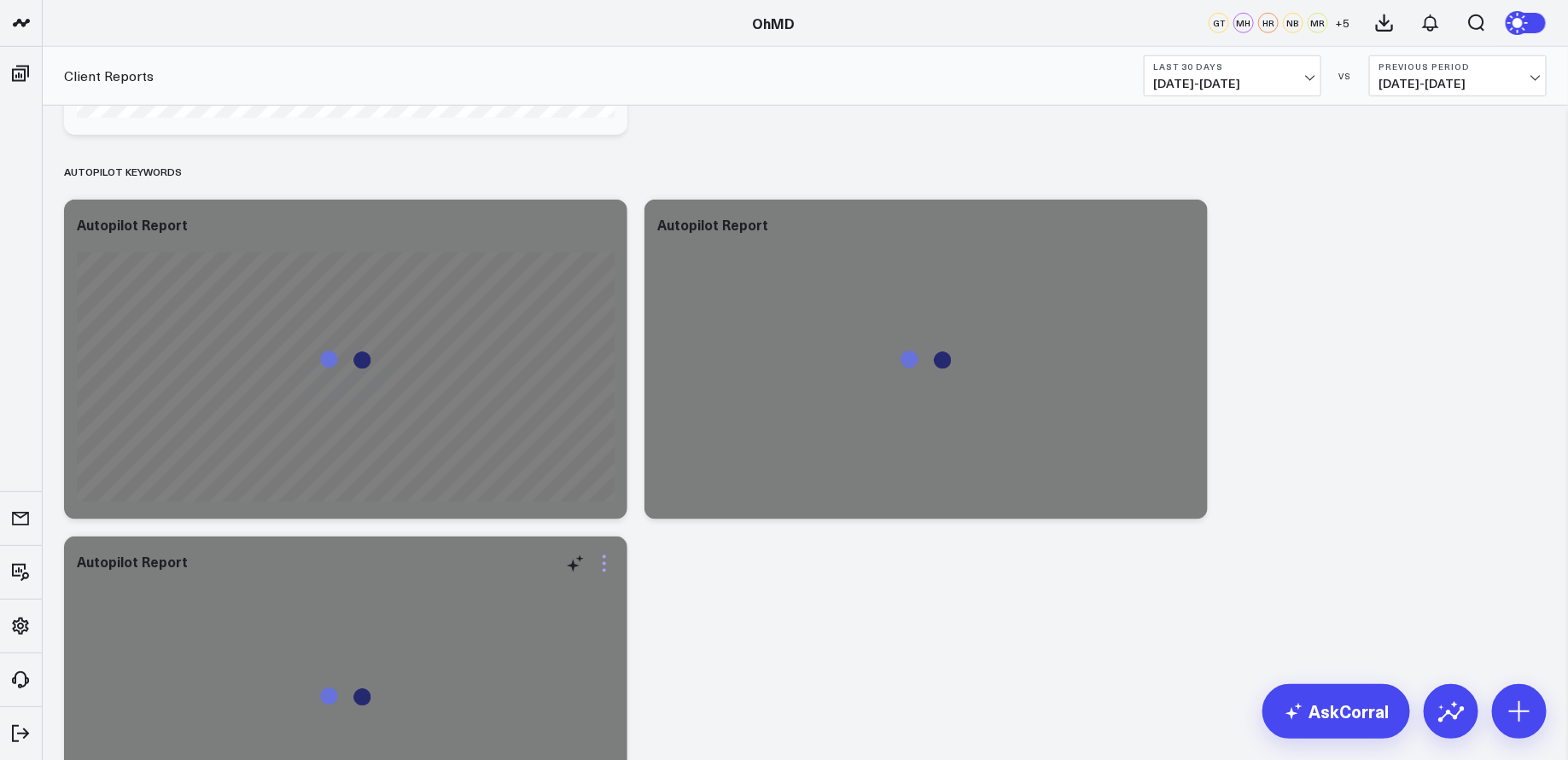
click at [602, 564] on icon at bounding box center [604, 564] width 20 height 20
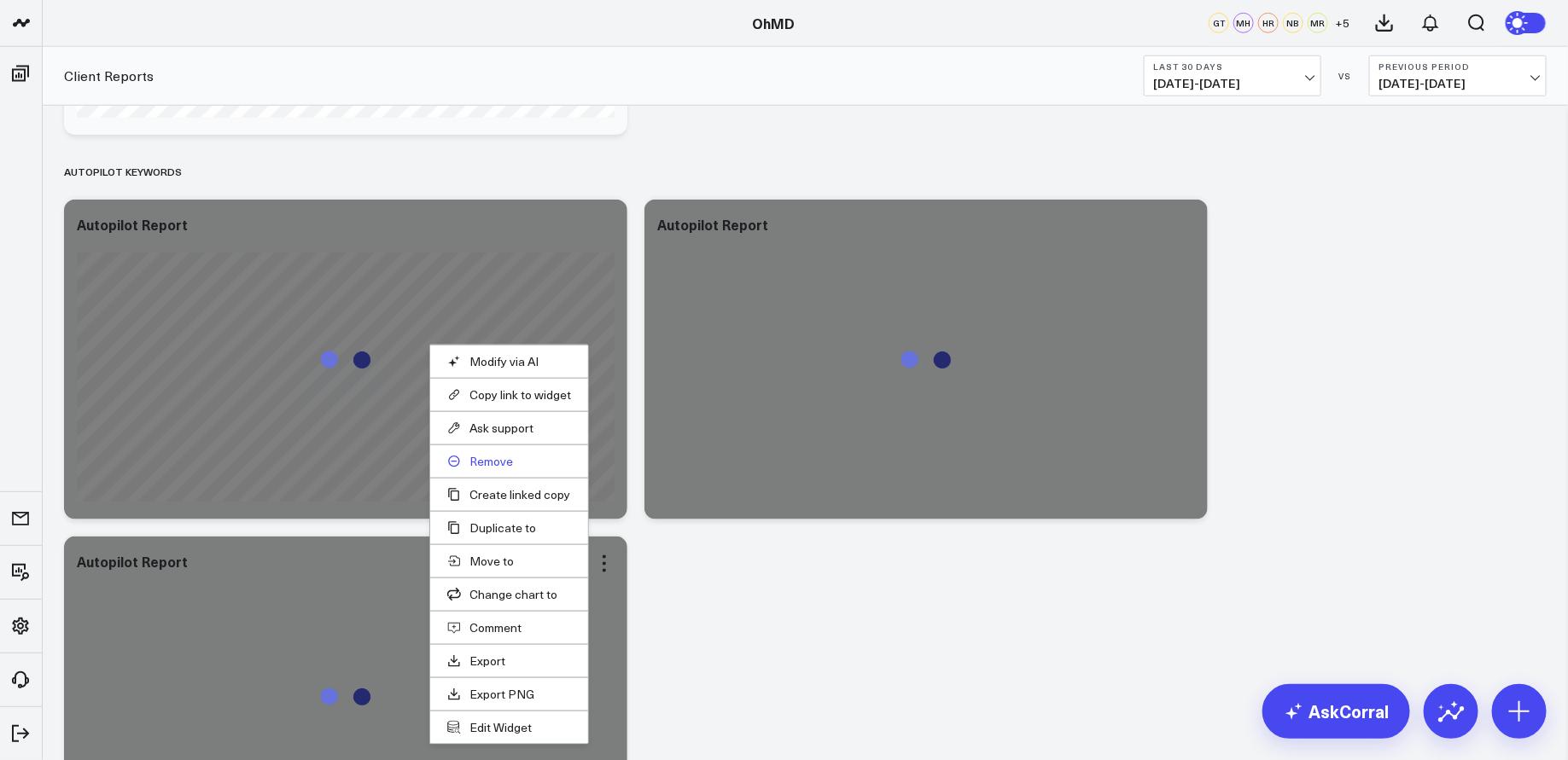
click at [487, 456] on button "Remove" at bounding box center [509, 462] width 124 height 16
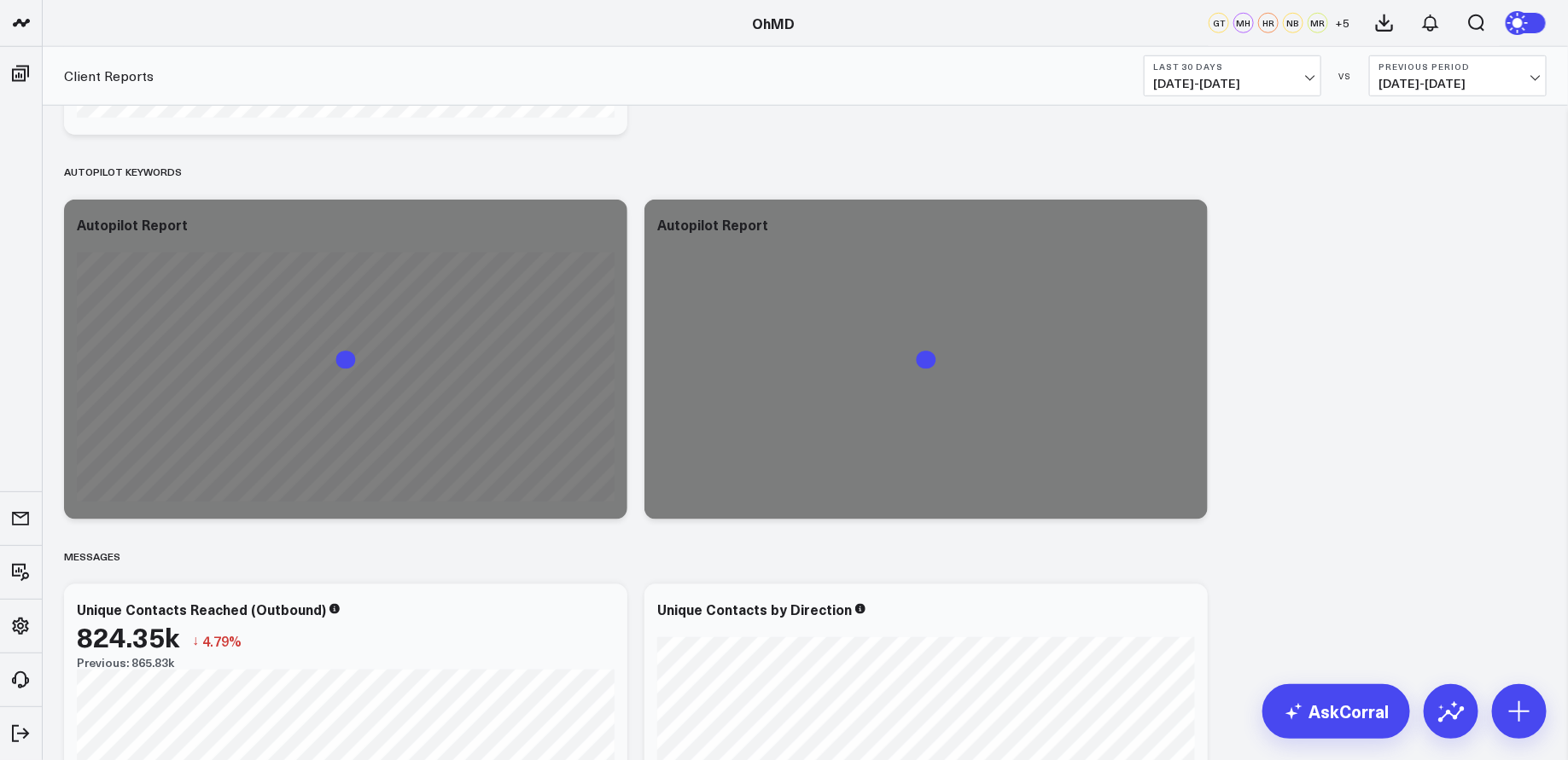
scroll to position [0, 0]
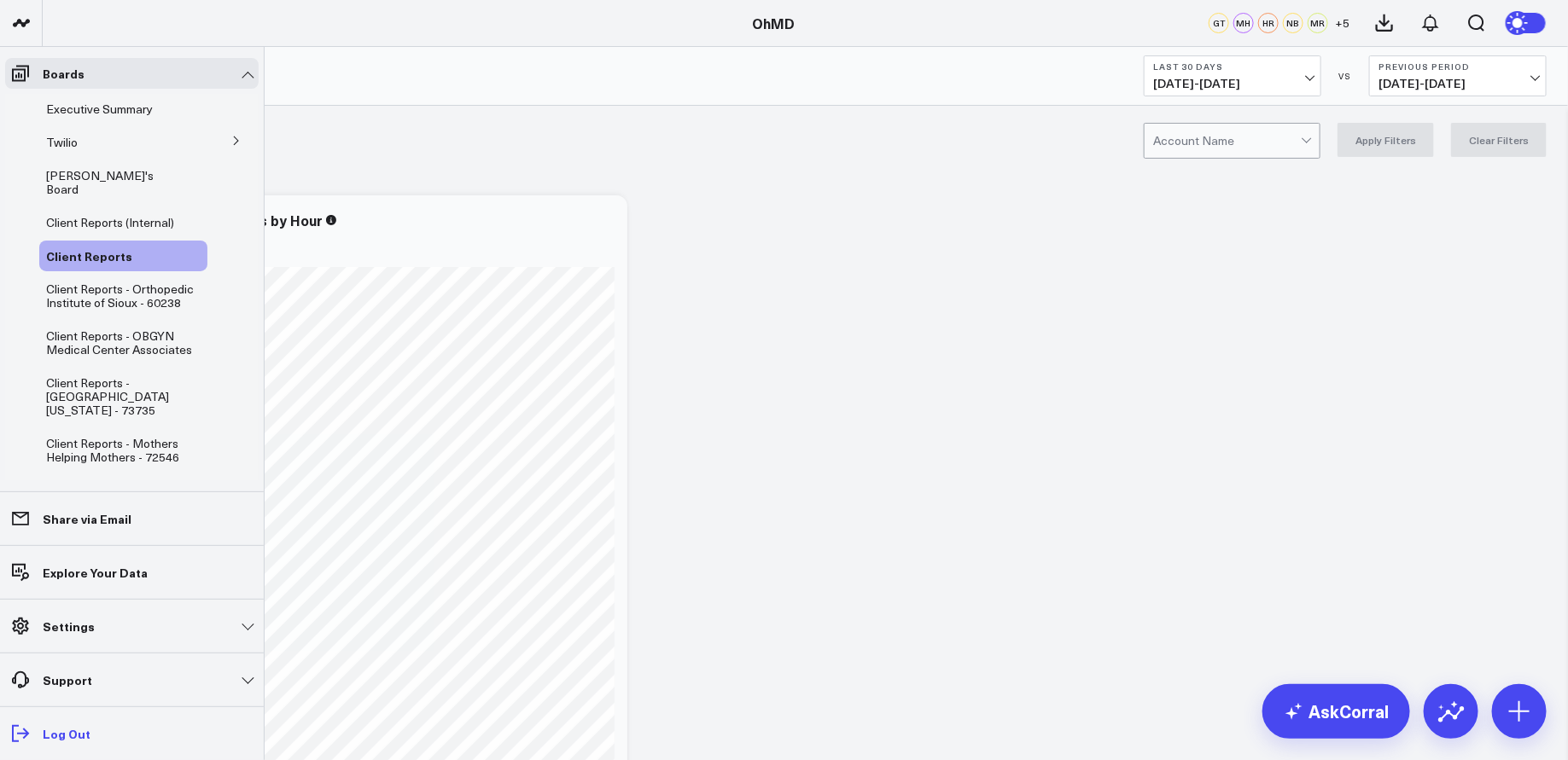
click at [75, 744] on link "Log Out" at bounding box center [132, 733] width 253 height 30
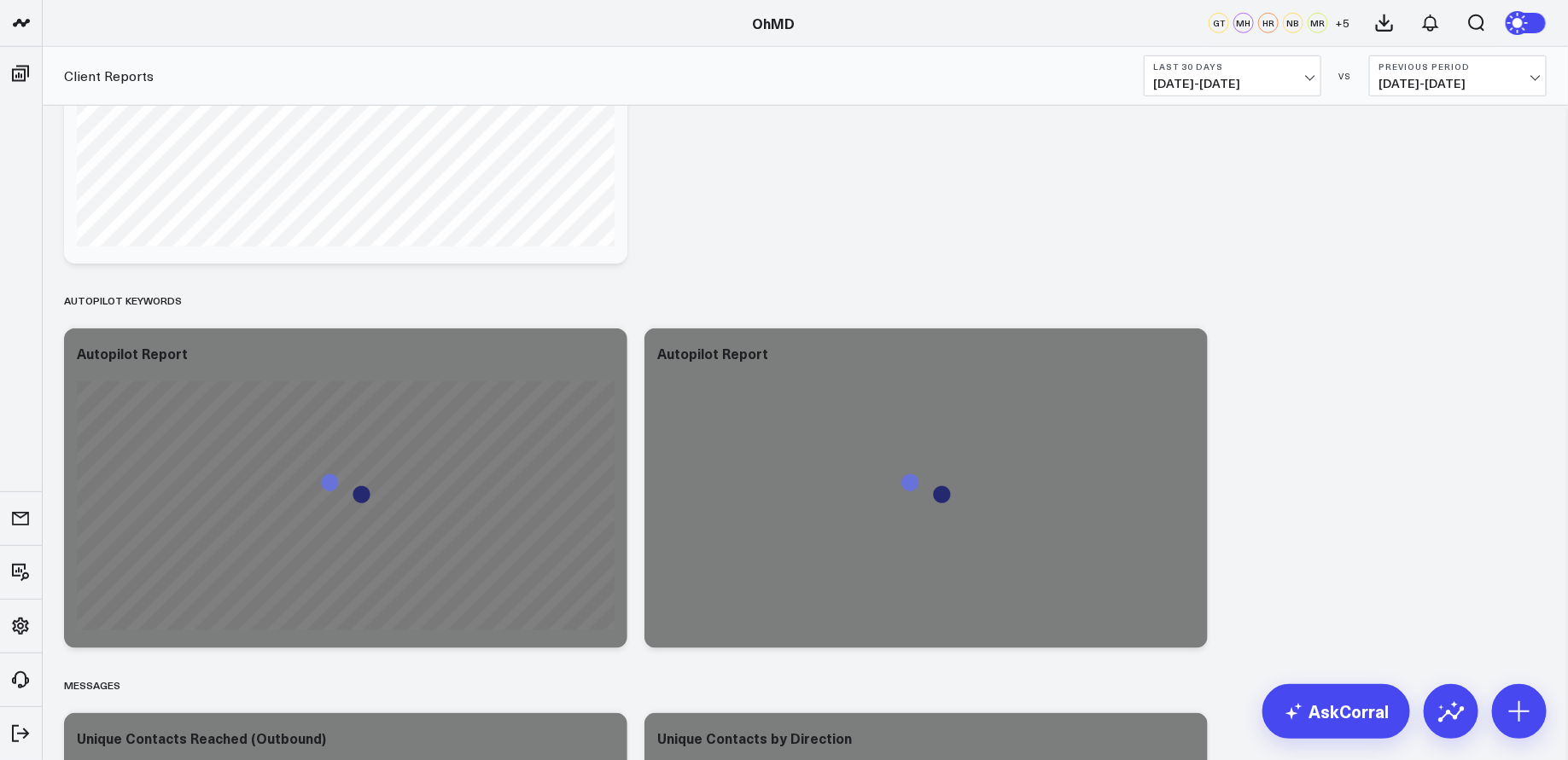
scroll to position [643, 0]
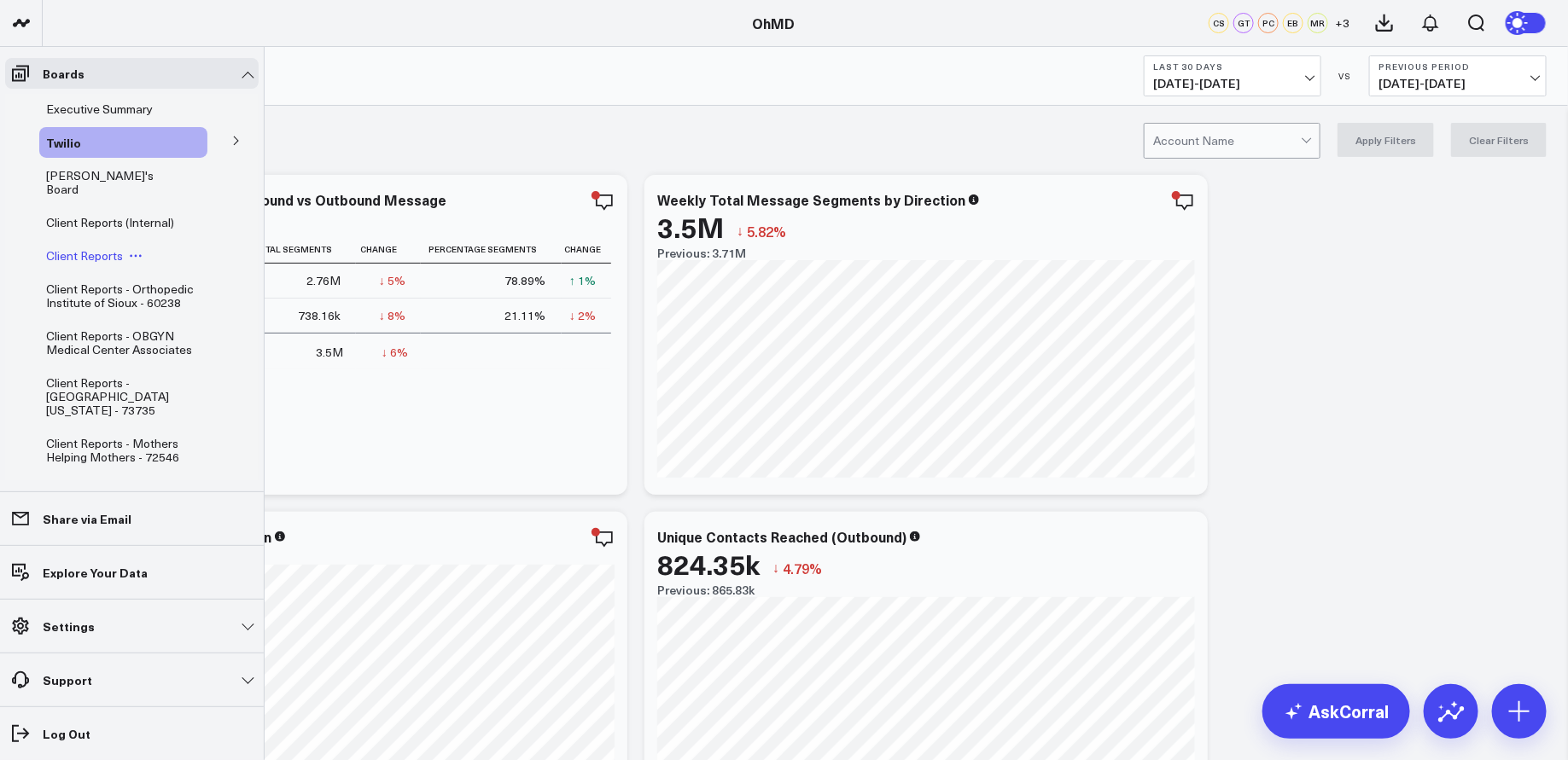
click at [107, 247] on span "Client Reports" at bounding box center [84, 256] width 77 height 17
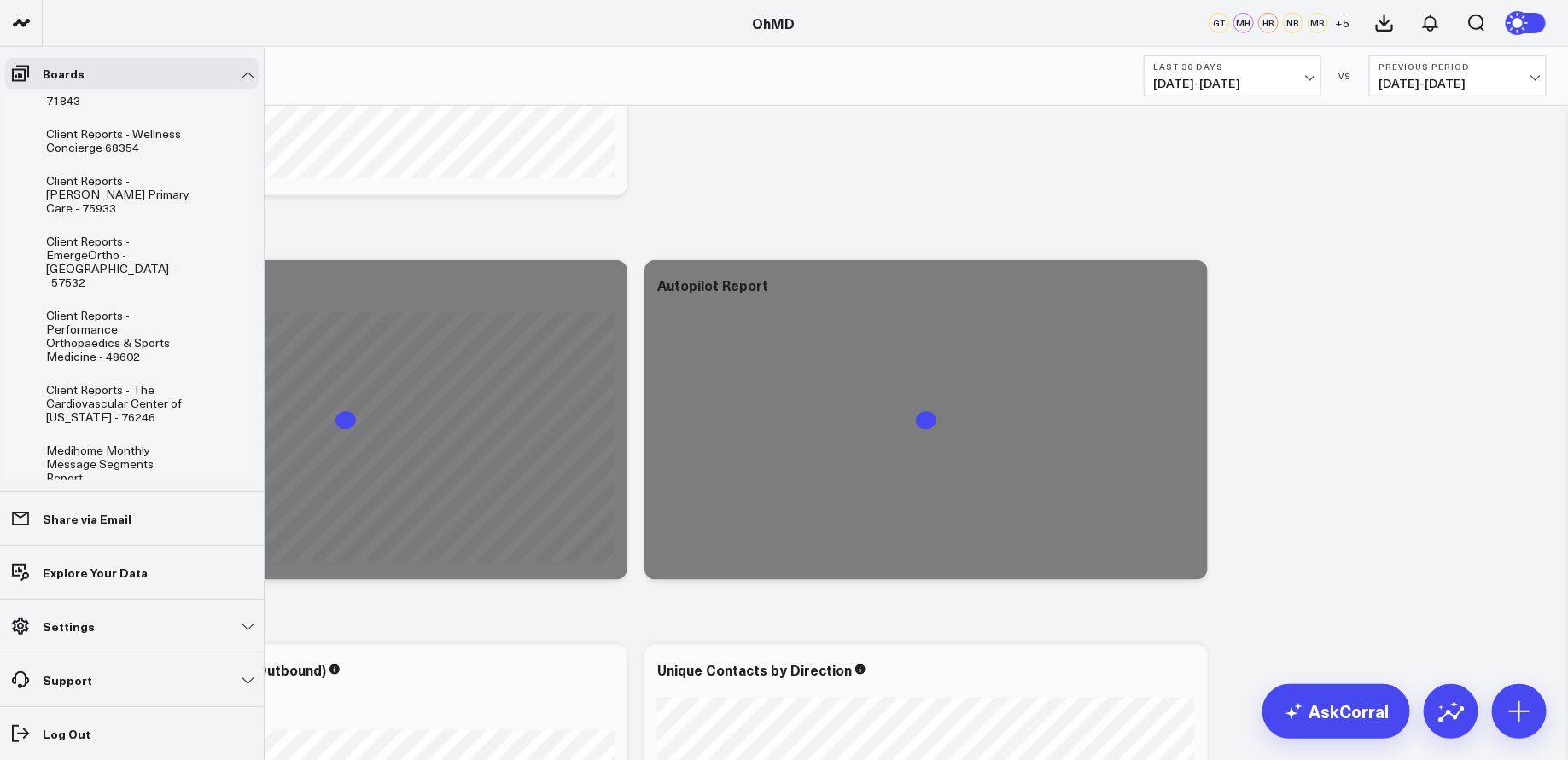
scroll to position [1133, 0]
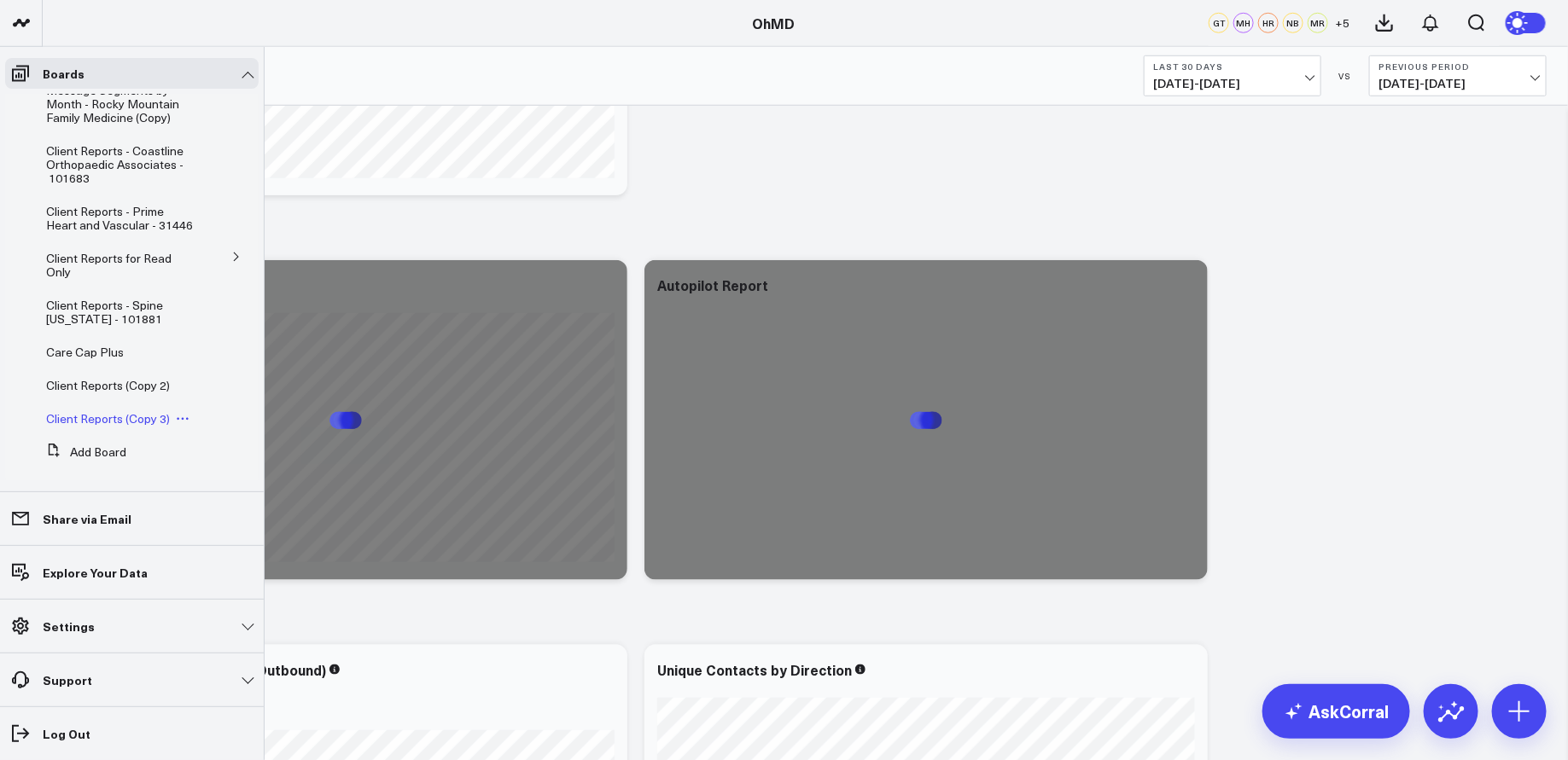
click at [138, 410] on span "Client Reports (Copy 3)" at bounding box center [108, 418] width 124 height 17
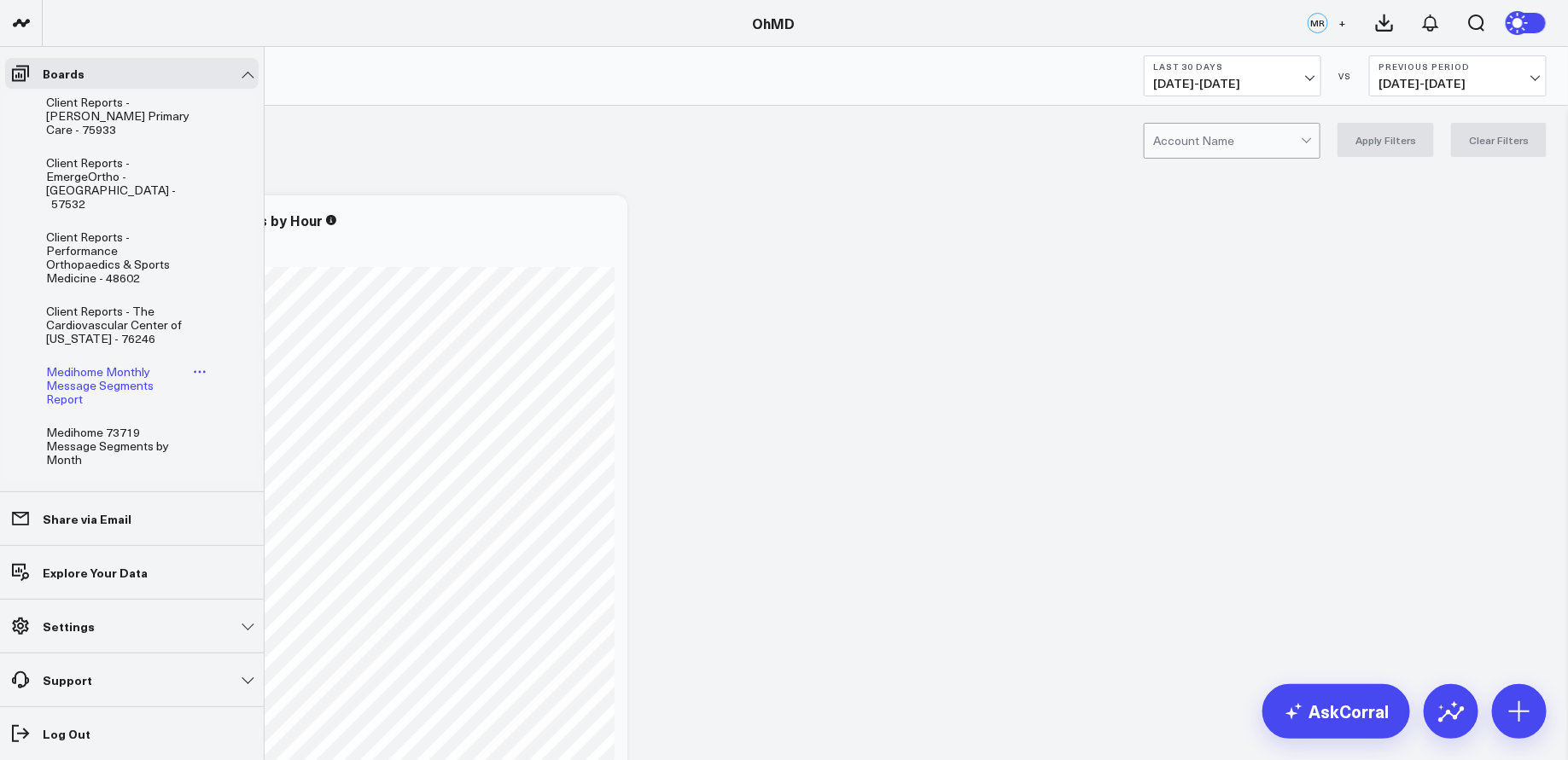
scroll to position [1147, 0]
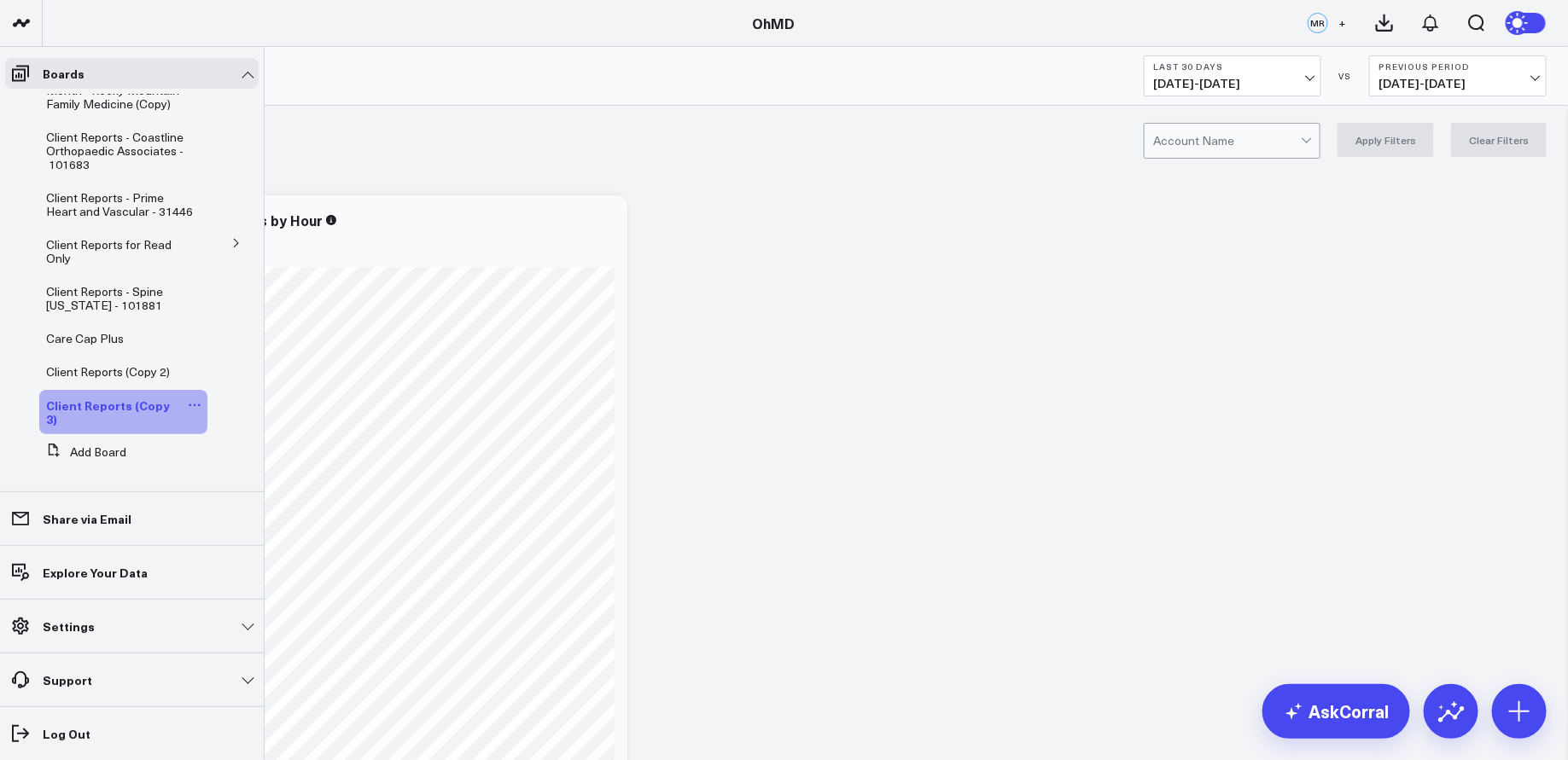
click at [188, 398] on icon at bounding box center [194, 404] width 14 height 14
click at [250, 412] on button "Edit Name" at bounding box center [266, 414] width 139 height 32
click at [192, 398] on icon at bounding box center [199, 404] width 14 height 14
click at [249, 410] on button "Edit Name" at bounding box center [274, 414] width 139 height 32
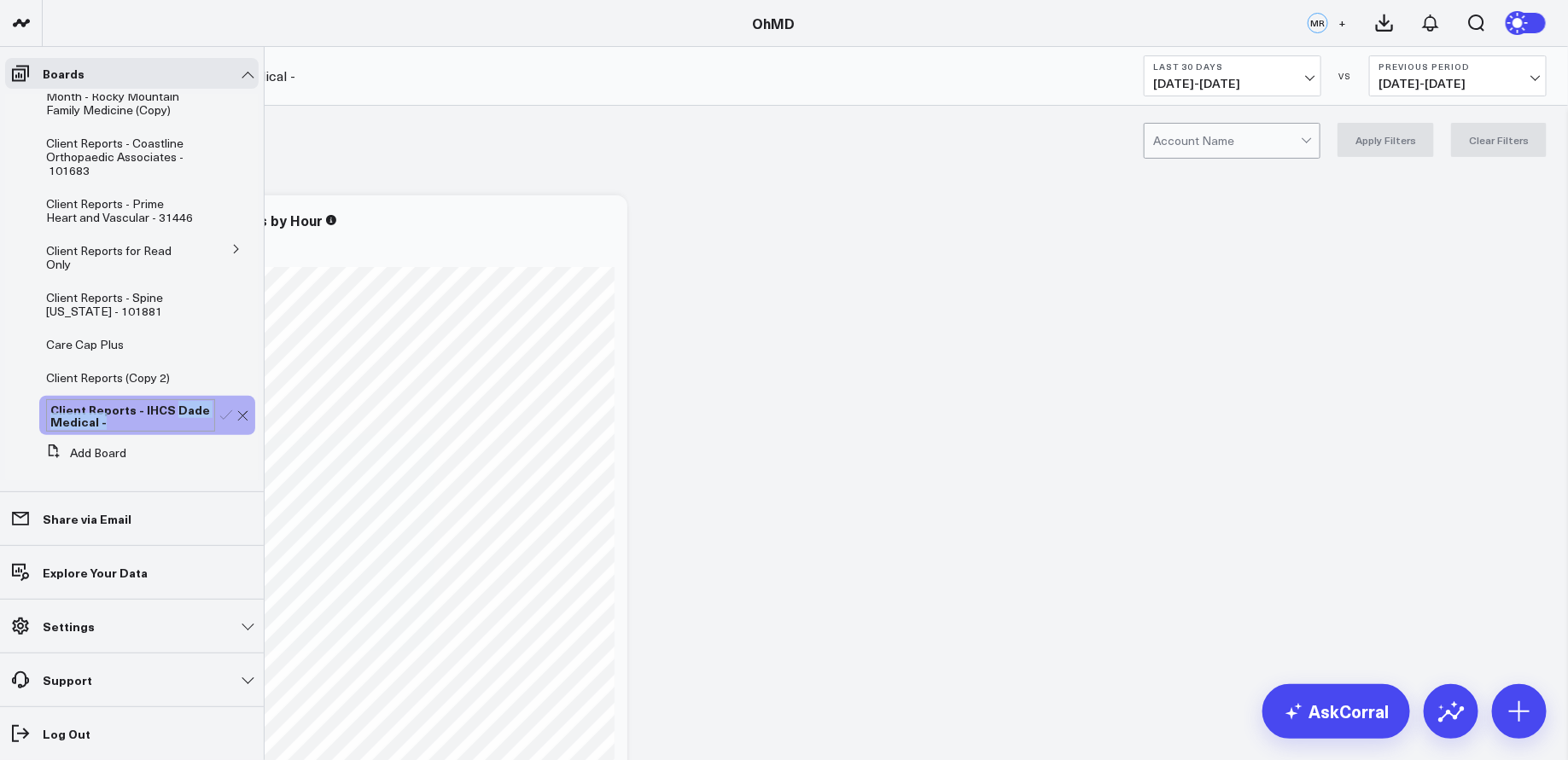
drag, startPoint x: 173, startPoint y: 395, endPoint x: 173, endPoint y: 407, distance: 12.0
click at [173, 407] on div "Client Reports - IHCS Dade Medical -" at bounding box center [130, 415] width 169 height 32
click at [94, 407] on div "Client Reports - IHCS IHCS HH DME" at bounding box center [130, 425] width 169 height 53
drag, startPoint x: 95, startPoint y: 418, endPoint x: 200, endPoint y: 447, distance: 108.9
click at [200, 447] on div "Client Reports - IHCS HH DME (Dade Medical) - 75053 IHCS HH DME" at bounding box center [130, 431] width 169 height 65
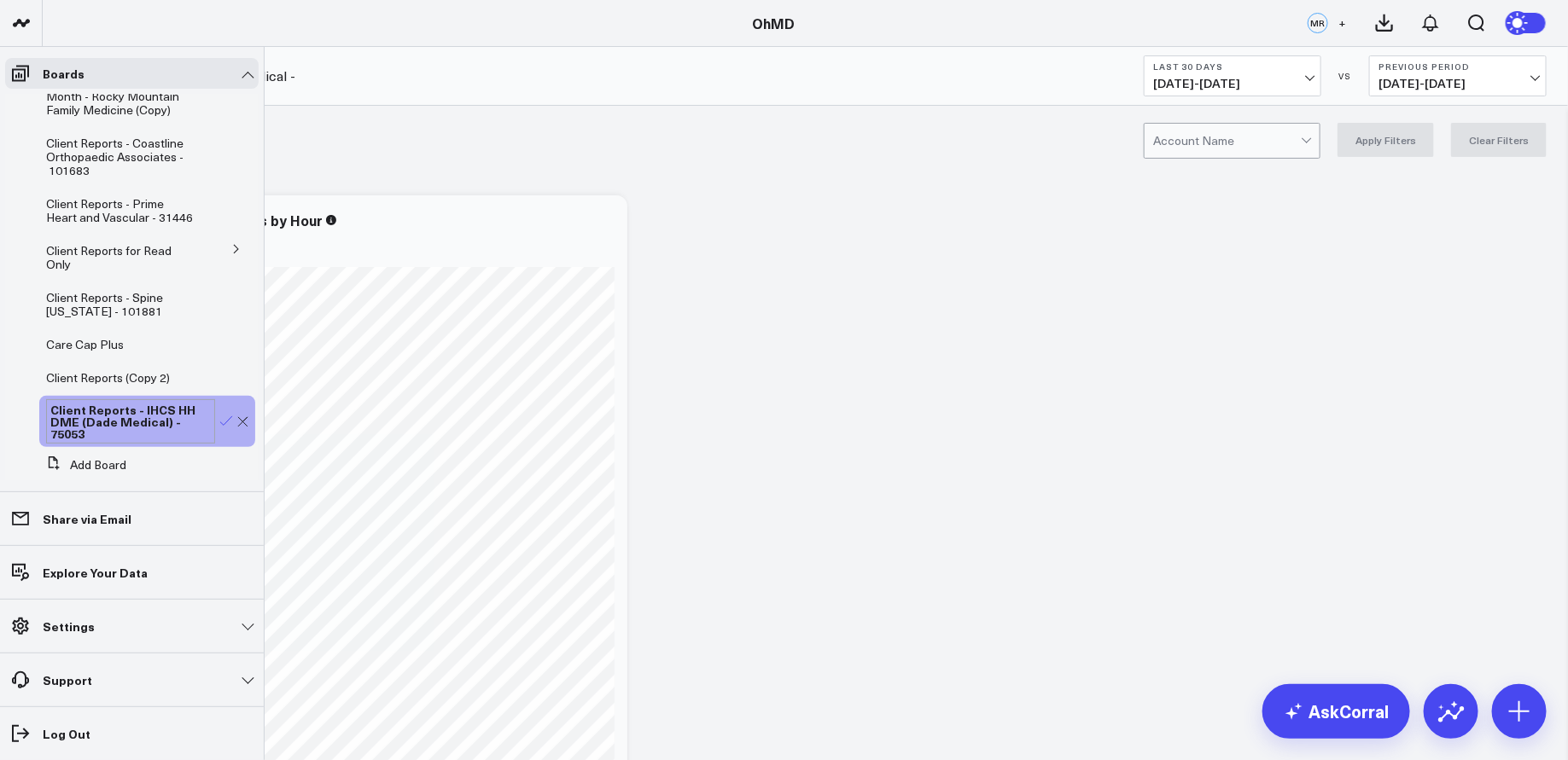
click at [219, 414] on icon at bounding box center [226, 421] width 16 height 16
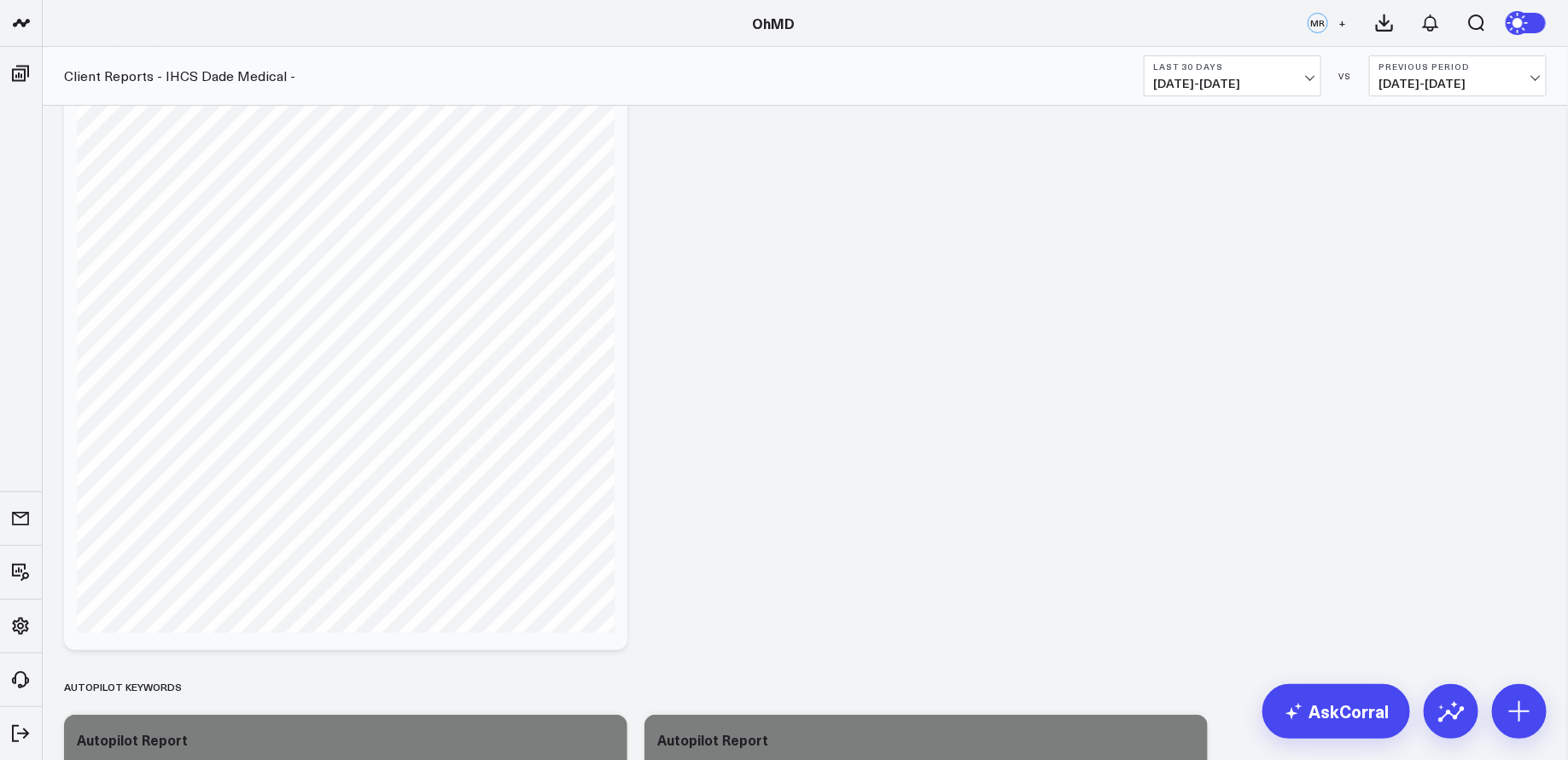
scroll to position [0, 0]
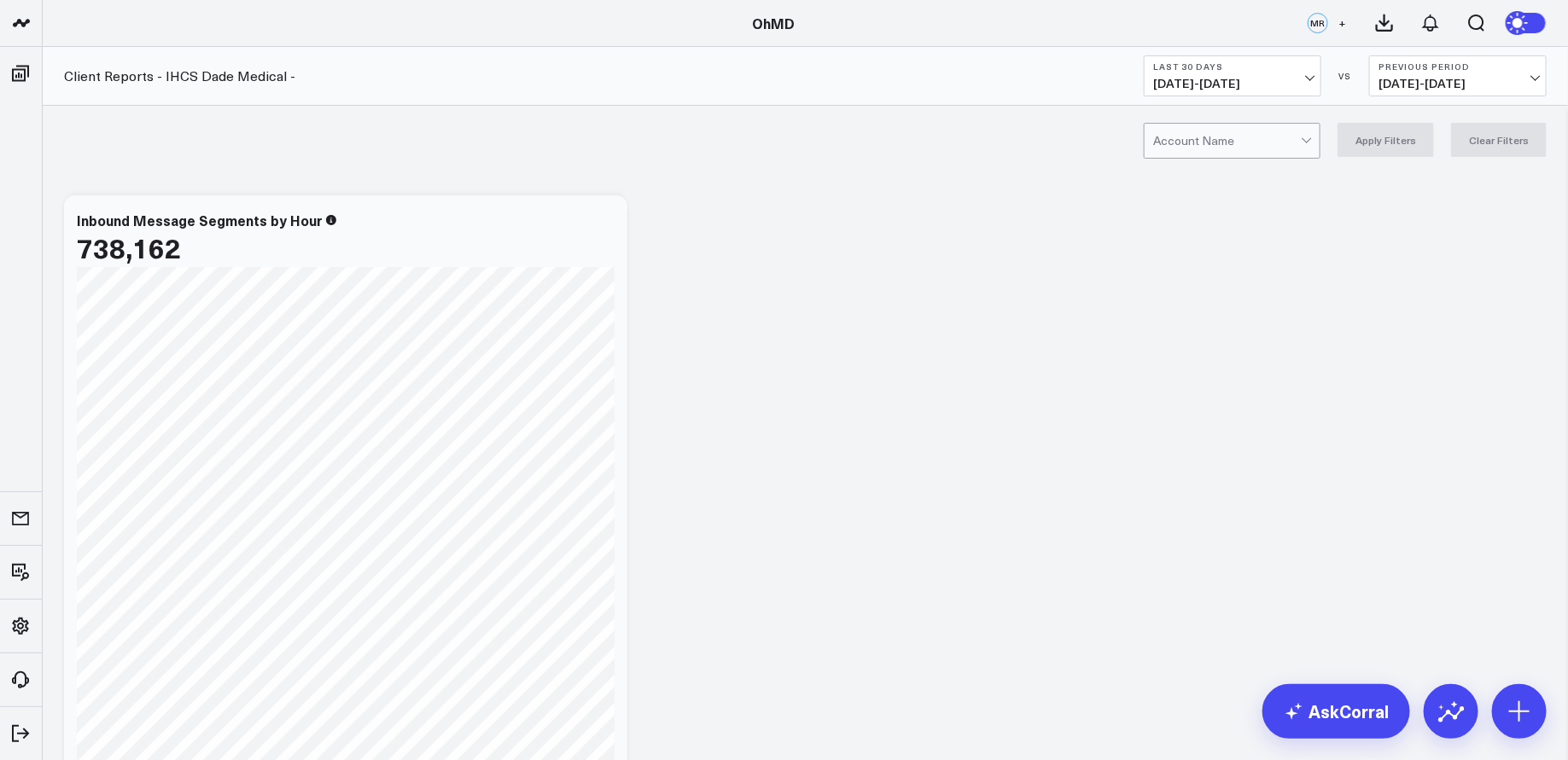
click at [1244, 144] on div at bounding box center [1227, 140] width 148 height 34
type input "ihcs"
click at [1227, 142] on div at bounding box center [1227, 140] width 148 height 34
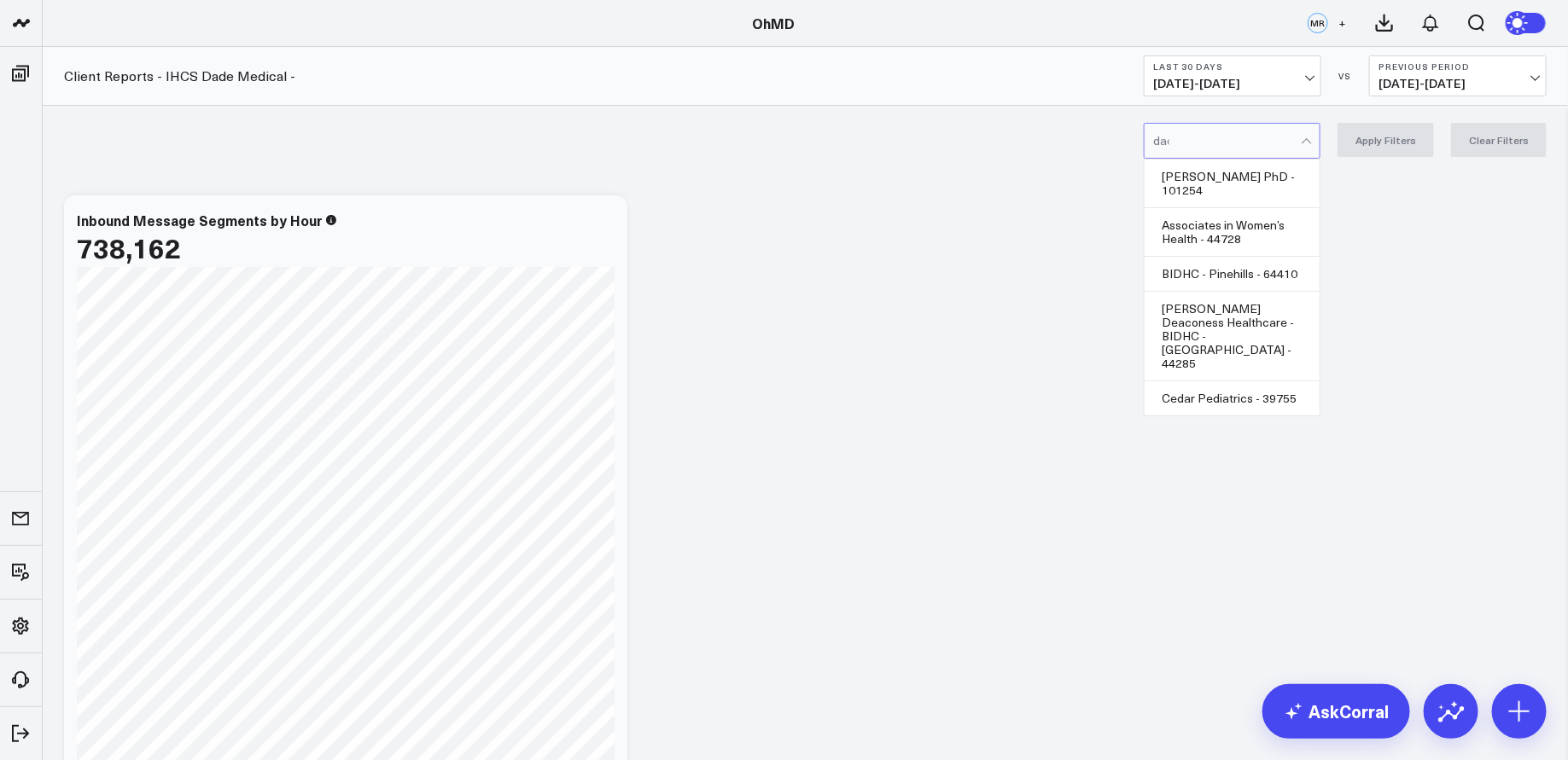
type input "dade"
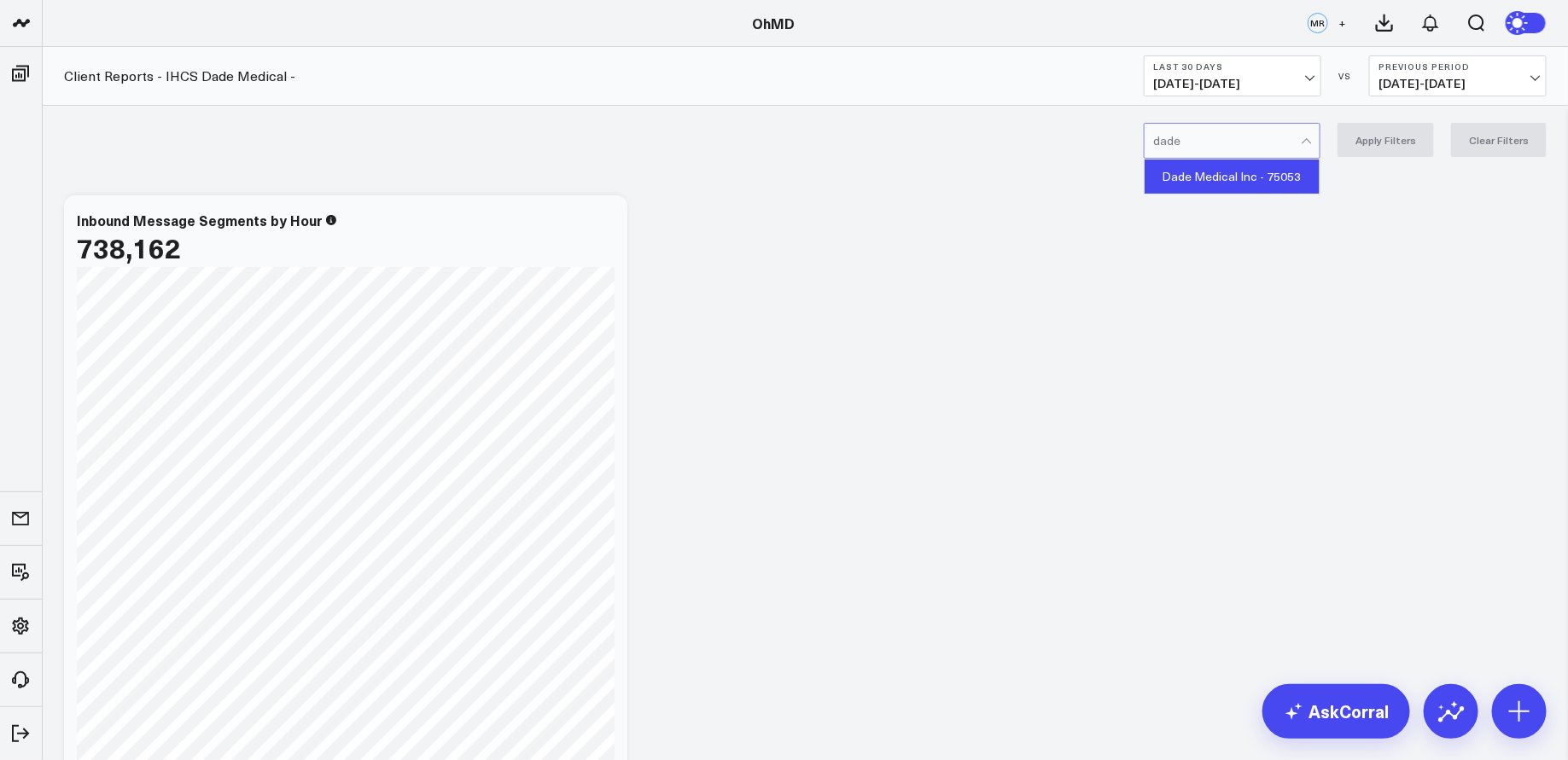
click at [1229, 177] on div "Dade Medical Inc - 75053" at bounding box center [1232, 176] width 175 height 34
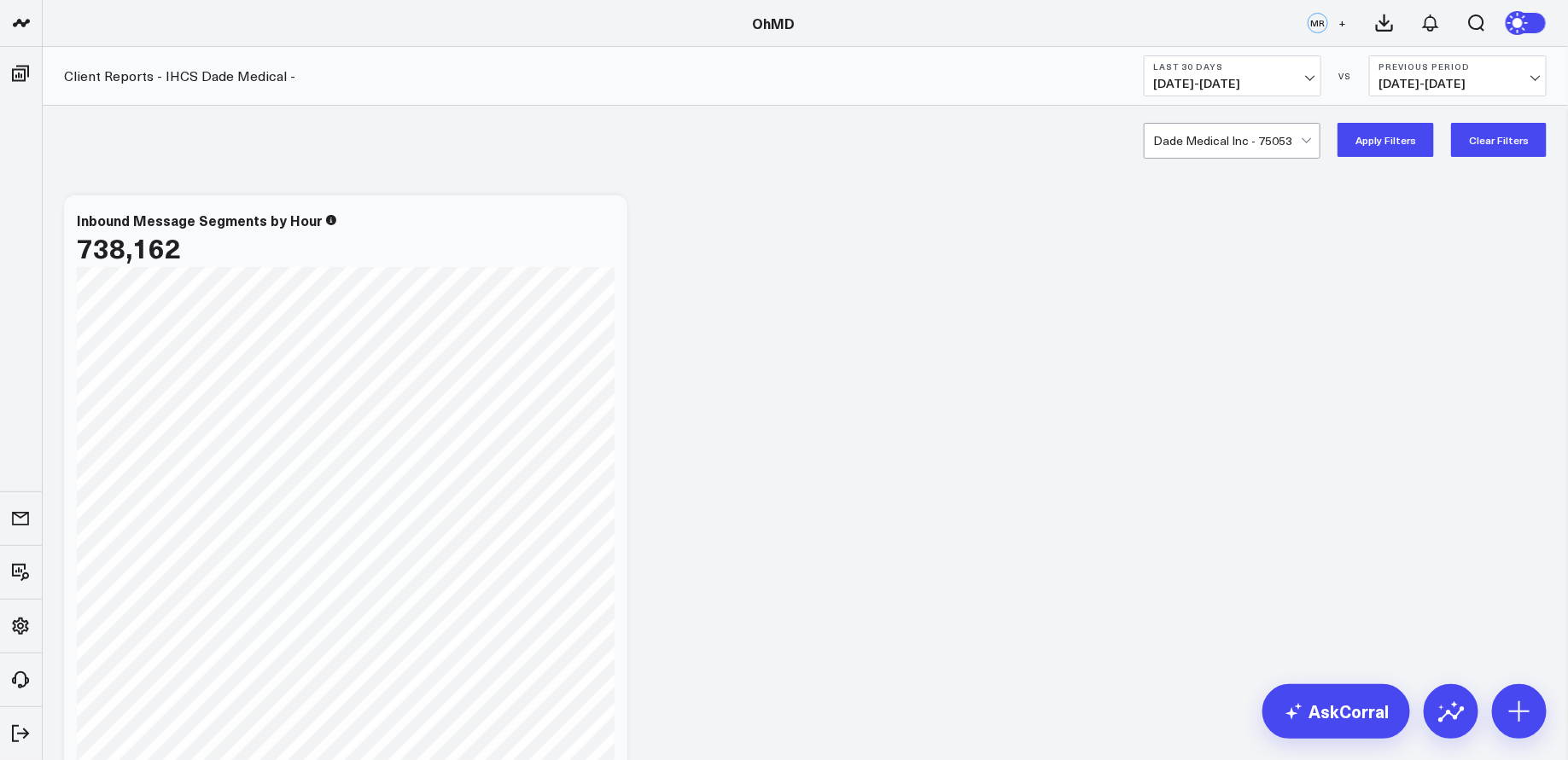
click at [1271, 70] on b "Last 30 Days" at bounding box center [1233, 66] width 159 height 10
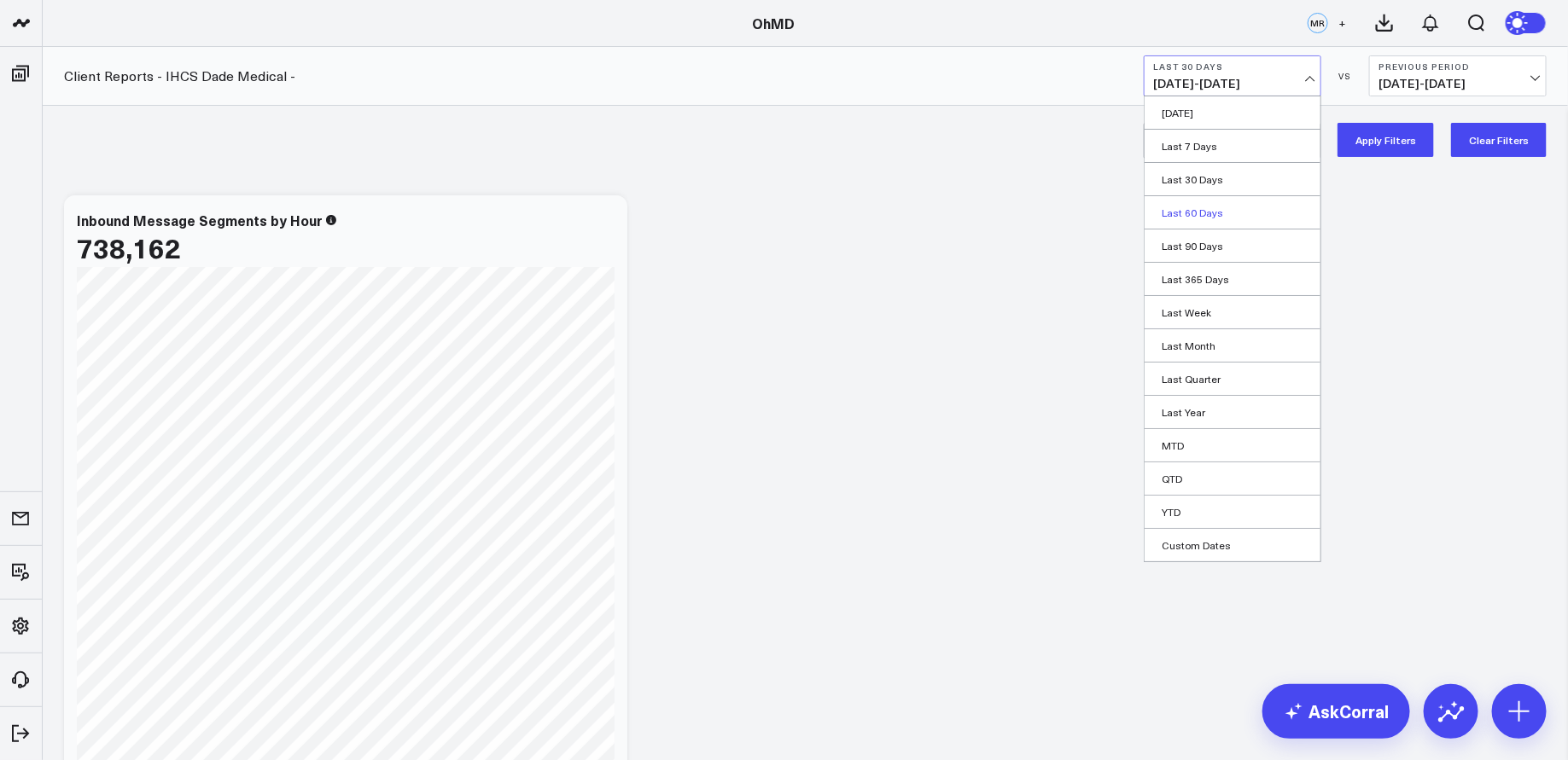
click at [1213, 215] on link "Last 60 Days" at bounding box center [1233, 212] width 176 height 32
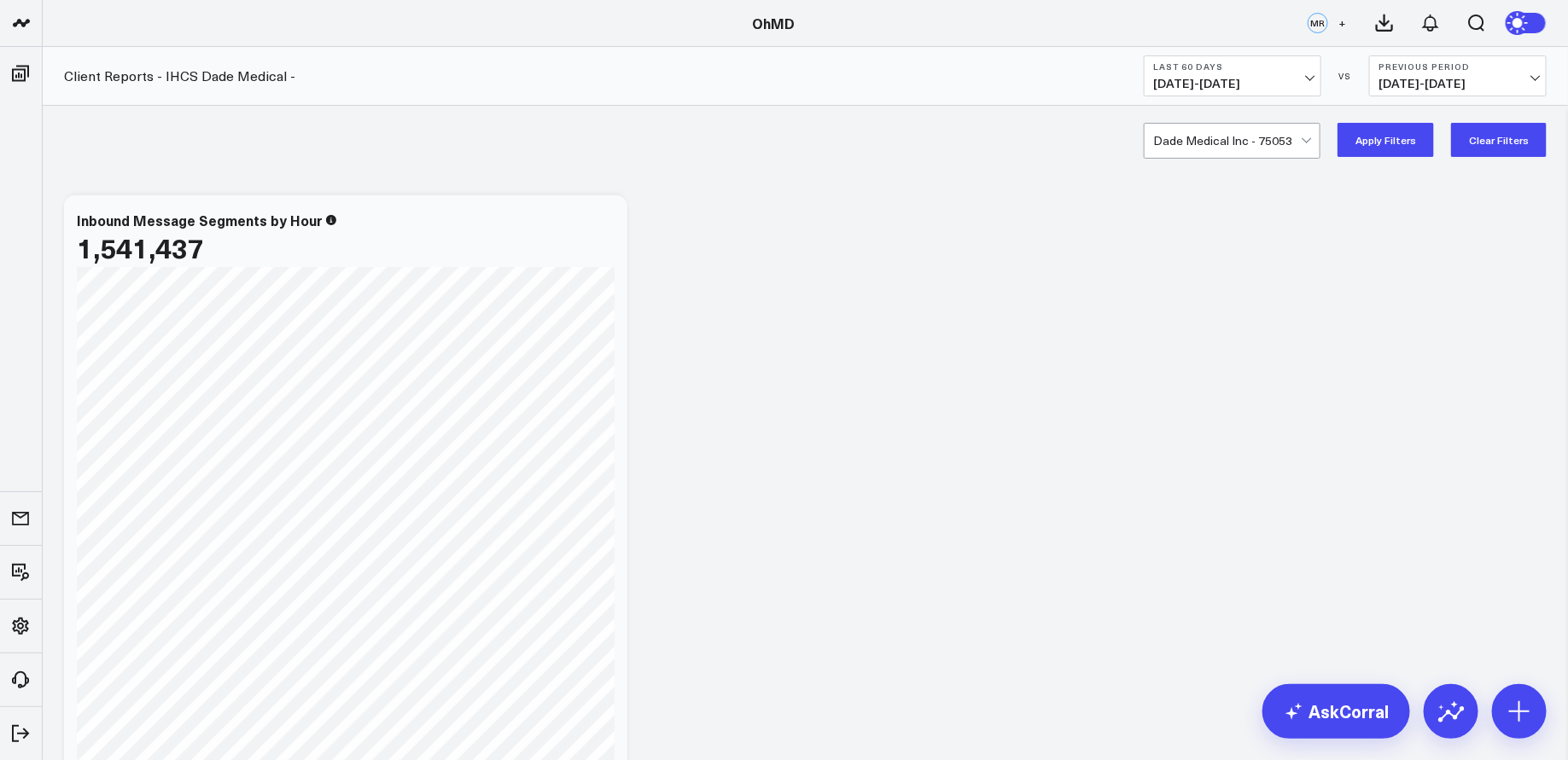
click at [1371, 145] on button "Apply Filters" at bounding box center [1386, 139] width 96 height 34
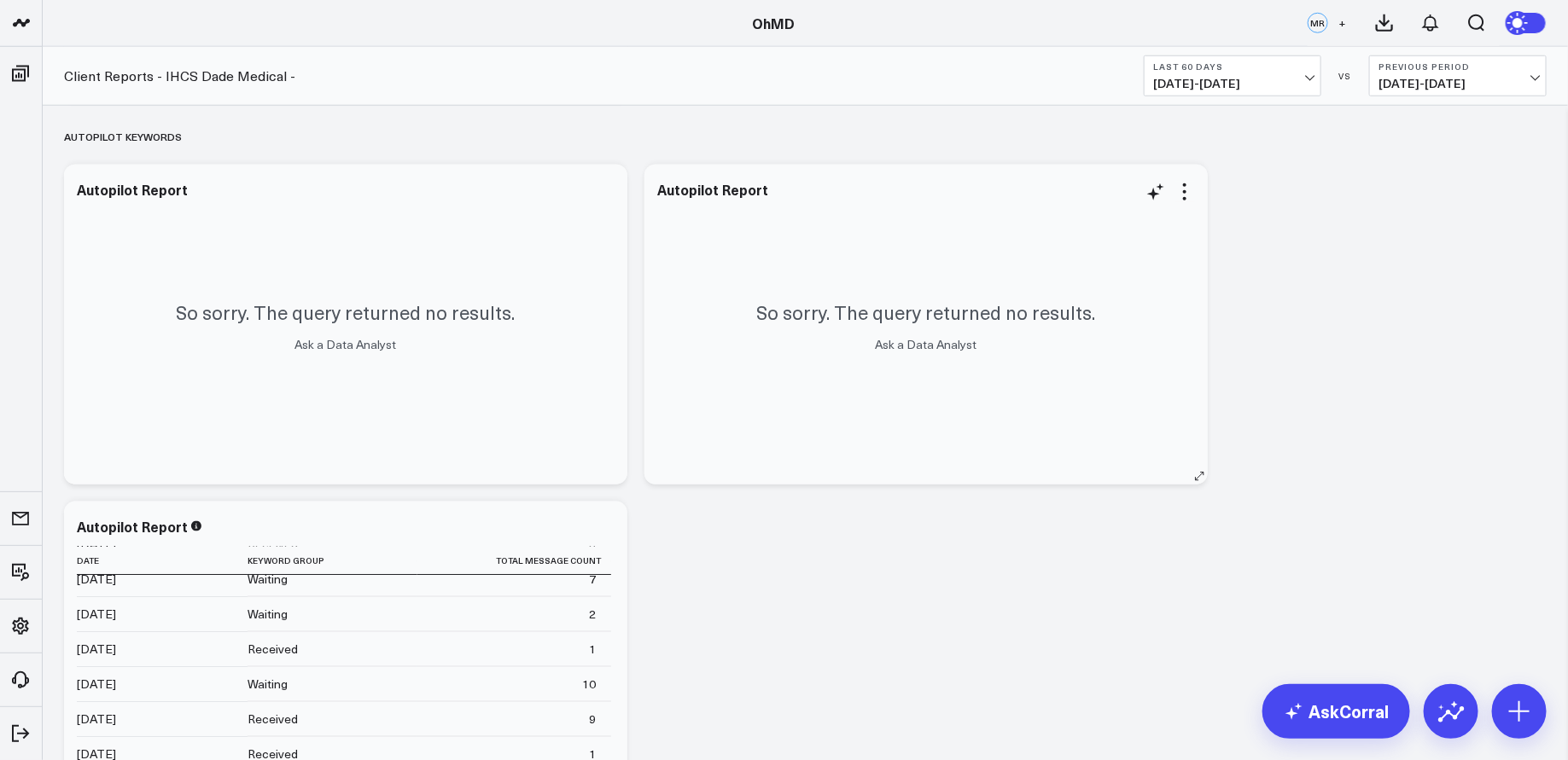
scroll to position [704, 0]
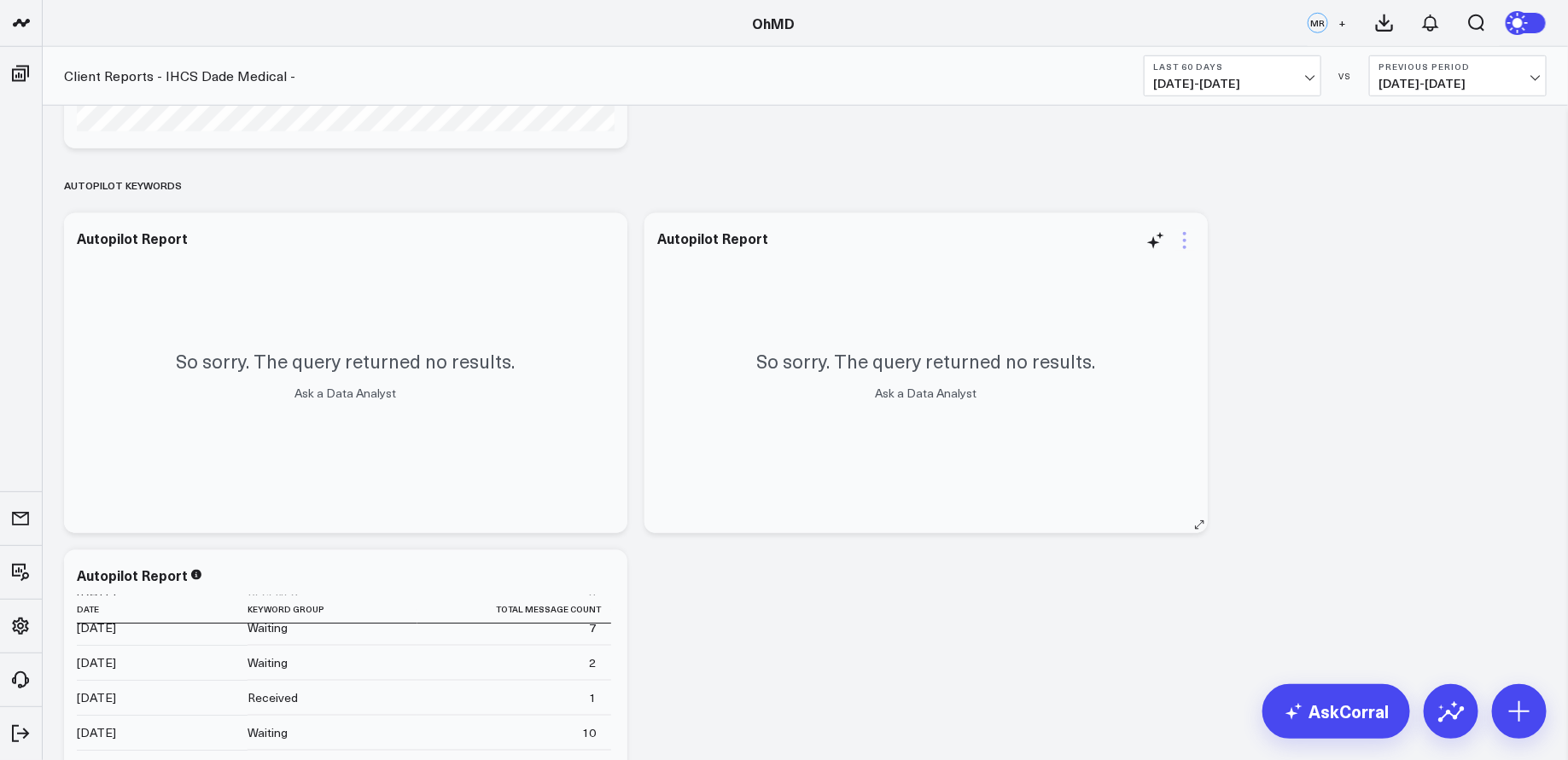
click at [1187, 242] on icon at bounding box center [1185, 240] width 20 height 20
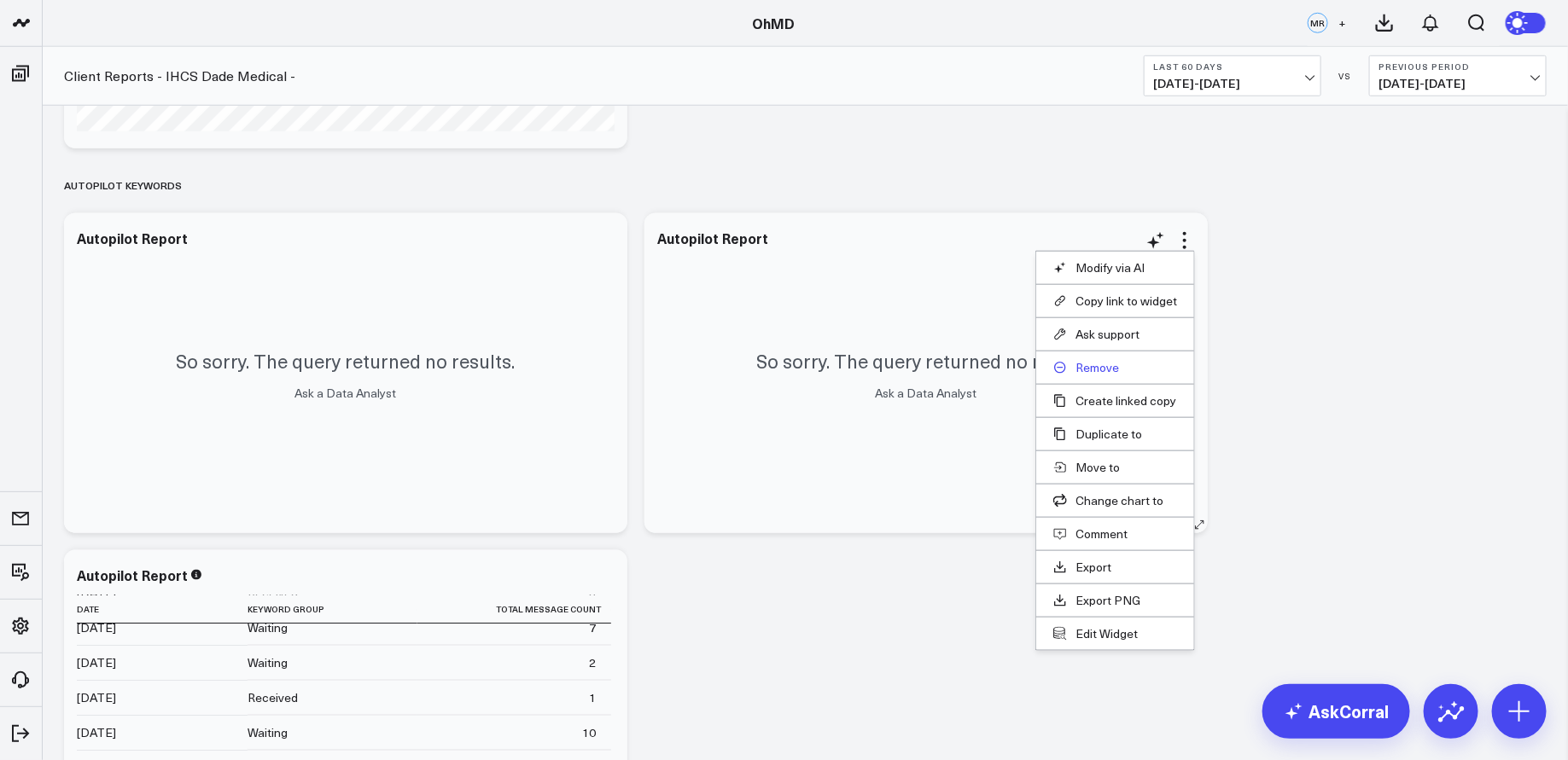
click at [1095, 365] on button "Remove" at bounding box center [1115, 368] width 124 height 16
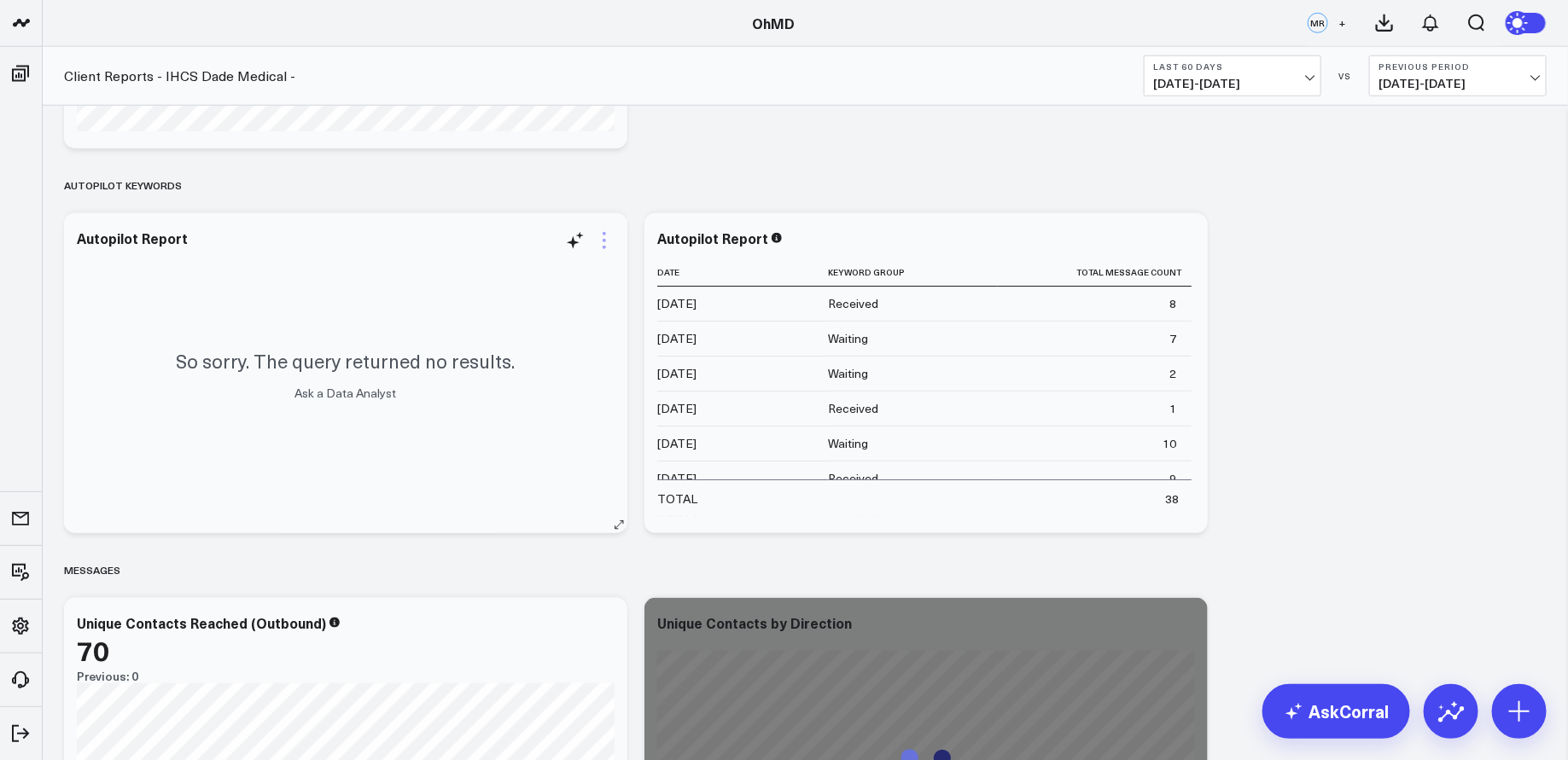
click at [607, 235] on icon at bounding box center [604, 240] width 20 height 20
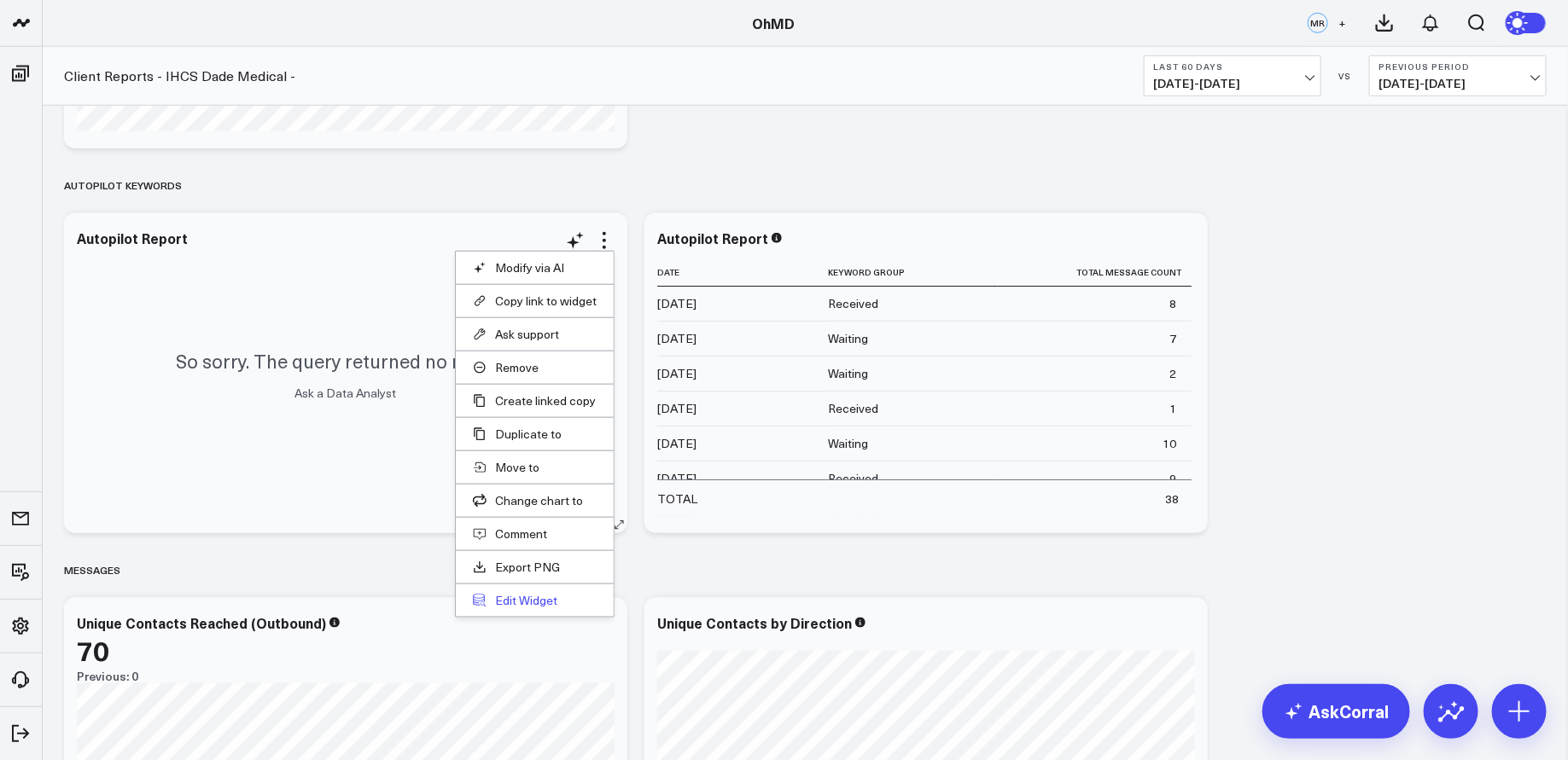
click at [531, 596] on button "Edit Widget" at bounding box center [535, 600] width 124 height 16
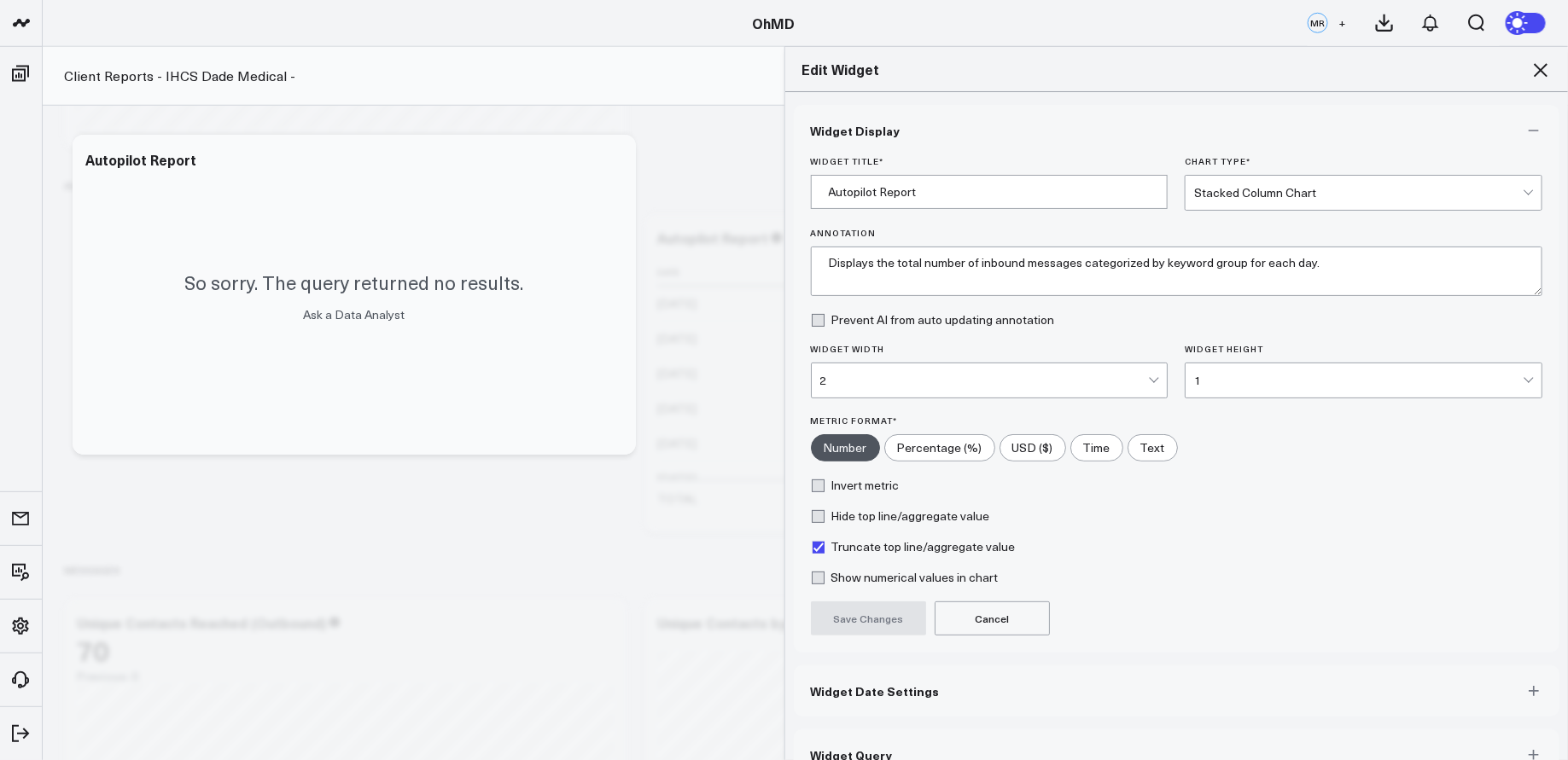
scroll to position [28, 0]
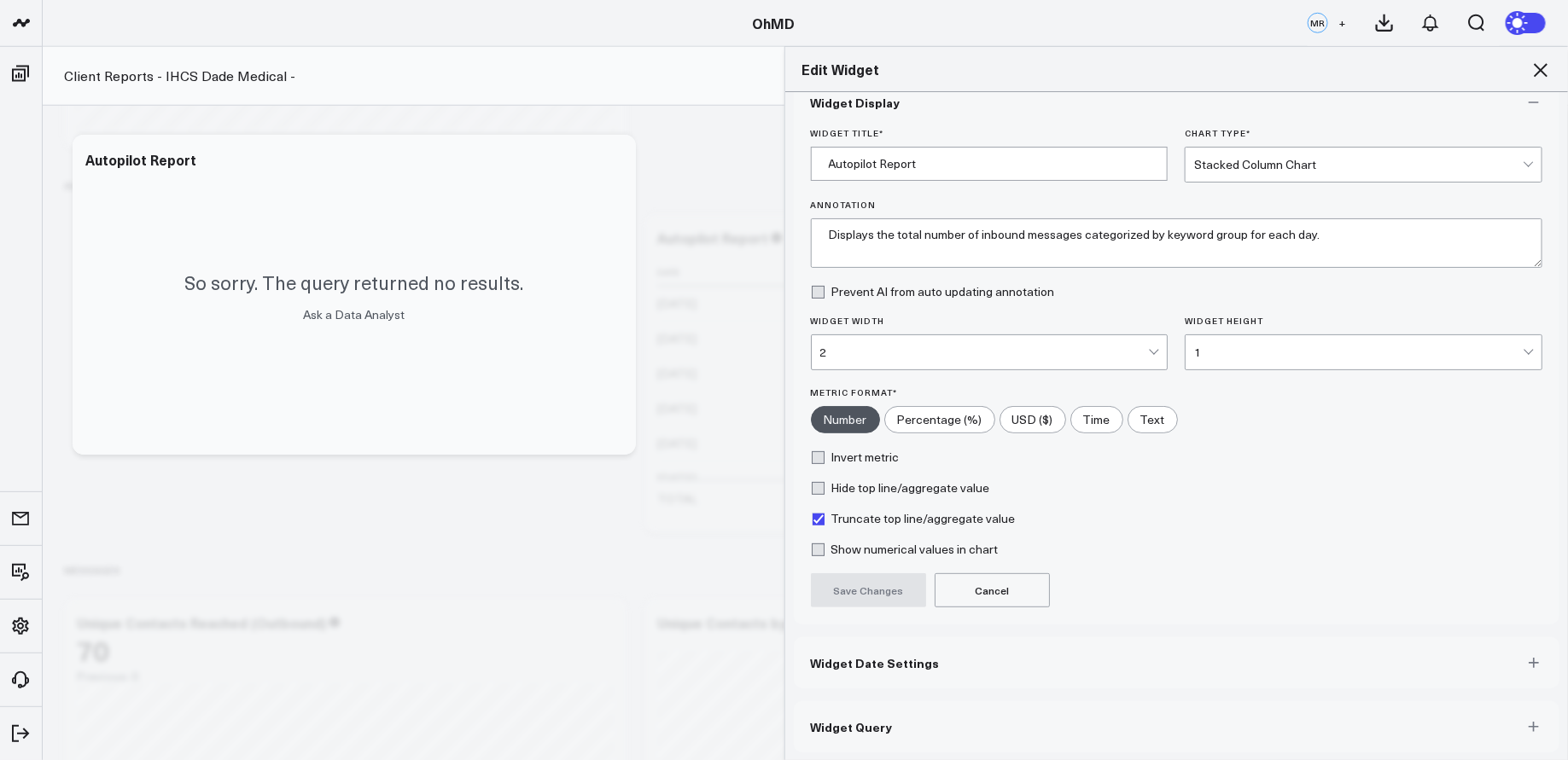
click at [927, 720] on button "Widget Query" at bounding box center [1177, 726] width 767 height 51
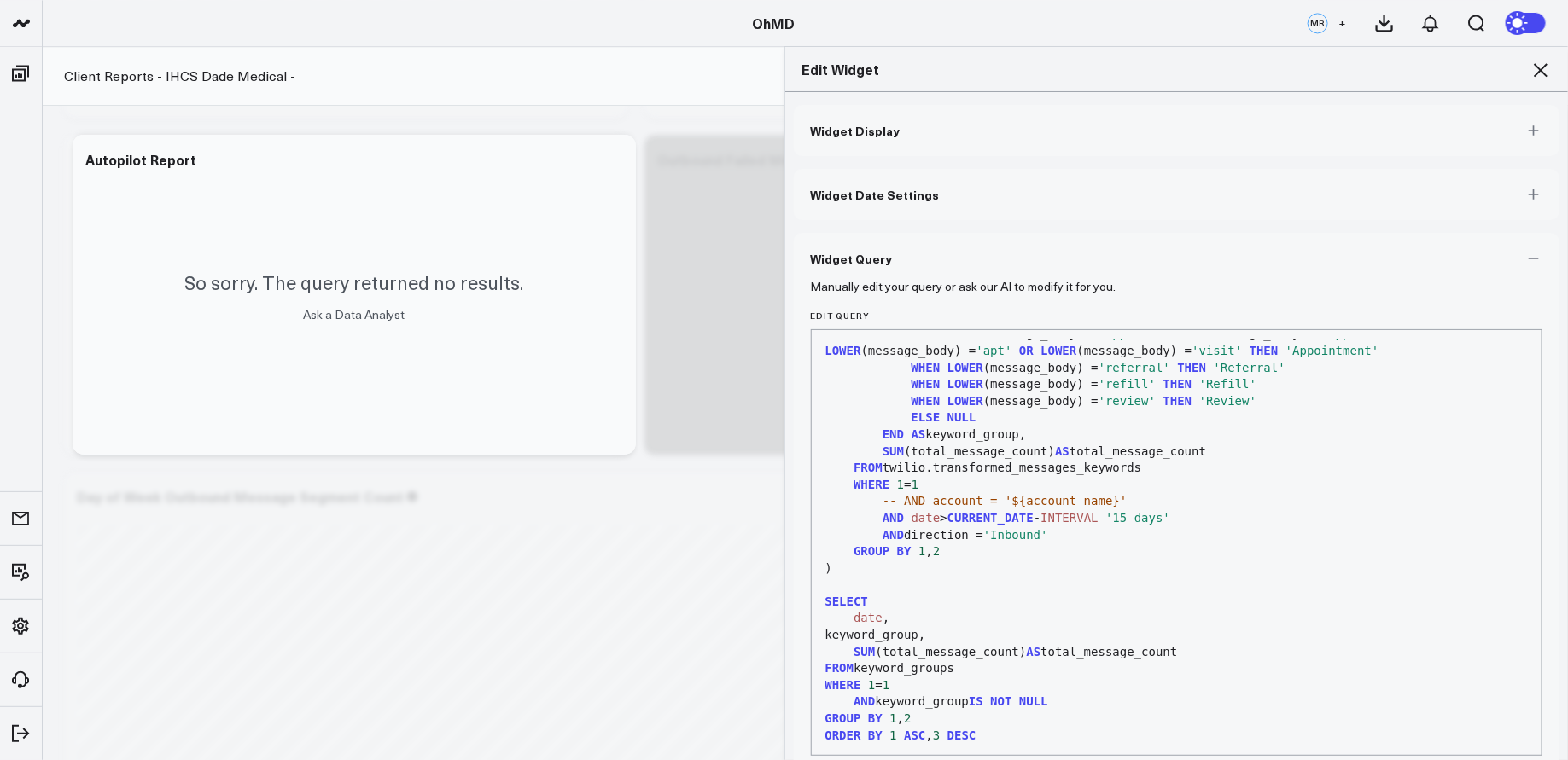
scroll to position [75, 0]
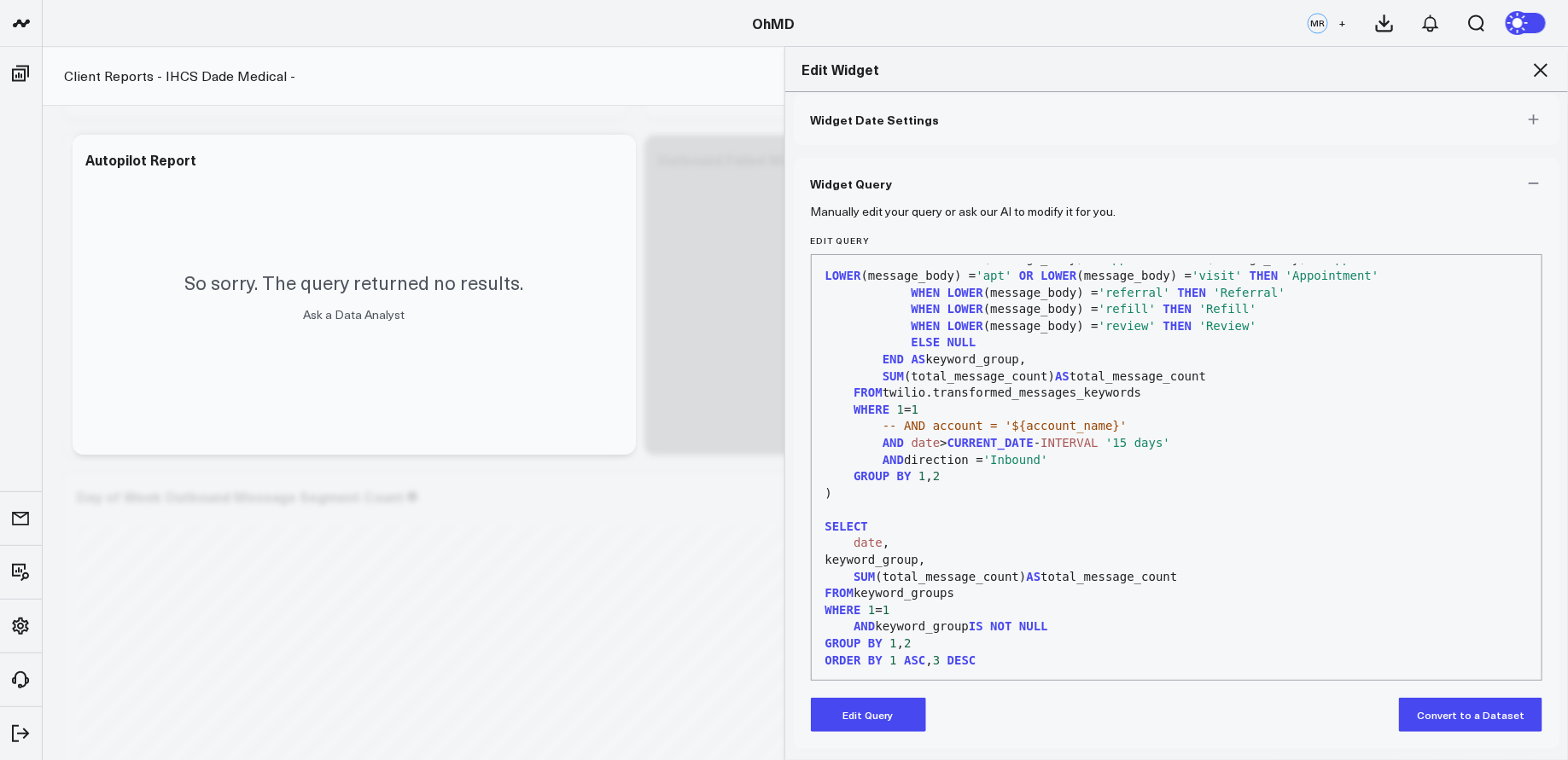
click at [890, 716] on button "Edit Query" at bounding box center [869, 715] width 115 height 34
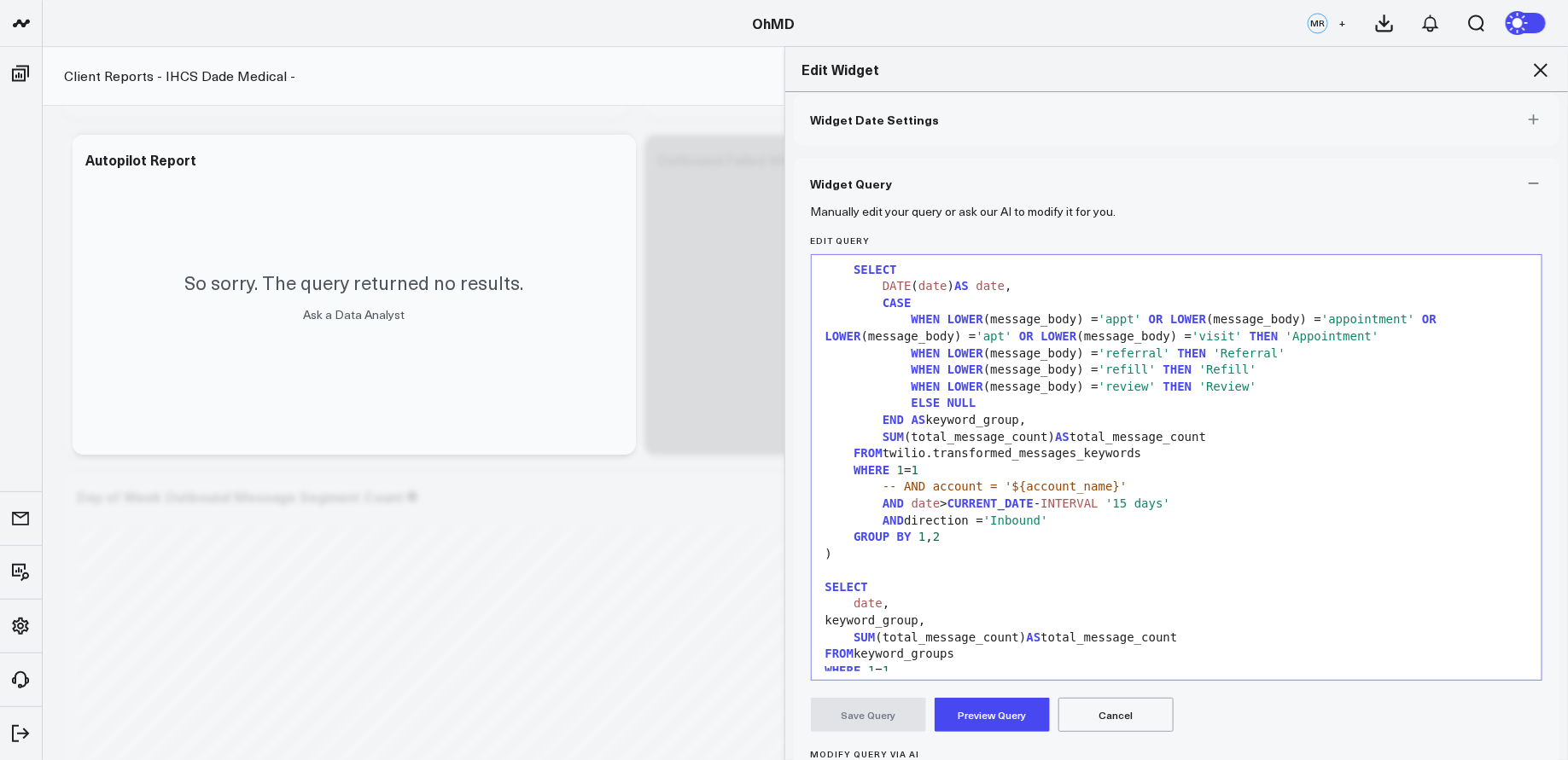
scroll to position [0, 0]
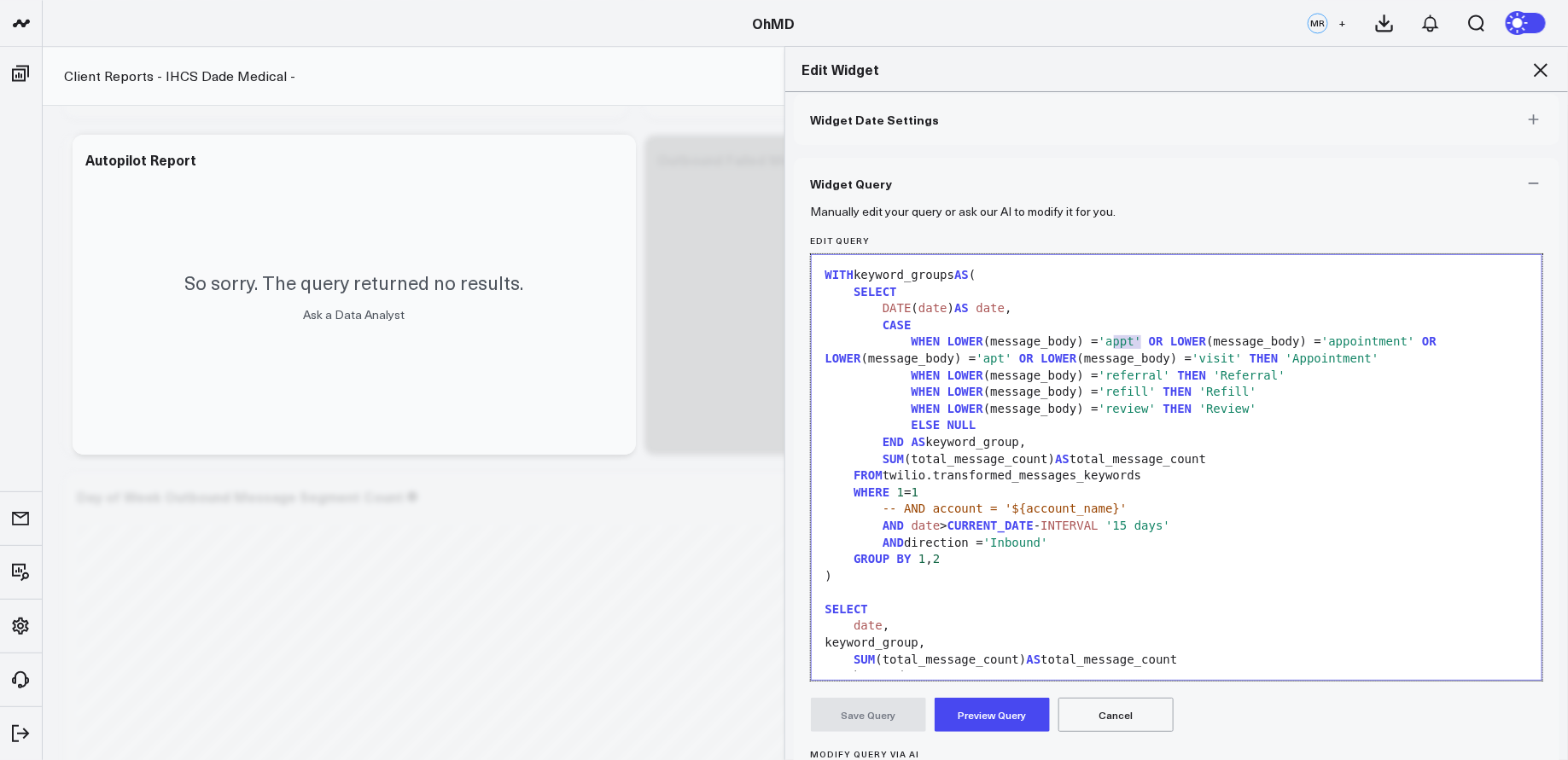
drag, startPoint x: 1141, startPoint y: 342, endPoint x: 1112, endPoint y: 342, distance: 29.0
click at [1112, 342] on span "'appt'" at bounding box center [1120, 341] width 43 height 14
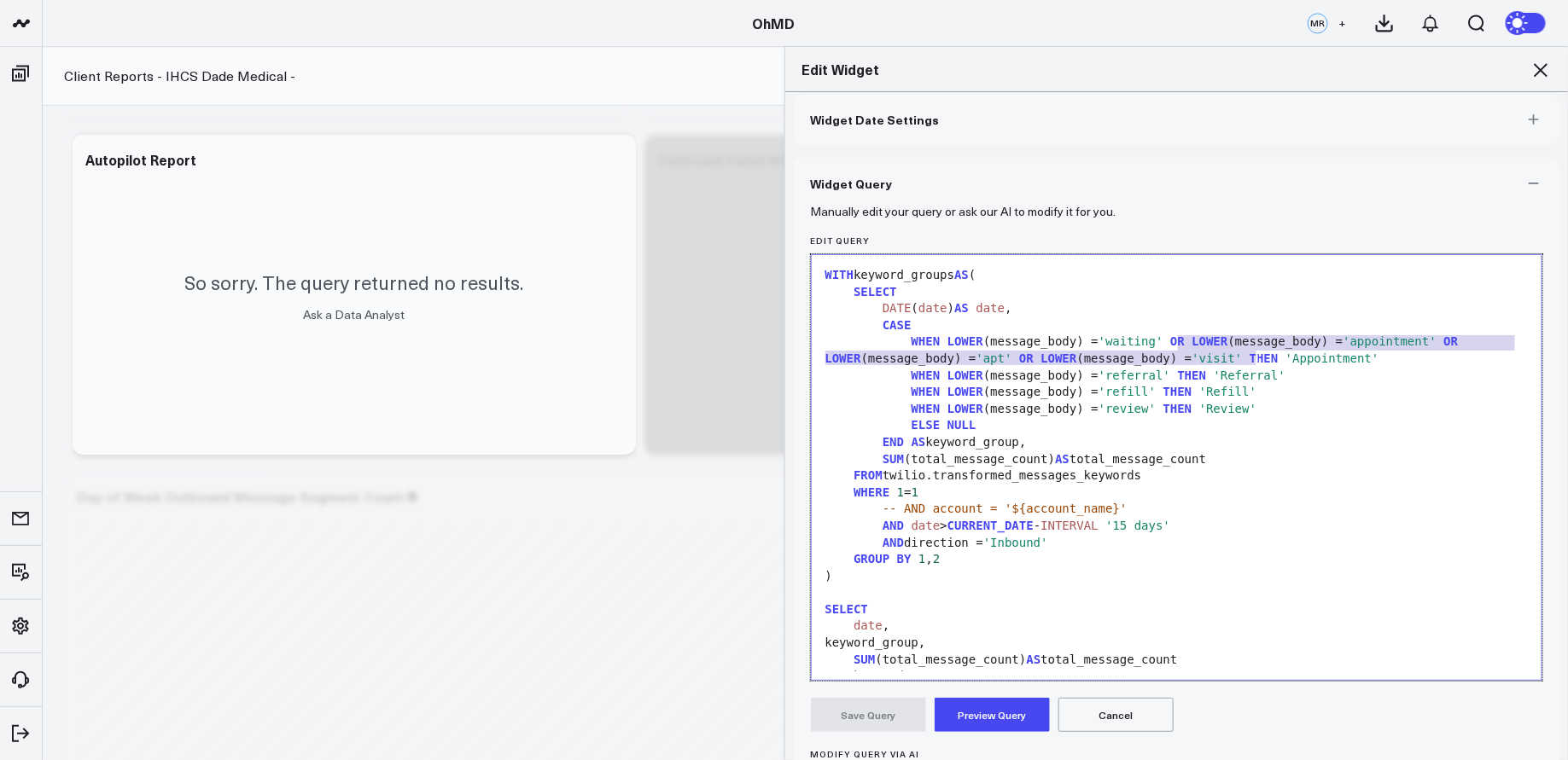
drag, startPoint x: 1178, startPoint y: 339, endPoint x: 1258, endPoint y: 357, distance: 82.0
click at [1258, 357] on div "WHEN LOWER (message_body) = 'waiting' OR LOWER (message_body) = 'appointment' O…" at bounding box center [1177, 350] width 713 height 33
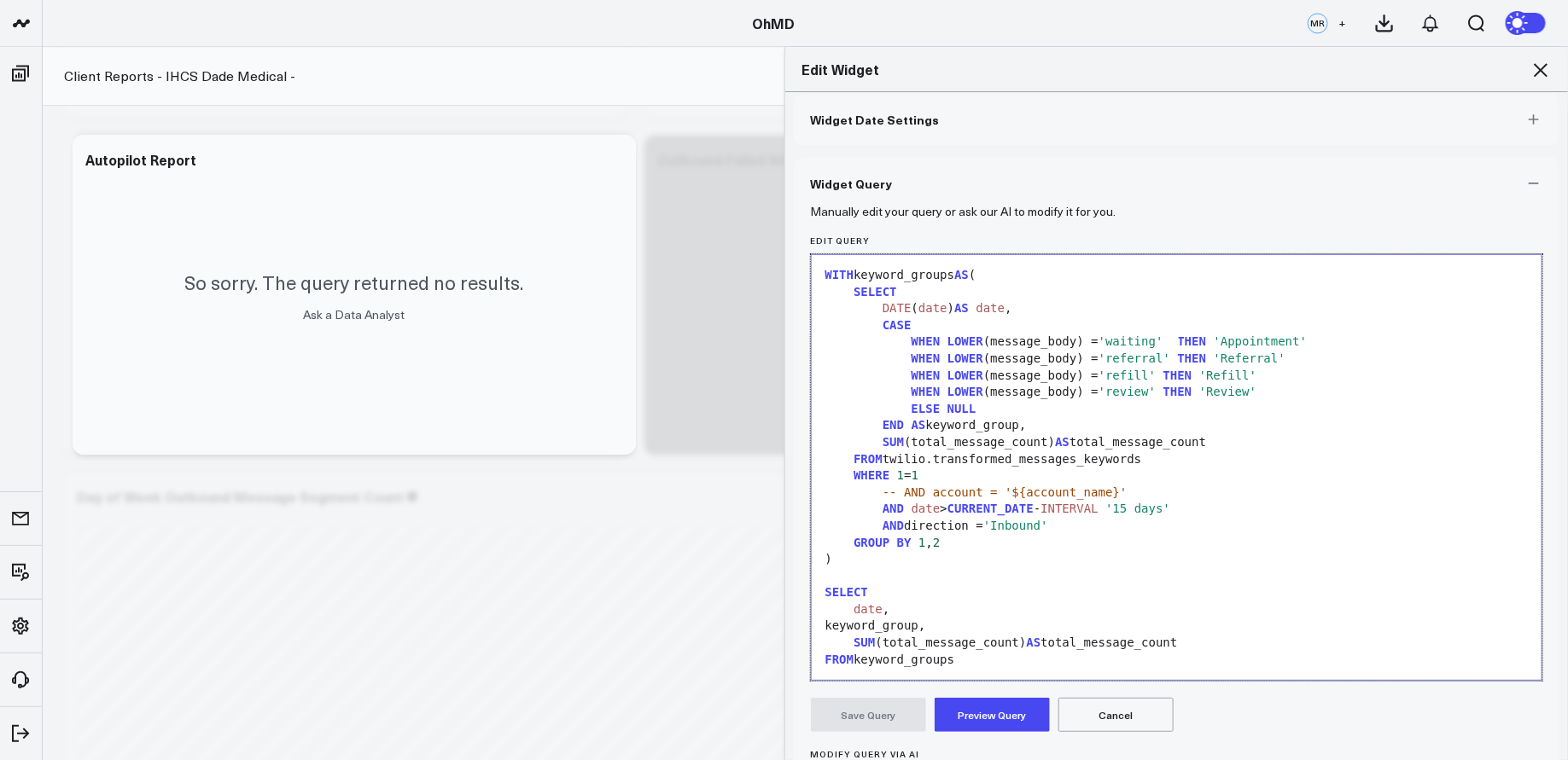
click at [1175, 335] on div "WHEN LOWER (message_body) = 'waiting' THEN 'Appointment'" at bounding box center [1177, 342] width 713 height 17
click at [1251, 341] on span "'Appointment'" at bounding box center [1254, 341] width 94 height 14
click at [1135, 356] on span "'referral'" at bounding box center [1135, 358] width 72 height 14
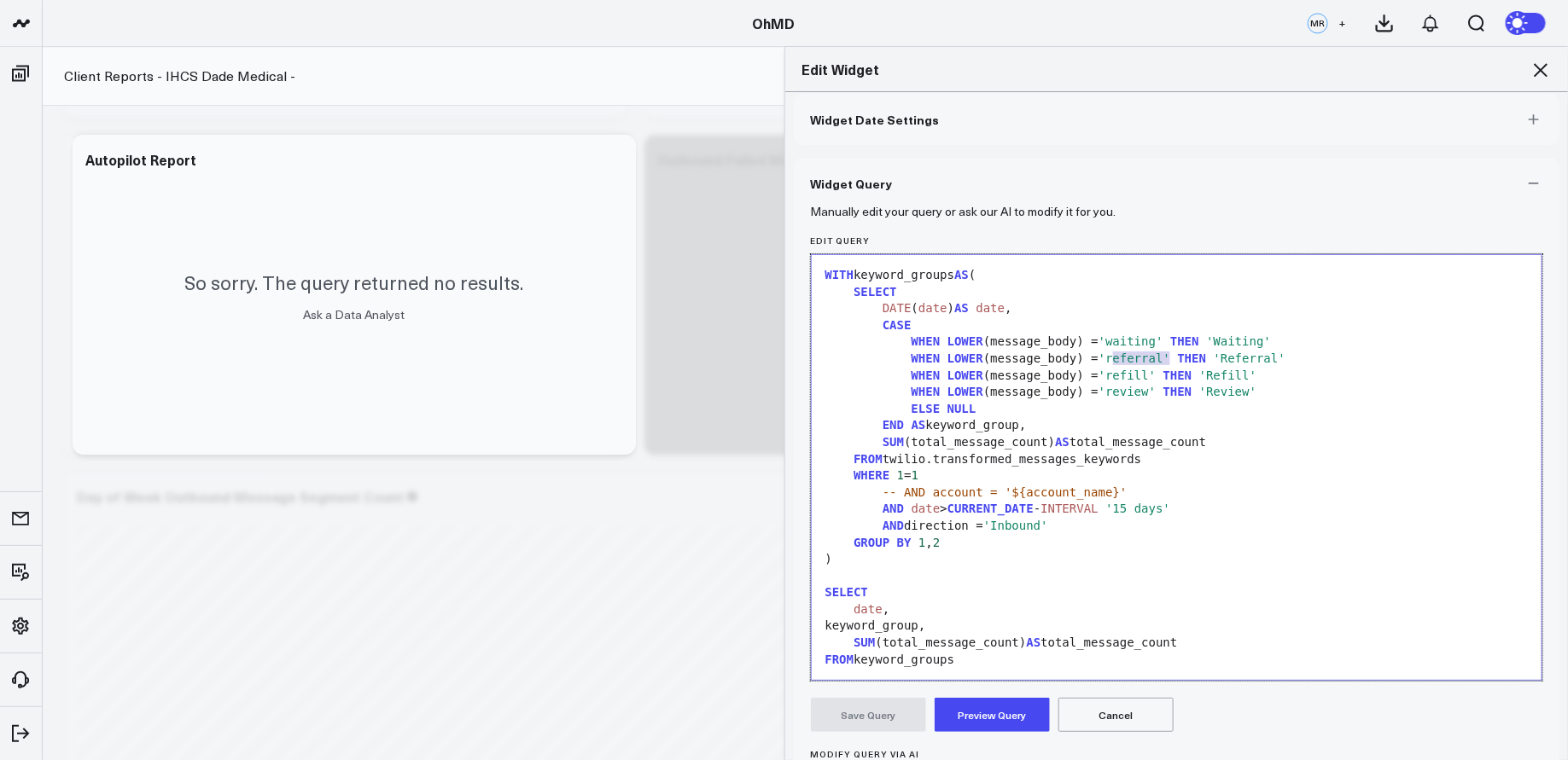
click at [1247, 354] on span "'Referral'" at bounding box center [1250, 358] width 72 height 14
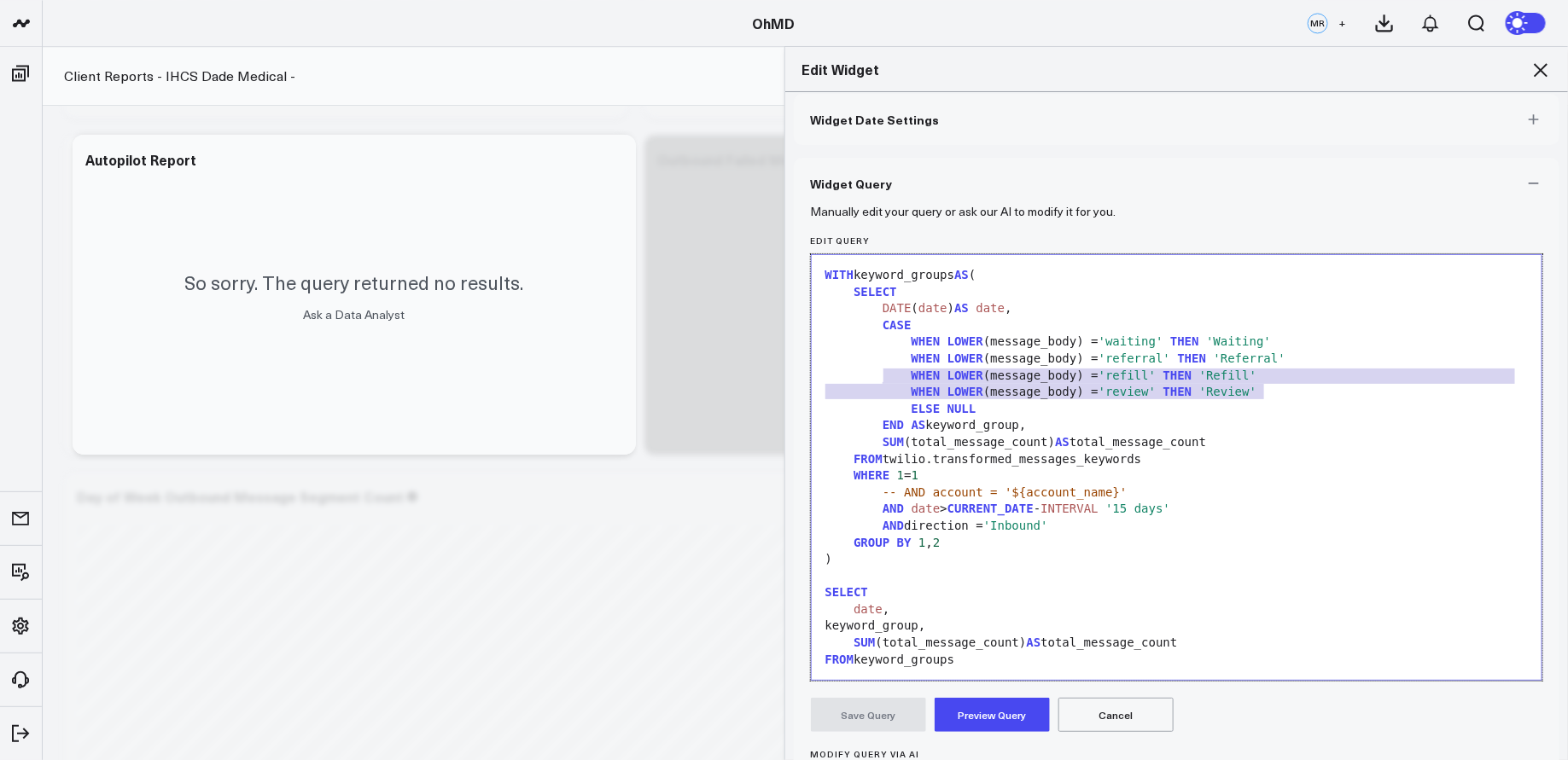
drag, startPoint x: 1284, startPoint y: 384, endPoint x: 881, endPoint y: 371, distance: 403.2
click at [881, 371] on div "WITH keyword_groups AS ( SELECT DATE ( date ) AS date , CASE WHEN LOWER (messag…" at bounding box center [1177, 501] width 713 height 476
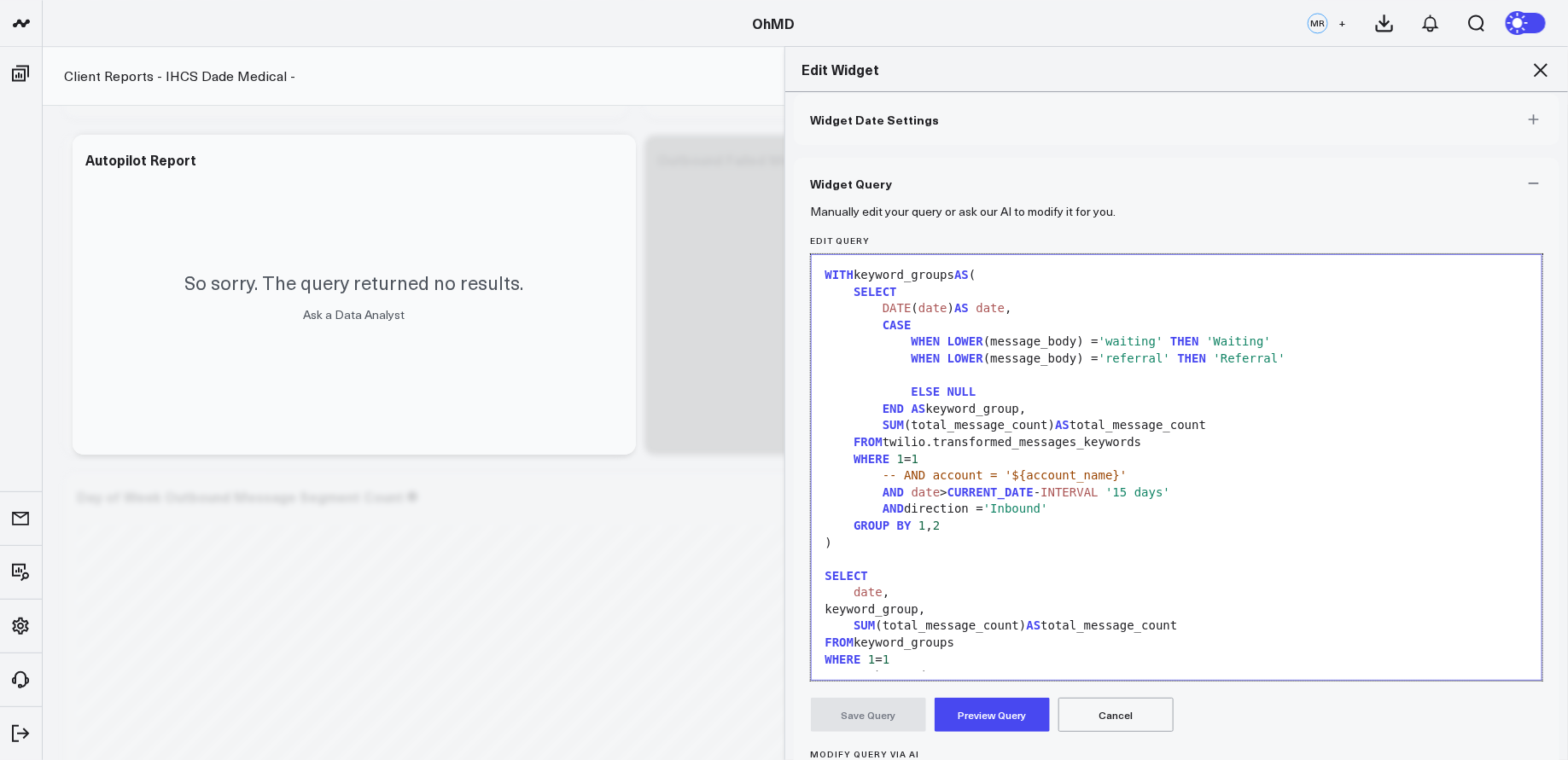
click at [914, 385] on span "ELSE" at bounding box center [926, 392] width 29 height 14
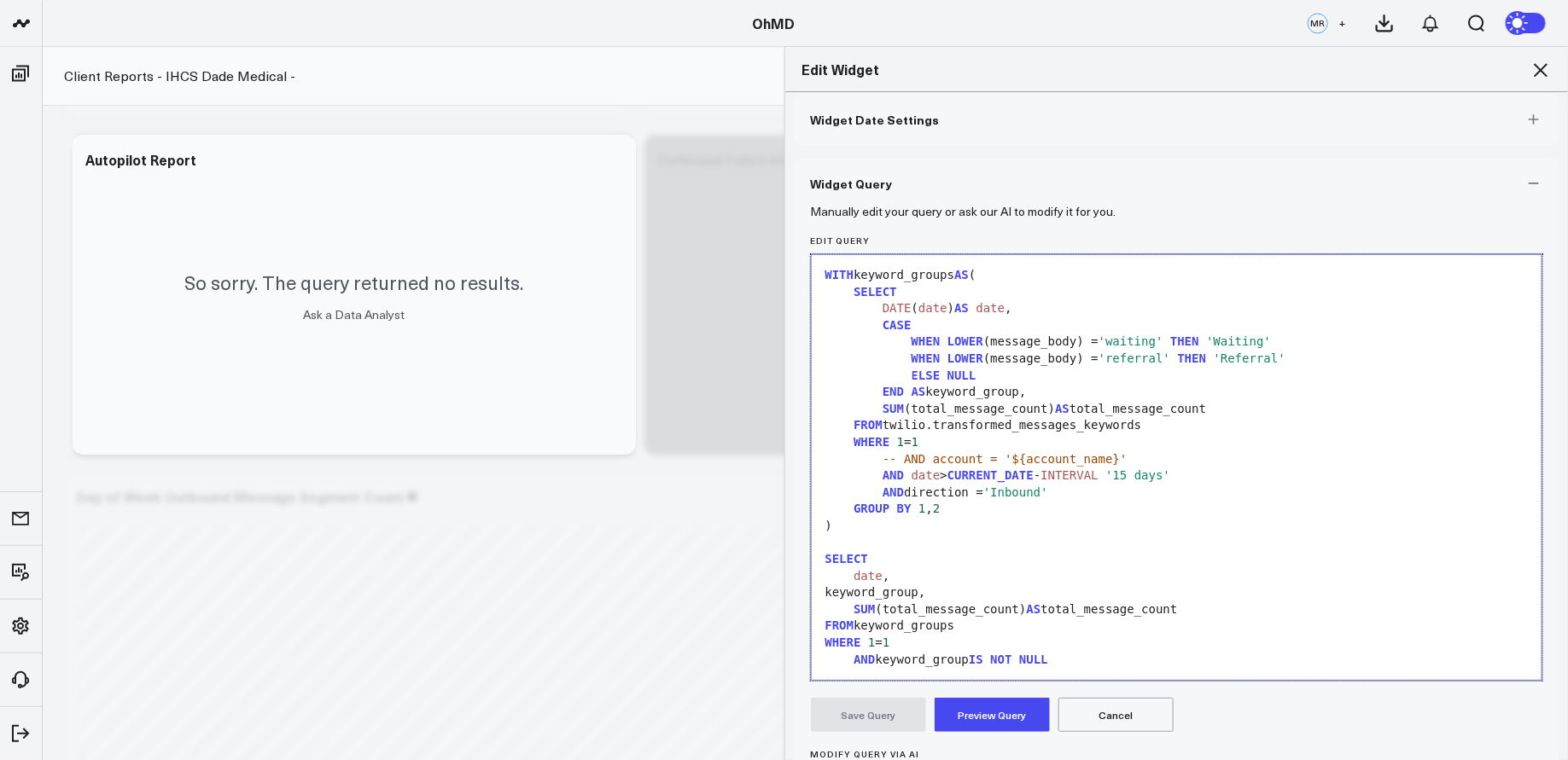
click at [1149, 364] on span "'referral'" at bounding box center [1135, 358] width 72 height 14
click at [1265, 359] on span "'Referral'" at bounding box center [1250, 358] width 72 height 14
click at [978, 712] on button "Preview Query" at bounding box center [992, 715] width 115 height 34
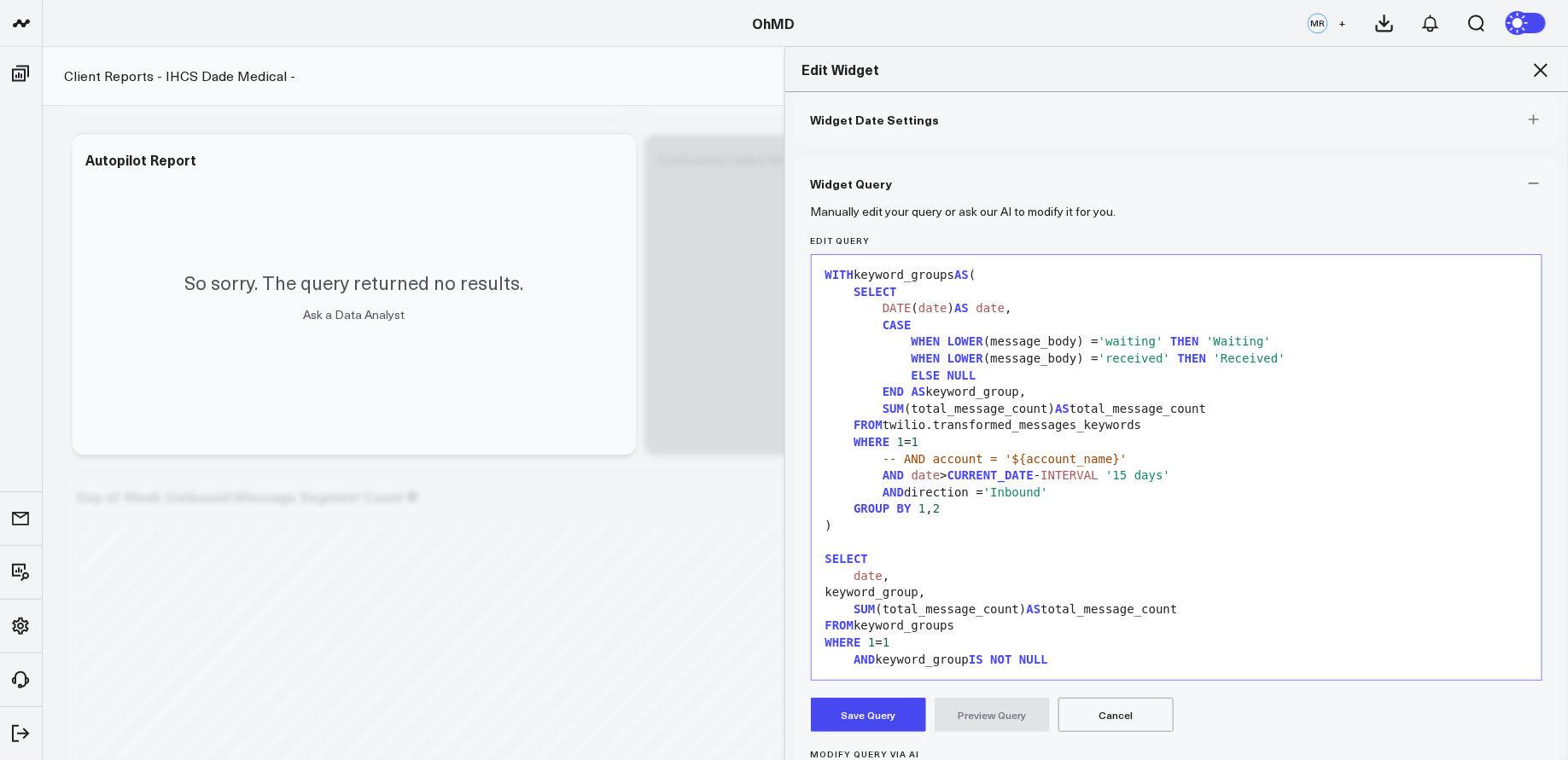
click at [859, 717] on button "Save Query" at bounding box center [869, 715] width 115 height 34
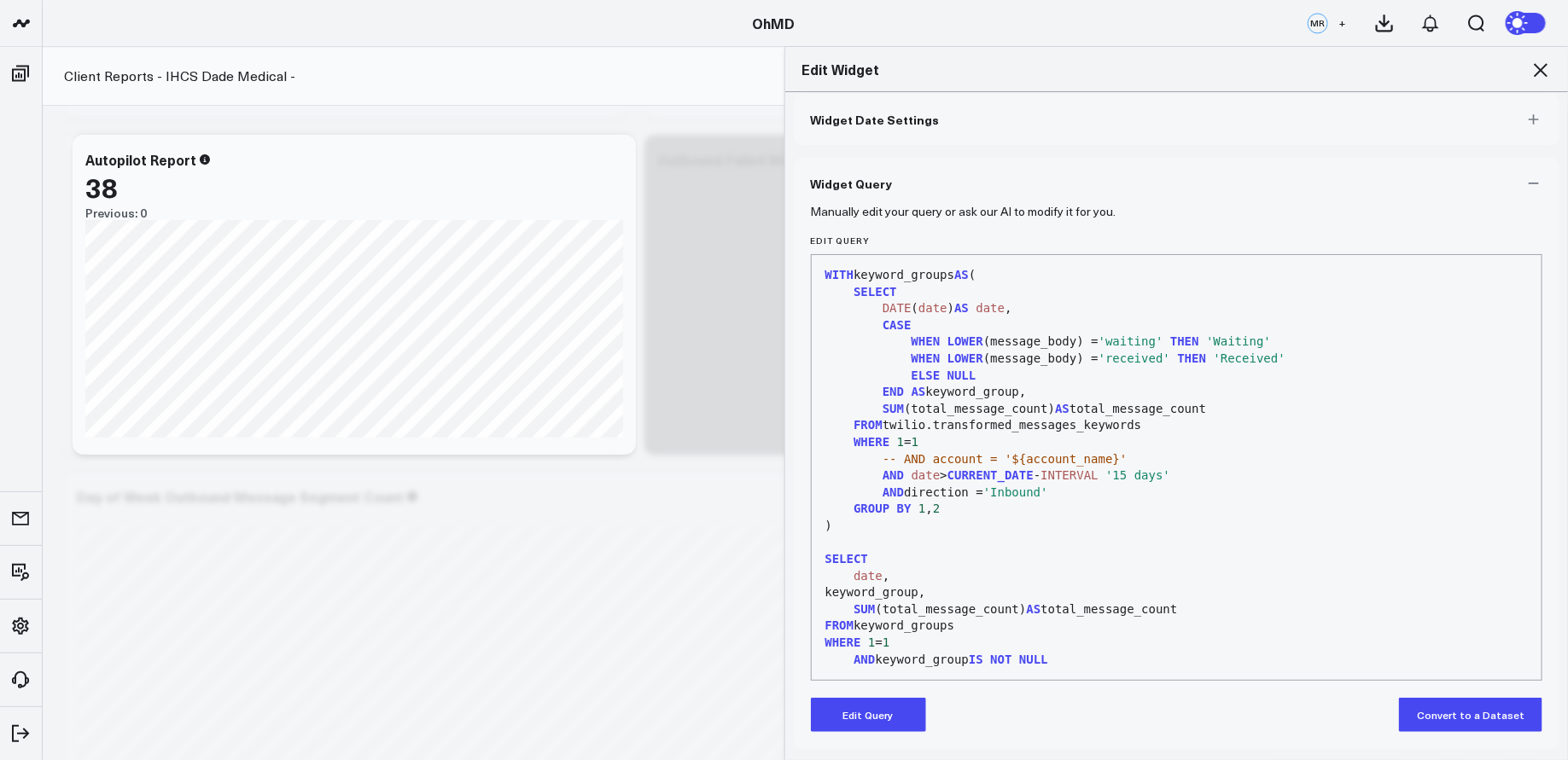
click at [1544, 66] on icon at bounding box center [1541, 70] width 20 height 20
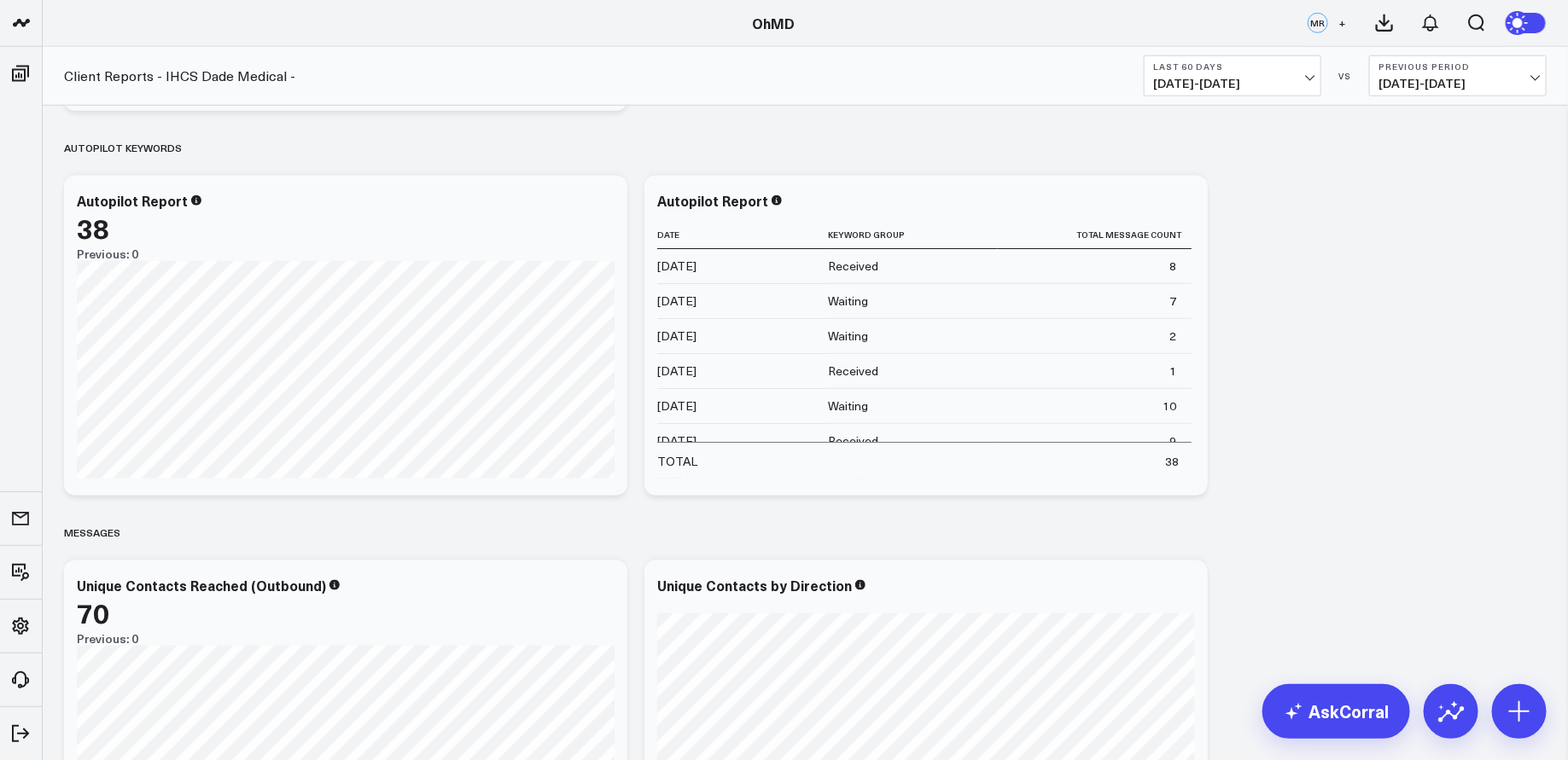
scroll to position [733, 0]
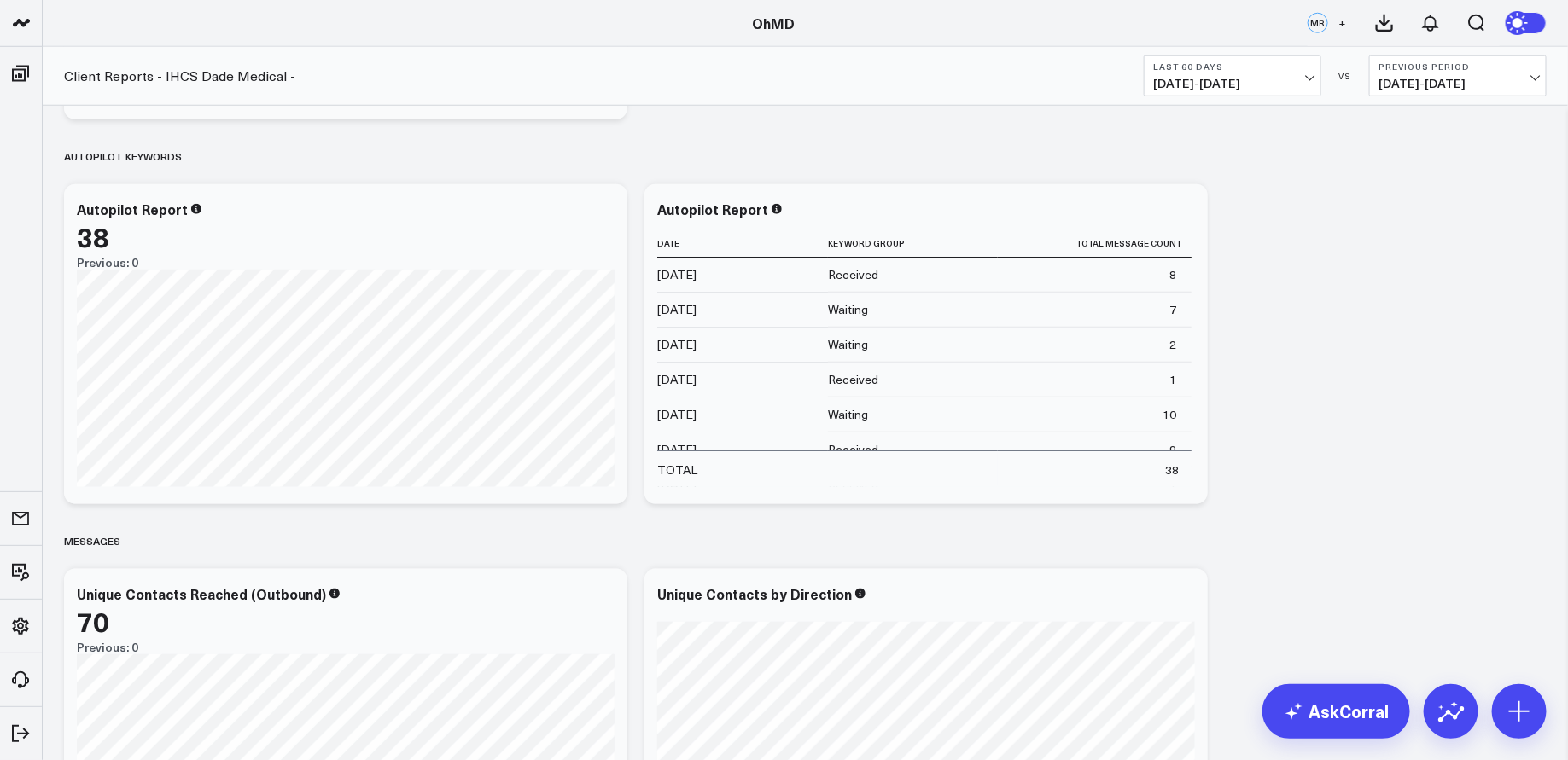
click at [1290, 77] on span "07/24/25 - 09/21/25" at bounding box center [1233, 83] width 159 height 14
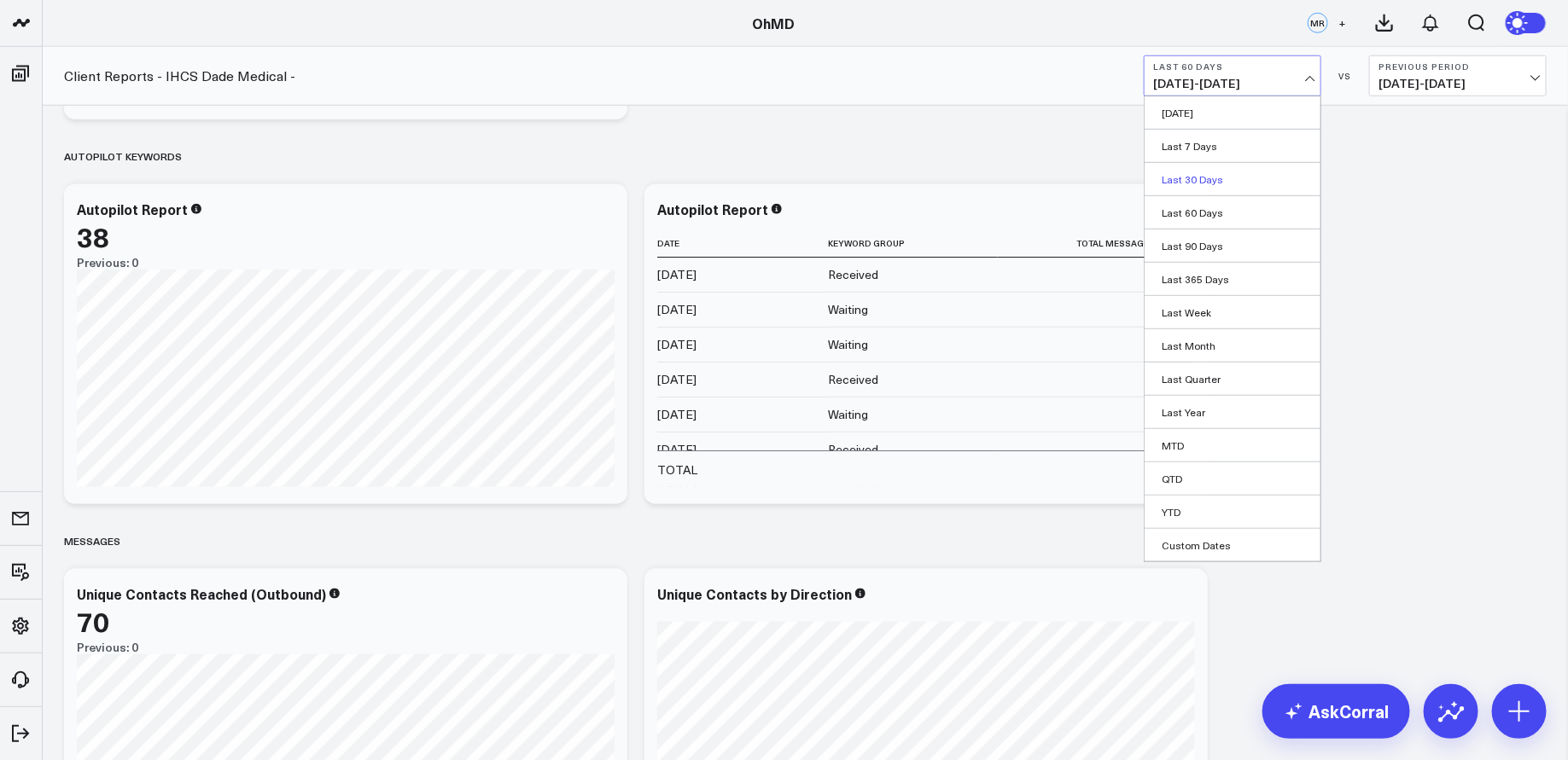
click at [1200, 175] on link "Last 30 Days" at bounding box center [1233, 178] width 176 height 32
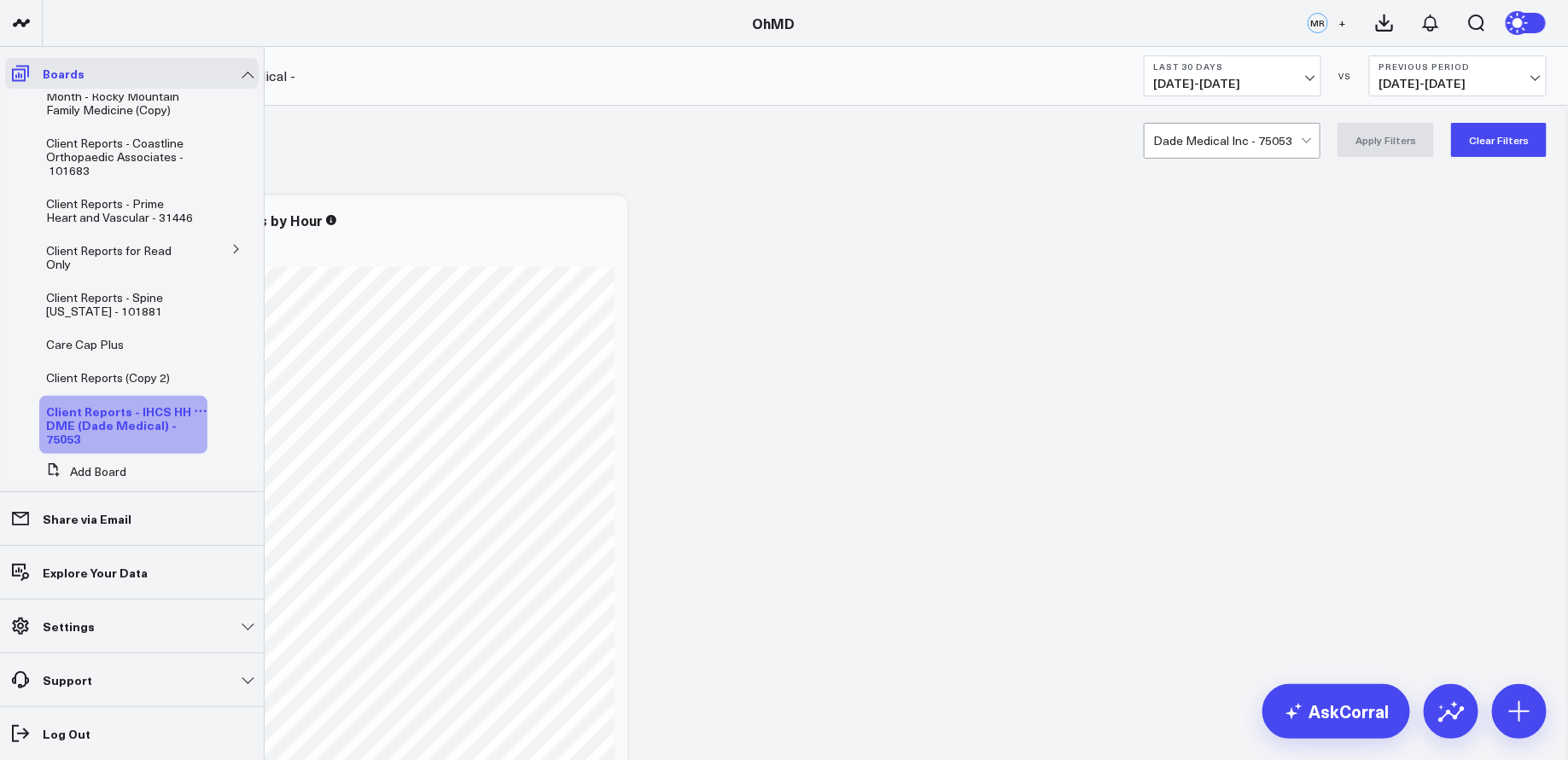
scroll to position [664, 0]
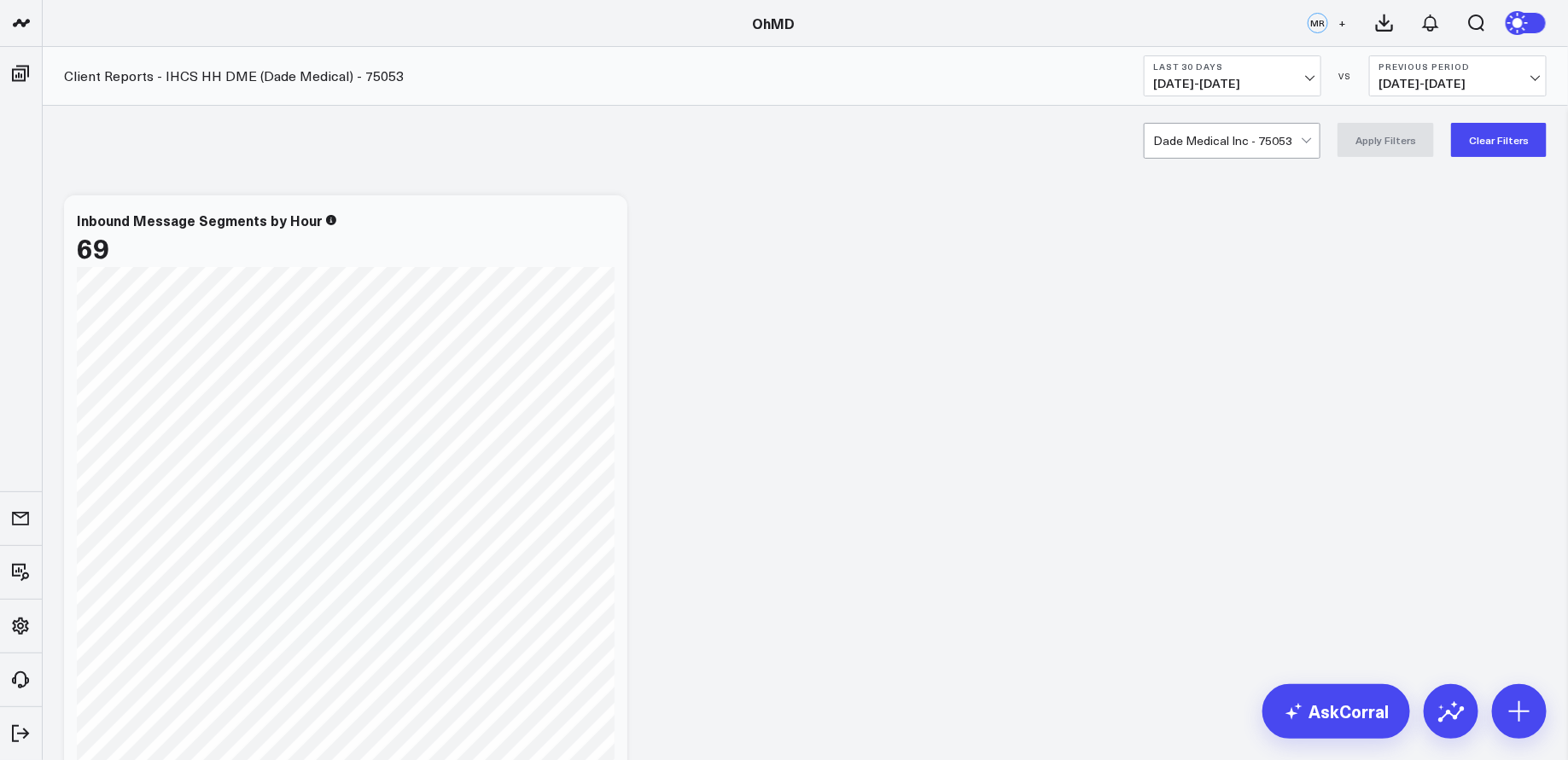
click at [1295, 63] on b "Last 30 Days" at bounding box center [1233, 66] width 159 height 10
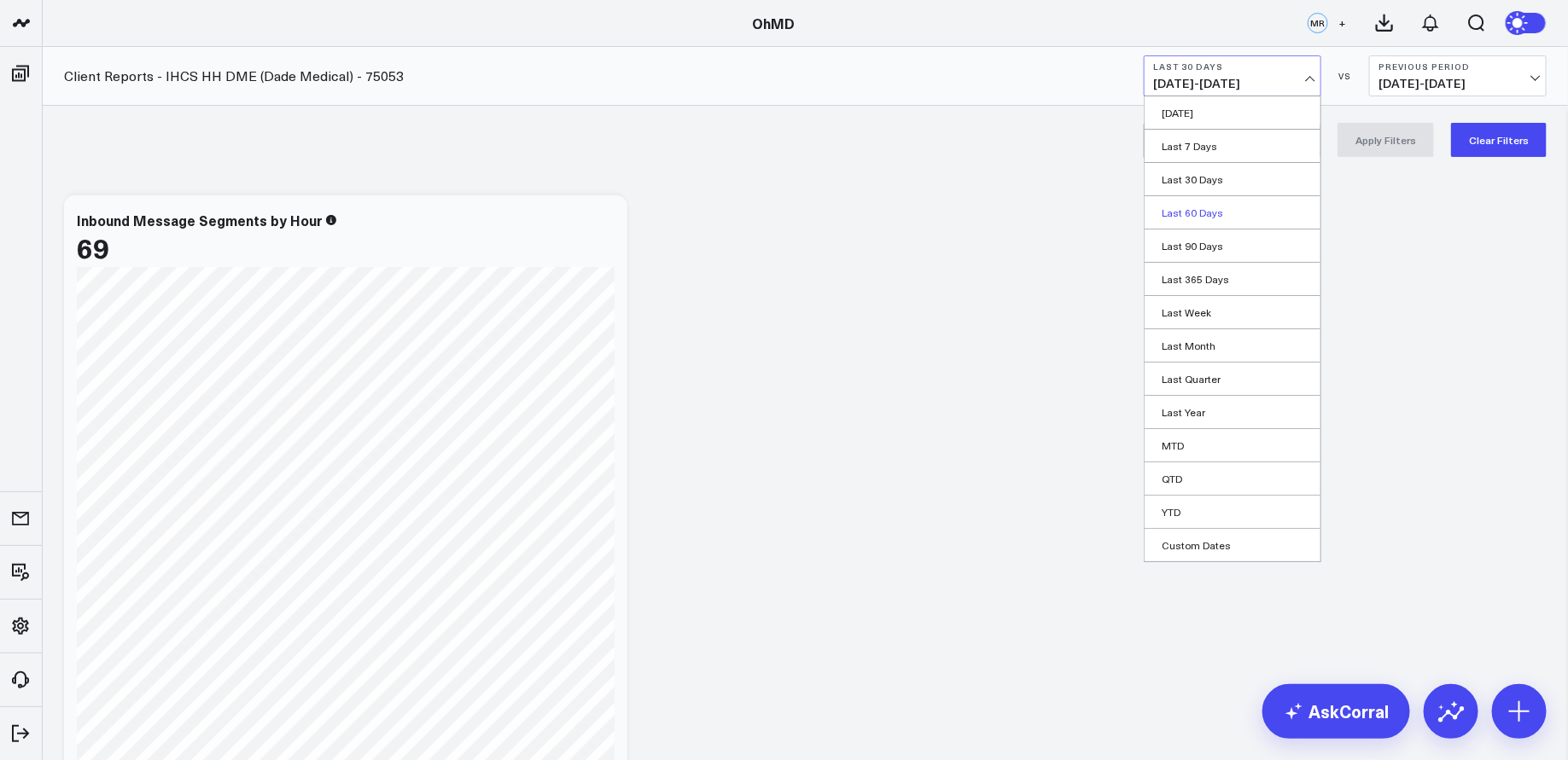
click at [1205, 207] on link "Last 60 Days" at bounding box center [1233, 212] width 176 height 32
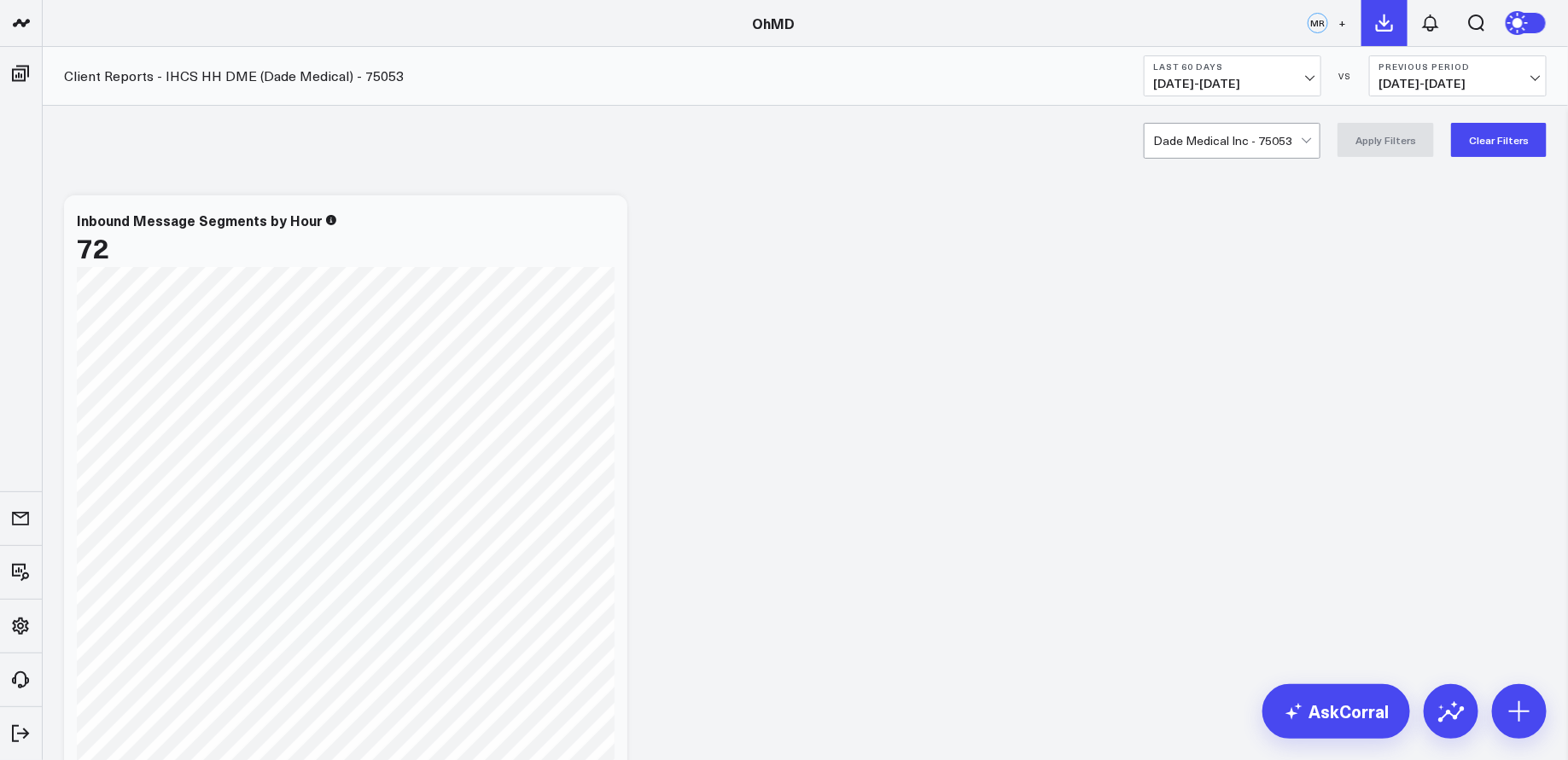
click at [1392, 18] on icon at bounding box center [1385, 23] width 20 height 20
click at [1433, 23] on icon at bounding box center [1430, 23] width 20 height 20
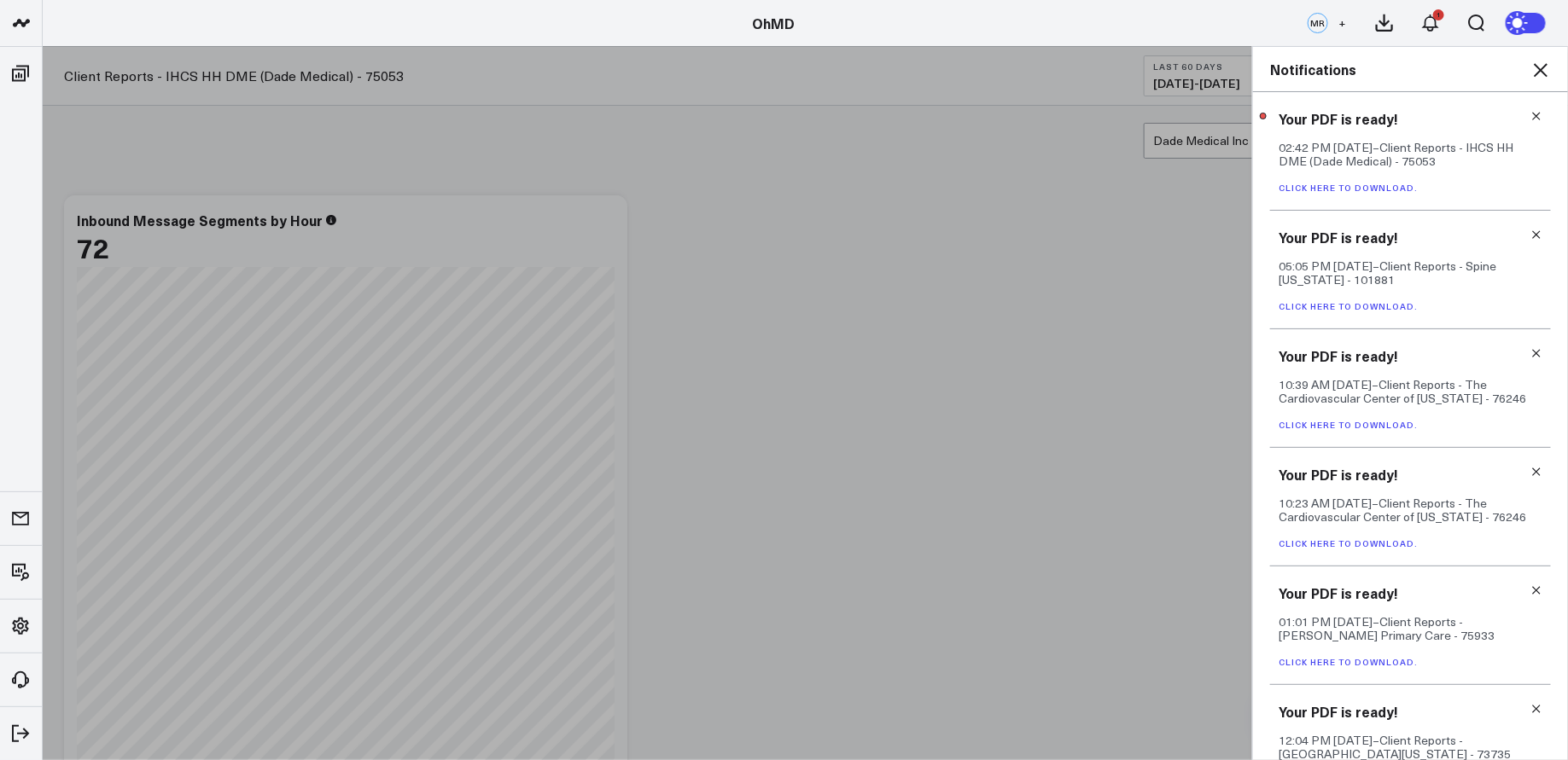
click at [1394, 183] on link "Click here to download." at bounding box center [1348, 187] width 140 height 12
click at [1548, 66] on icon at bounding box center [1541, 70] width 20 height 20
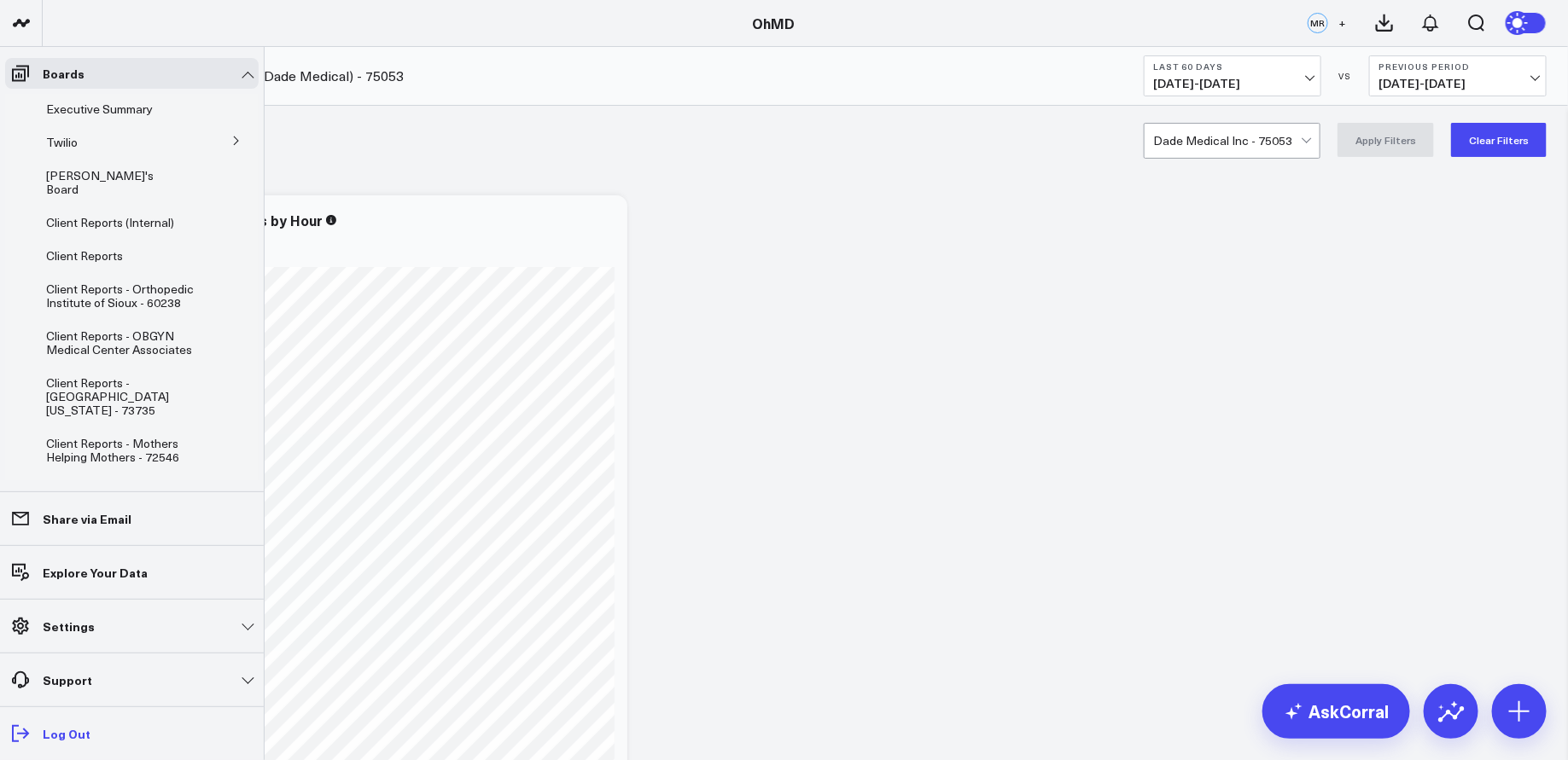
click at [54, 737] on p "Log Out" at bounding box center [67, 733] width 48 height 14
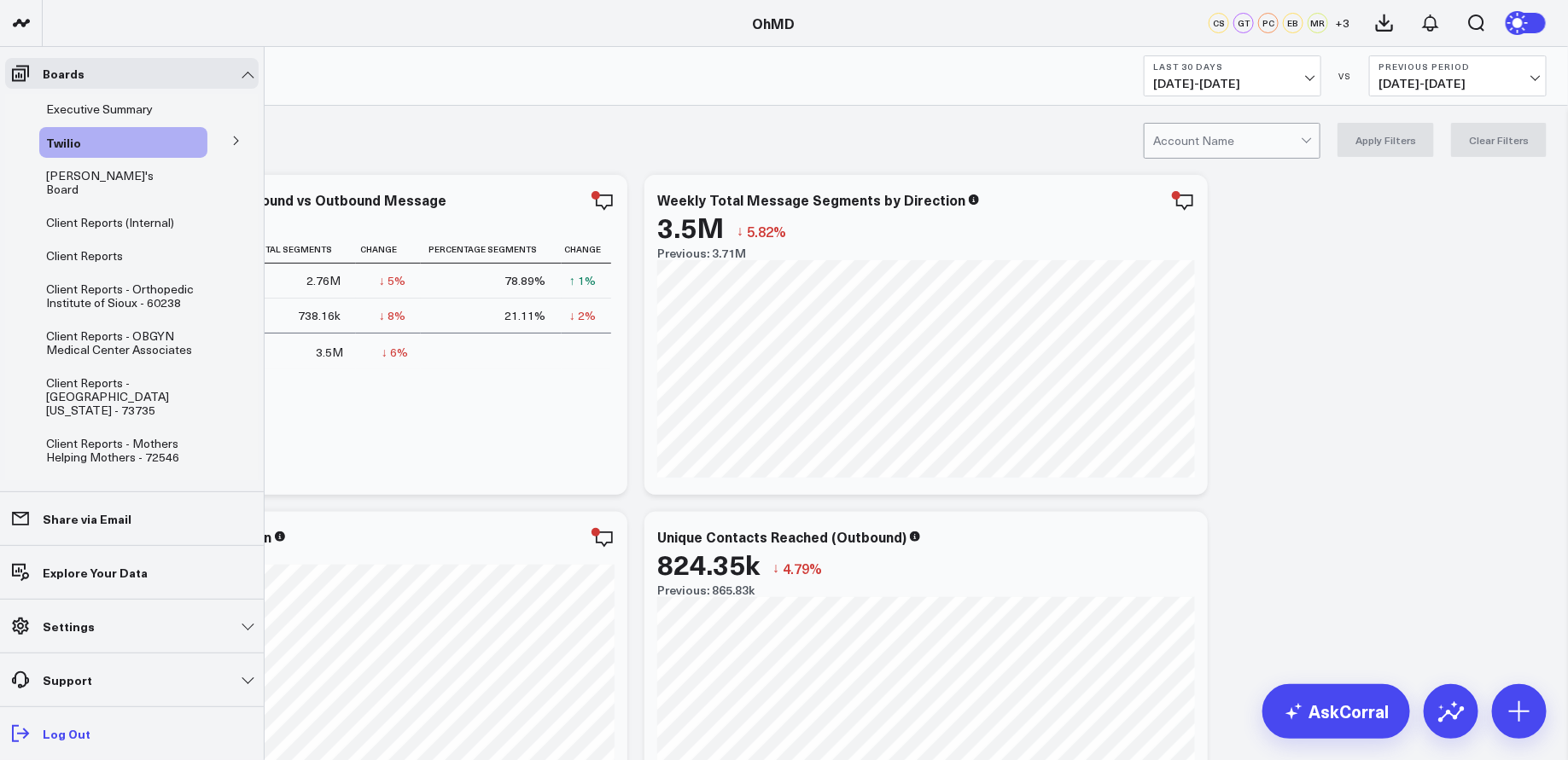
click at [29, 735] on icon at bounding box center [20, 733] width 20 height 20
